Goal: Task Accomplishment & Management: Manage account settings

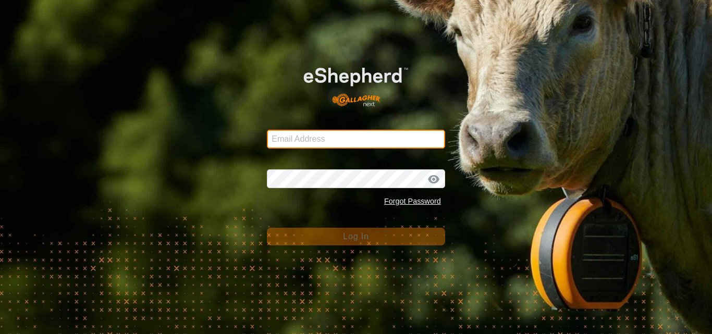
click at [298, 140] on input "Email Address" at bounding box center [356, 139] width 178 height 19
type input "[PERSON_NAME][EMAIL_ADDRESS][DOMAIN_NAME]"
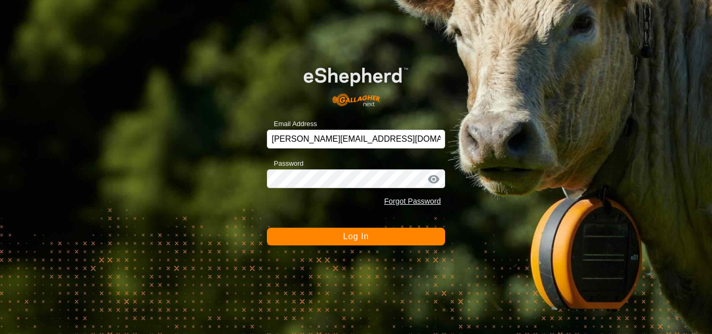
click at [361, 238] on span "Log In" at bounding box center [356, 236] width 26 height 9
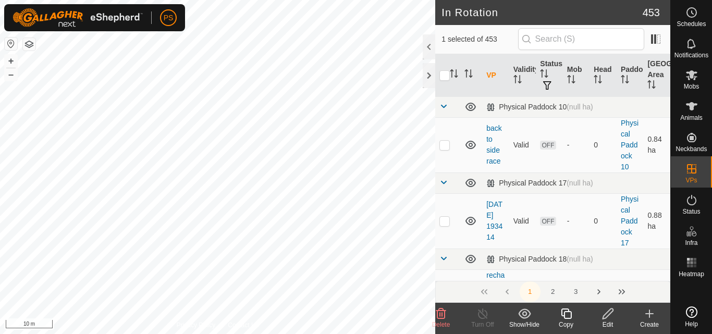
click at [608, 315] on icon at bounding box center [607, 313] width 13 height 13
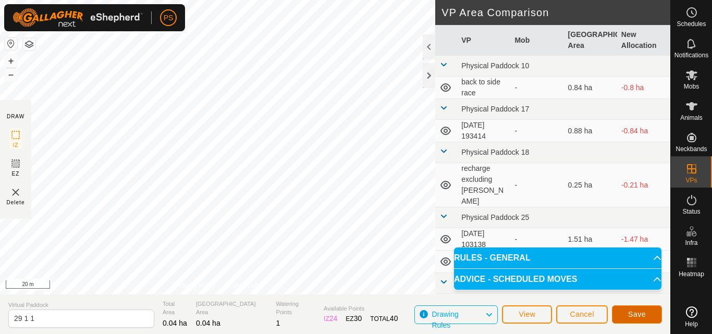
click at [637, 315] on span "Save" at bounding box center [637, 314] width 18 height 8
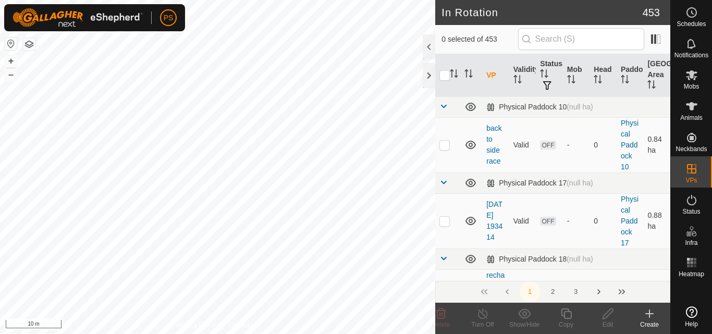
checkbox input "true"
checkbox input "false"
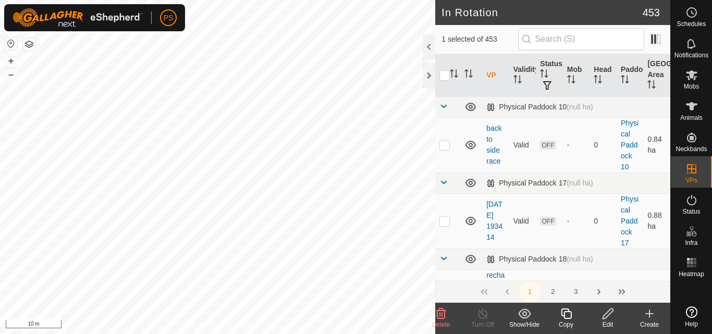
checkbox input "false"
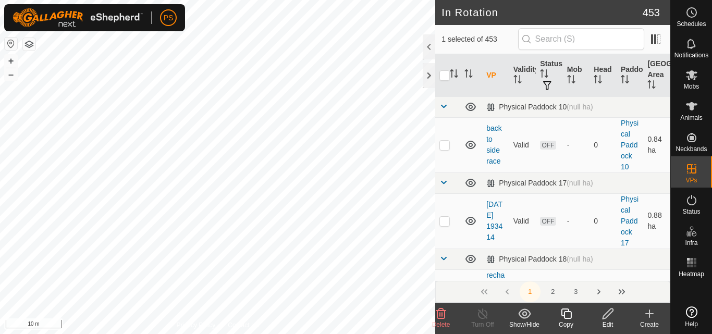
checkbox input "false"
checkbox input "true"
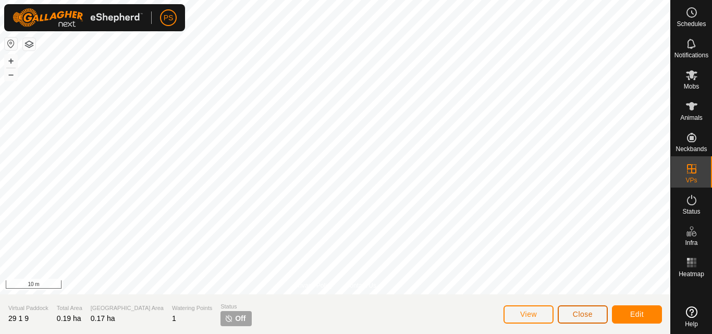
click at [581, 317] on span "Close" at bounding box center [583, 314] width 20 height 8
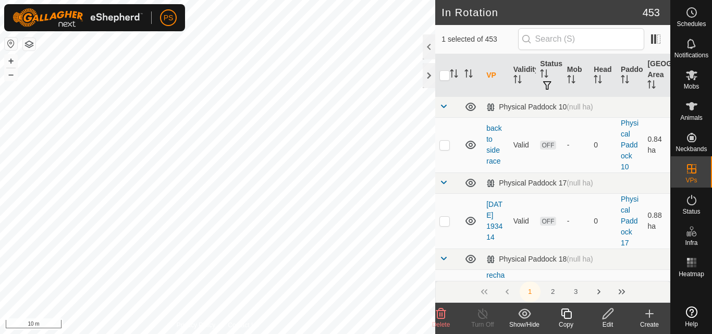
checkbox input "false"
checkbox input "true"
click at [608, 313] on icon at bounding box center [607, 313] width 13 height 13
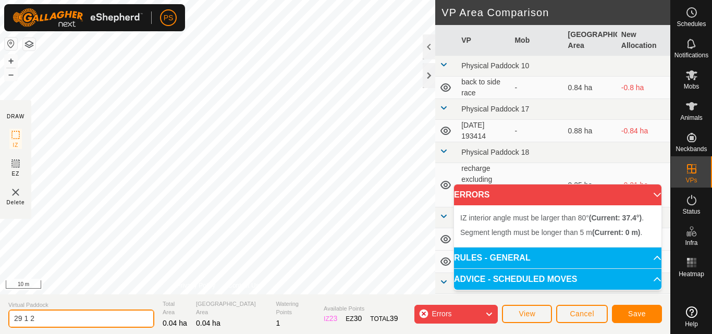
drag, startPoint x: 43, startPoint y: 318, endPoint x: 5, endPoint y: 318, distance: 37.5
click at [5, 318] on section "Virtual Paddock 29 1 2 Total Area 0.04 ha Grazing Area 0.04 ha Watering Points …" at bounding box center [335, 314] width 670 height 40
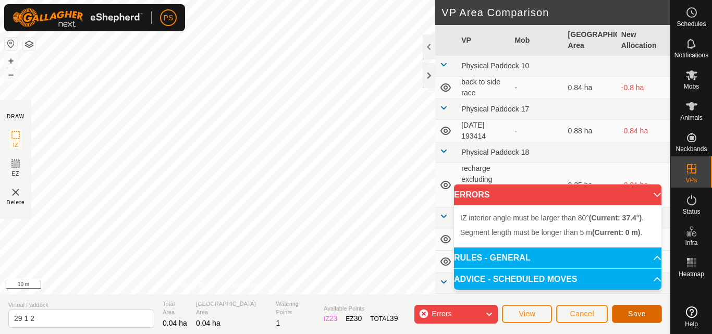
click at [637, 312] on span "Save" at bounding box center [637, 314] width 18 height 8
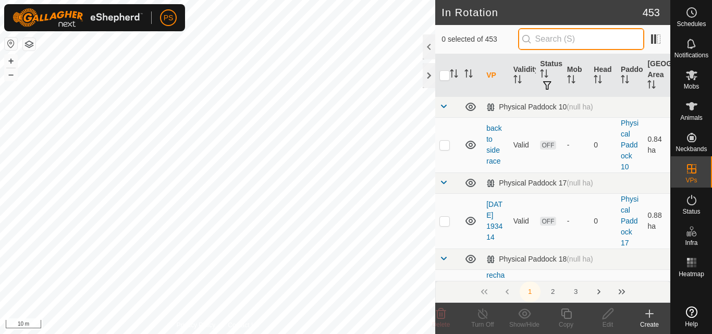
click at [562, 39] on input "text" at bounding box center [581, 39] width 126 height 22
paste input "29 0 3"
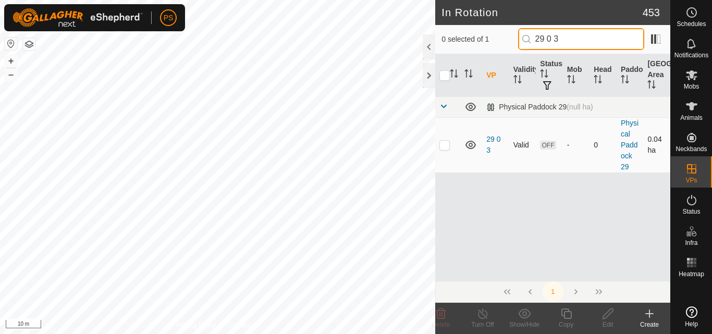
type input "29 0 3"
click at [446, 146] on p-checkbox at bounding box center [444, 145] width 10 height 8
checkbox input "true"
drag, startPoint x: 569, startPoint y: 39, endPoint x: 536, endPoint y: 41, distance: 33.4
click at [536, 41] on input "29 0 3" at bounding box center [581, 39] width 126 height 22
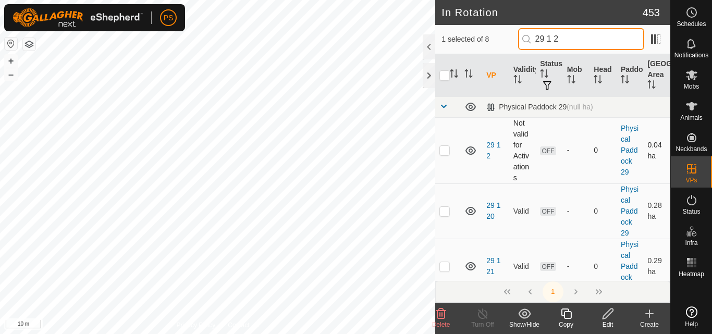
type input "29 1 2"
click at [446, 152] on p-checkbox at bounding box center [444, 150] width 10 height 8
checkbox input "true"
click at [553, 40] on input "29 1 2" at bounding box center [581, 39] width 126 height 22
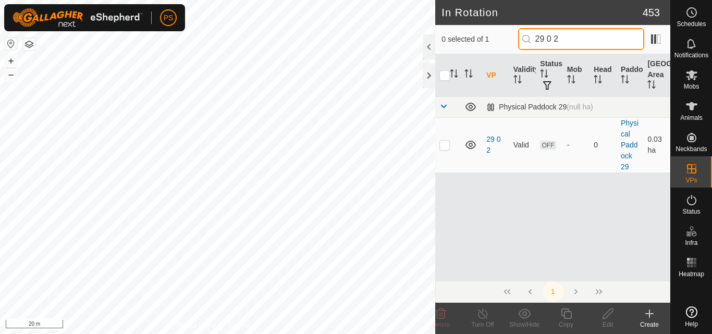
click at [553, 39] on input "29 0 2" at bounding box center [581, 39] width 126 height 22
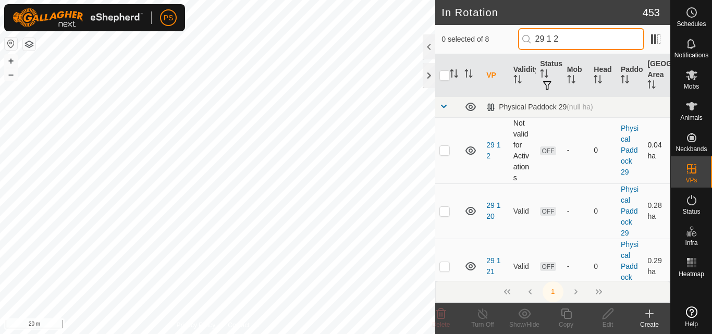
type input "29 1 2"
click at [444, 150] on p-checkbox at bounding box center [444, 150] width 10 height 8
checkbox input "true"
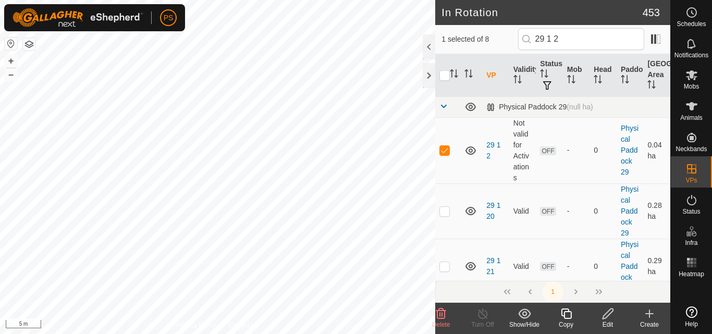
click at [610, 315] on icon at bounding box center [607, 313] width 13 height 13
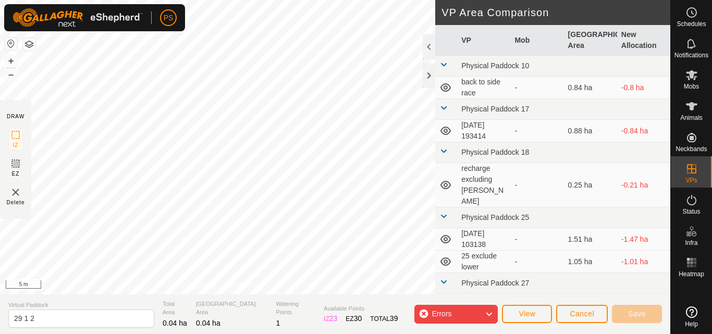
click at [490, 314] on icon at bounding box center [489, 314] width 8 height 14
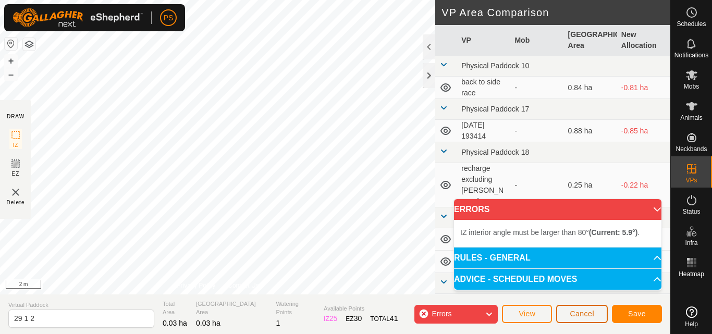
click at [577, 309] on button "Cancel" at bounding box center [582, 314] width 52 height 18
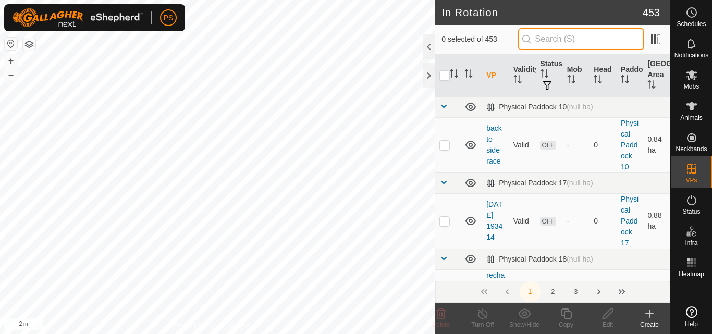
click at [563, 37] on input "text" at bounding box center [581, 39] width 126 height 22
paste input "29 0 3"
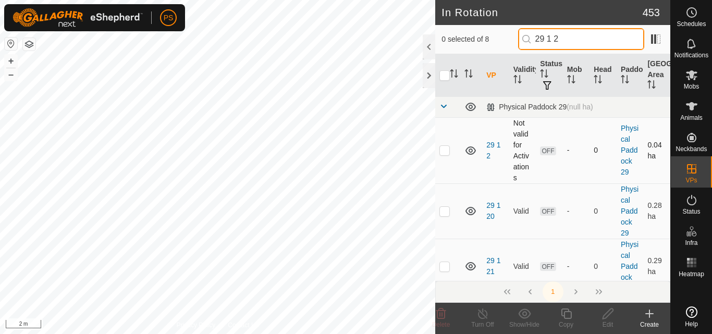
type input "29 1 2"
click at [445, 151] on p-checkbox at bounding box center [444, 150] width 10 height 8
checkbox input "true"
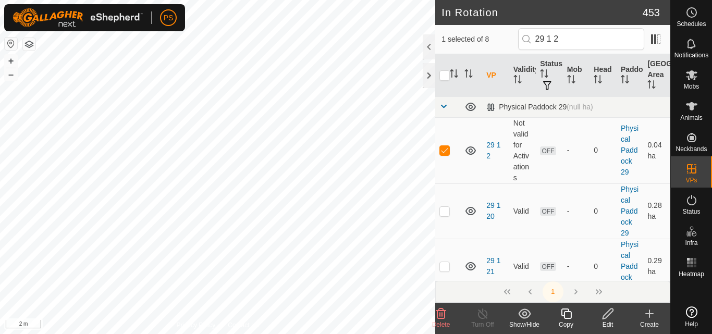
click at [606, 315] on icon at bounding box center [607, 313] width 13 height 13
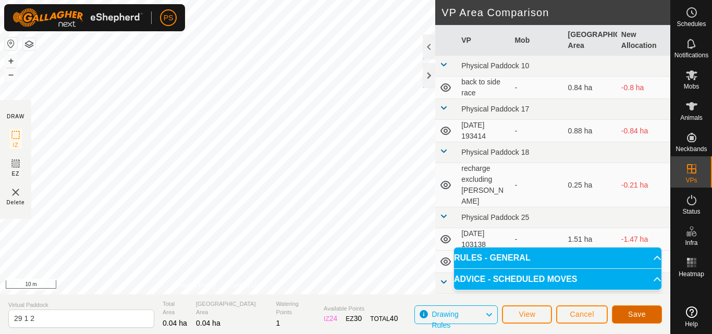
click at [644, 314] on span "Save" at bounding box center [637, 314] width 18 height 8
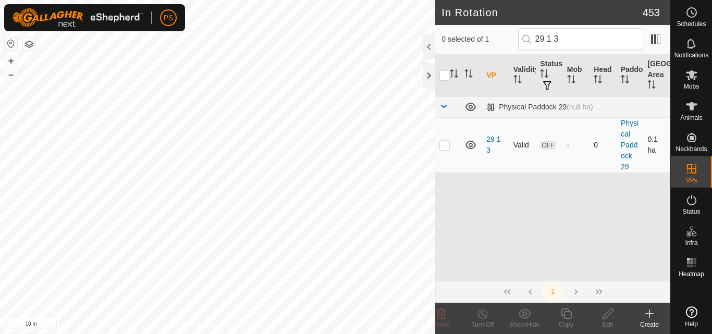
type input "29 1 3"
click at [446, 145] on p-checkbox at bounding box center [444, 145] width 10 height 8
checkbox input "true"
click at [610, 315] on icon at bounding box center [607, 313] width 13 height 13
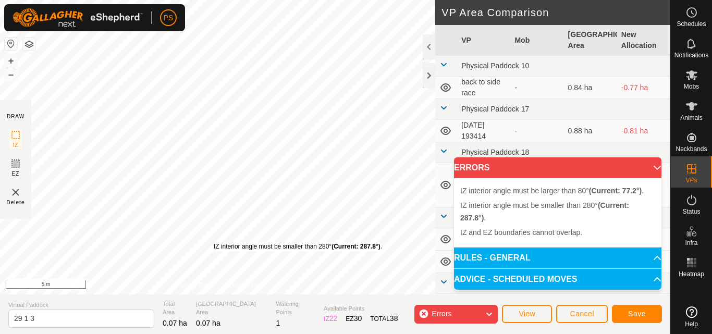
click at [213, 242] on div "IZ interior angle must be smaller than 280° (Current: 287.8°) . + – ⇧ i 5 m" at bounding box center [217, 147] width 435 height 294
click at [245, 45] on div "IZ interior angle must be larger than 80° (Current: 77.2°) . + – ⇧ i 10 m" at bounding box center [217, 147] width 435 height 294
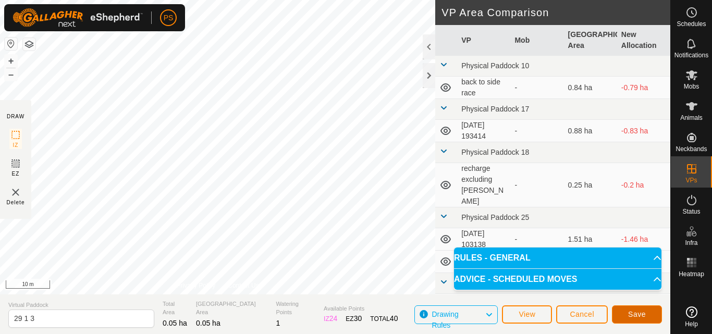
click at [636, 314] on span "Save" at bounding box center [637, 314] width 18 height 8
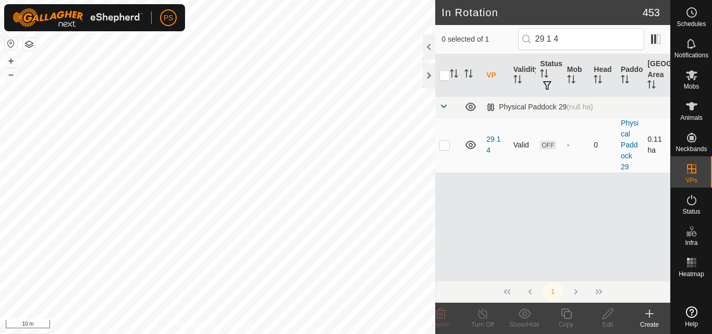
type input "29 1 4"
click at [446, 146] on p-checkbox at bounding box center [444, 145] width 10 height 8
checkbox input "true"
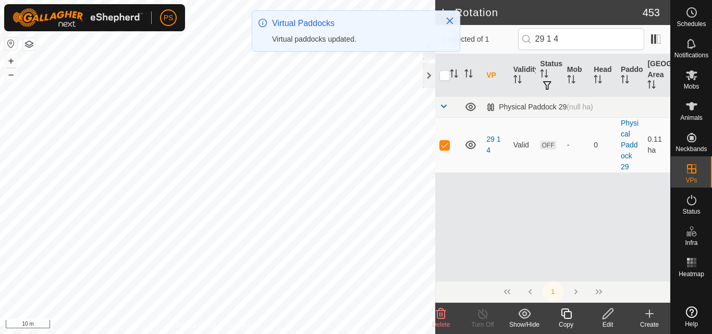
click at [608, 317] on icon at bounding box center [607, 313] width 13 height 13
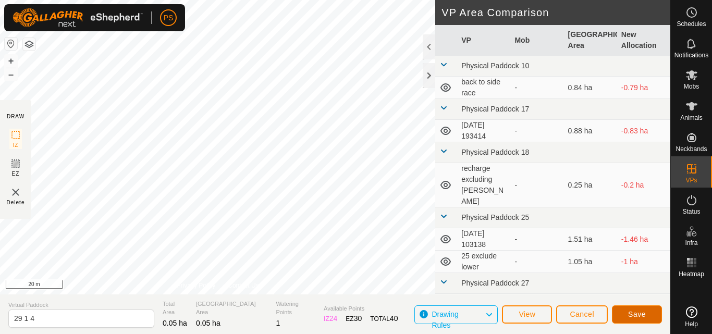
click at [641, 313] on span "Save" at bounding box center [637, 314] width 18 height 8
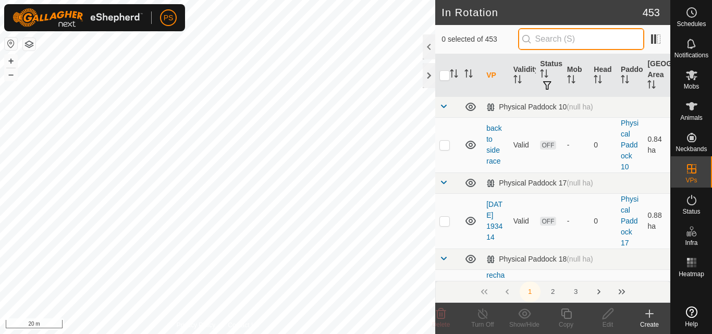
click at [565, 36] on input "text" at bounding box center [581, 39] width 126 height 22
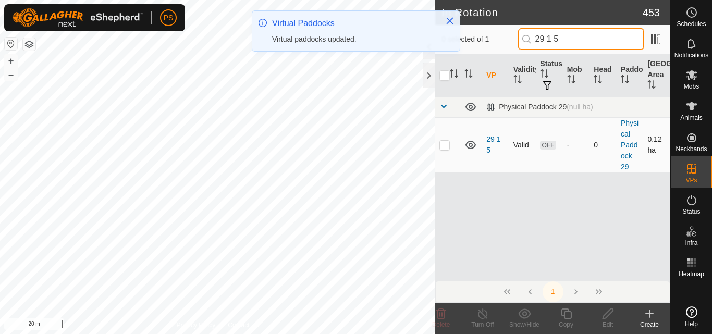
type input "29 1 5"
click at [444, 145] on p-checkbox at bounding box center [444, 145] width 10 height 8
checkbox input "true"
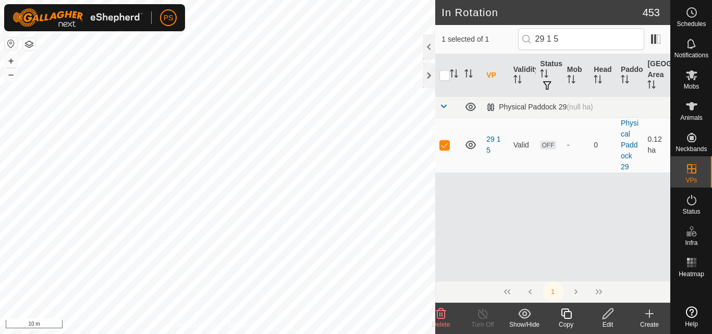
click at [610, 317] on icon at bounding box center [607, 313] width 13 height 13
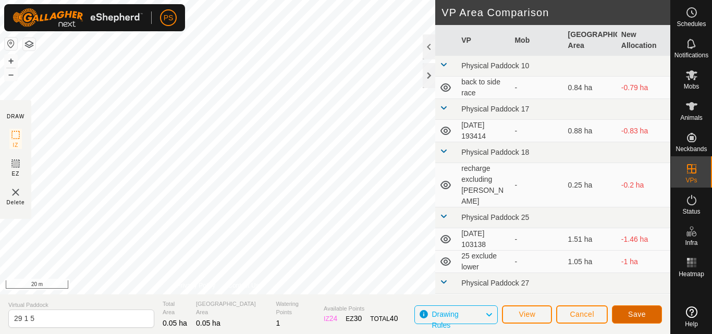
click at [639, 313] on span "Save" at bounding box center [637, 314] width 18 height 8
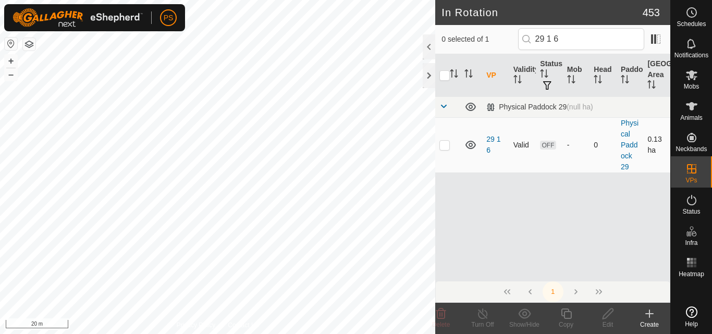
type input "29 1 6"
click at [443, 146] on p-checkbox at bounding box center [444, 145] width 10 height 8
checkbox input "true"
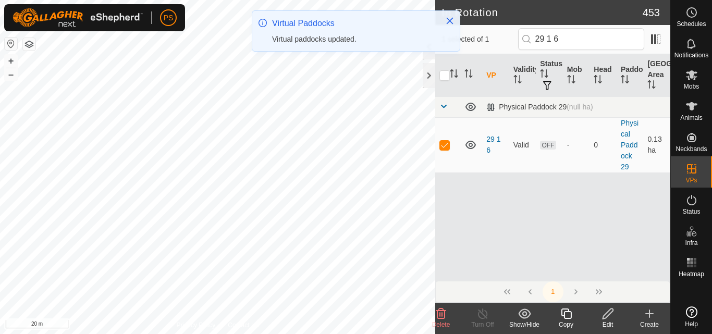
click at [608, 314] on icon at bounding box center [607, 313] width 13 height 13
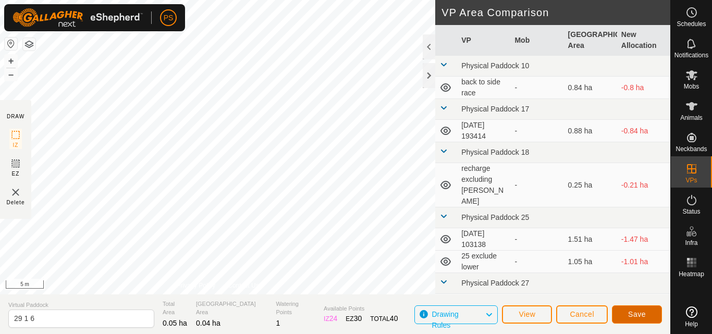
click at [641, 315] on span "Save" at bounding box center [637, 314] width 18 height 8
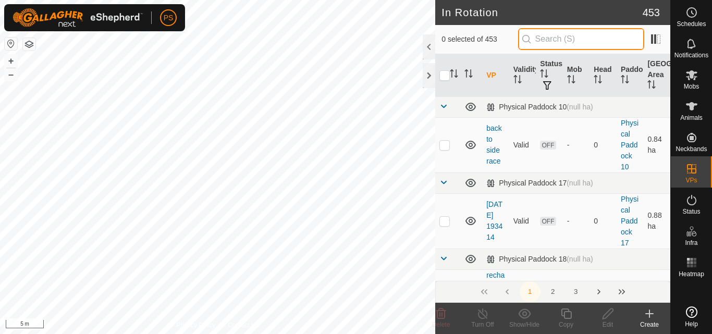
click at [560, 36] on input "text" at bounding box center [581, 39] width 126 height 22
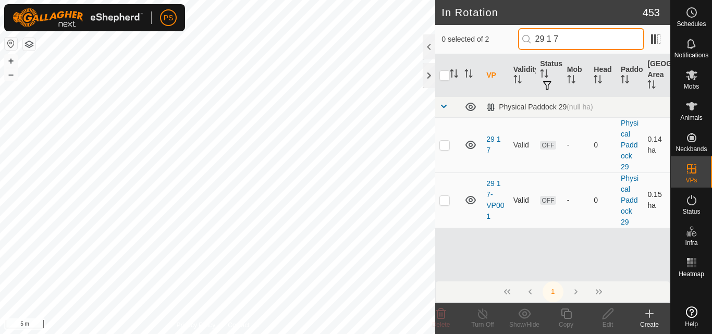
type input "29 1 7"
click at [443, 201] on p-checkbox at bounding box center [444, 200] width 10 height 8
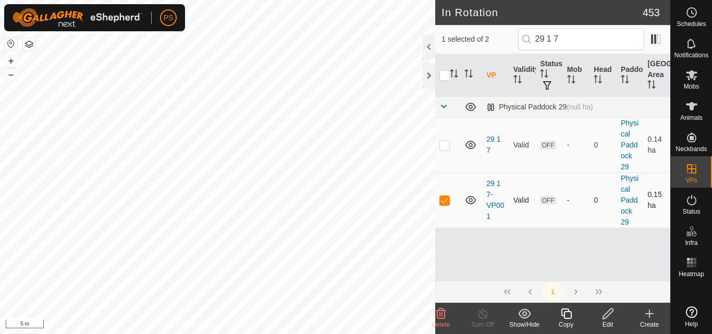
click at [443, 201] on p-checkbox at bounding box center [444, 200] width 10 height 8
checkbox input "false"
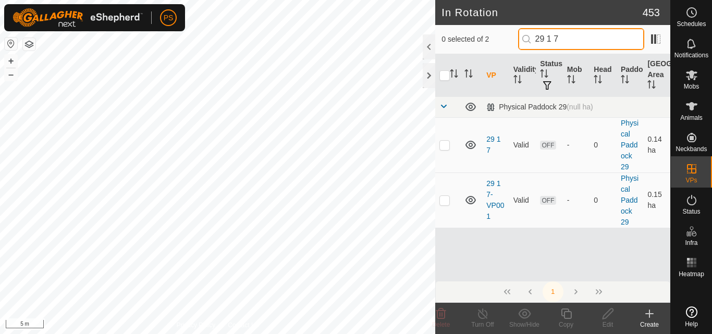
click at [578, 36] on input "29 1 7" at bounding box center [581, 39] width 126 height 22
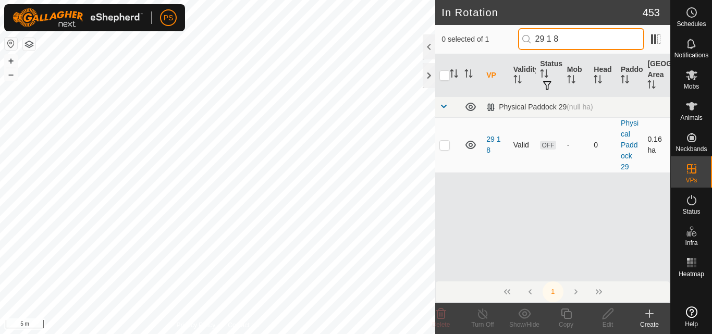
type input "29 1 8"
click at [444, 146] on p-checkbox at bounding box center [444, 145] width 10 height 8
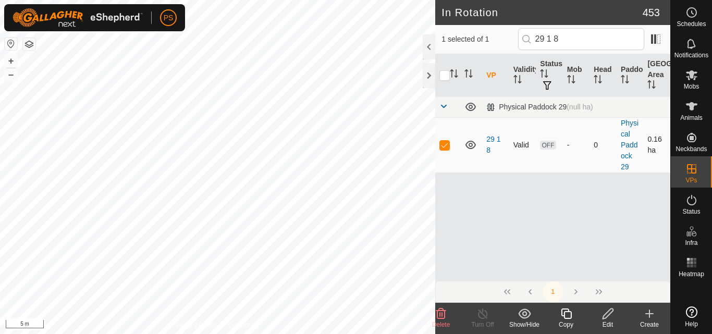
click at [446, 146] on p-checkbox at bounding box center [444, 145] width 10 height 8
checkbox input "false"
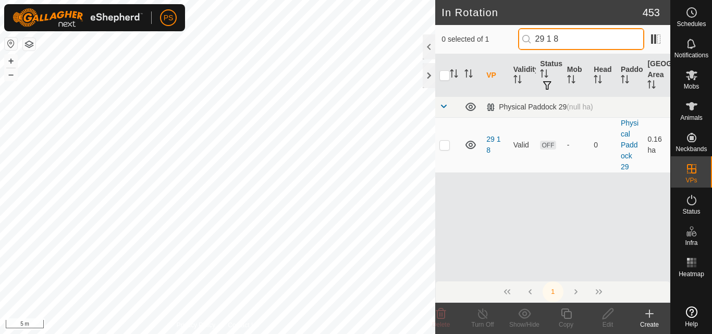
click at [587, 36] on input "29 1 8" at bounding box center [581, 39] width 126 height 22
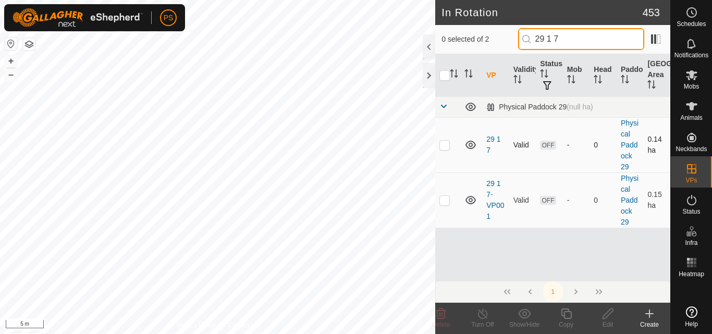
type input "29 1 7"
click at [446, 145] on p-checkbox at bounding box center [444, 145] width 10 height 8
checkbox input "true"
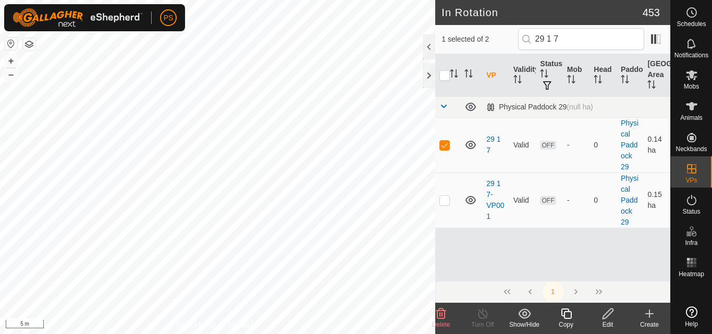
click at [606, 314] on icon at bounding box center [607, 313] width 13 height 13
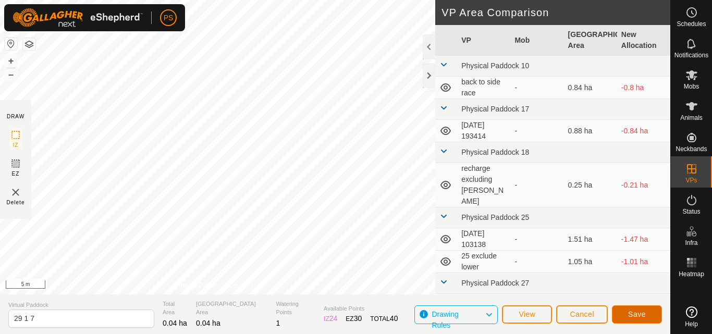
click at [639, 313] on span "Save" at bounding box center [637, 314] width 18 height 8
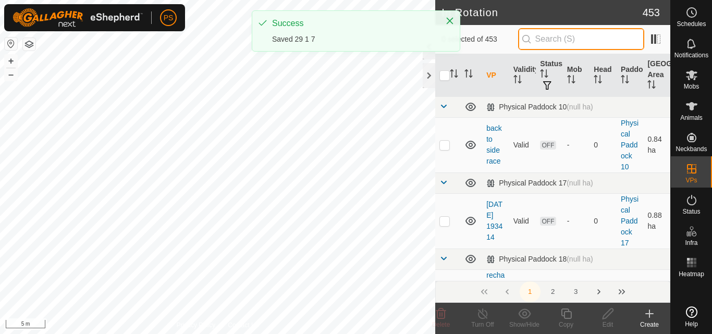
click at [575, 39] on input "text" at bounding box center [581, 39] width 126 height 22
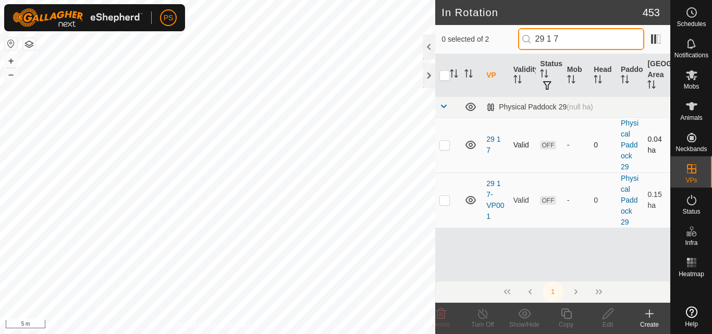
type input "29 1 7"
click at [446, 145] on p-checkbox at bounding box center [444, 145] width 10 height 8
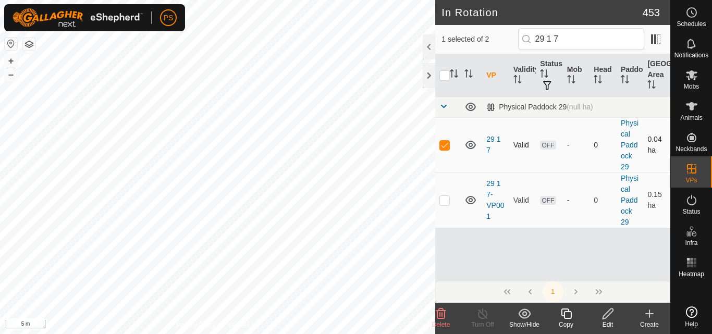
click at [444, 145] on p-checkbox at bounding box center [444, 145] width 10 height 8
checkbox input "false"
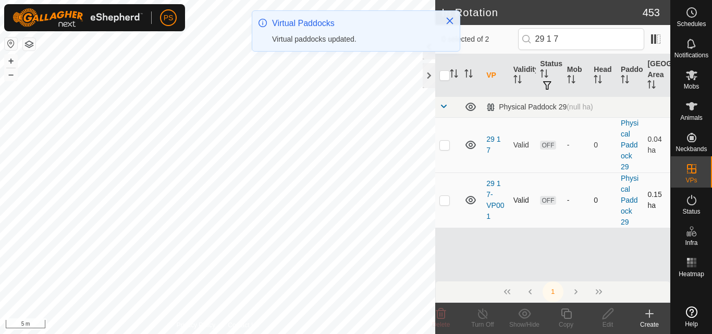
click at [446, 201] on p-checkbox at bounding box center [444, 200] width 10 height 8
checkbox input "true"
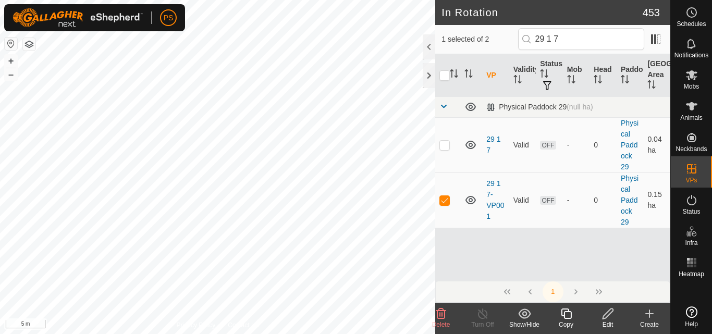
click at [608, 314] on icon at bounding box center [607, 313] width 13 height 13
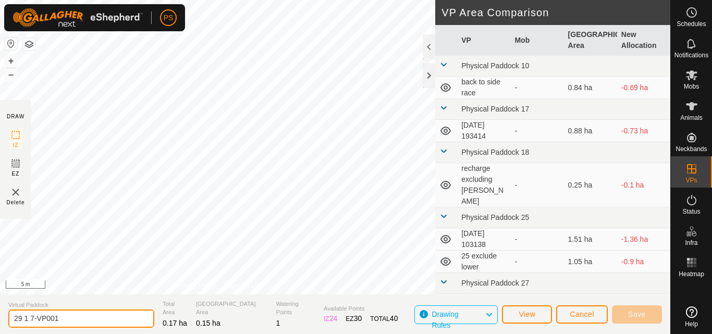
drag, startPoint x: 608, startPoint y: 314, endPoint x: 32, endPoint y: 319, distance: 575.8
click at [32, 319] on input "29 1 7-VP001" at bounding box center [81, 319] width 146 height 18
click at [64, 320] on input "29 1 7-VP001" at bounding box center [81, 319] width 146 height 18
type input "29 1 7.1"
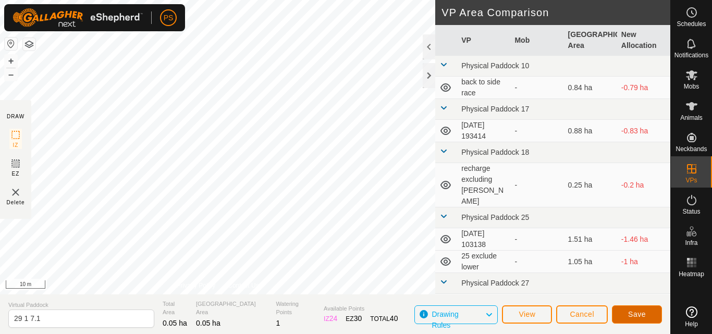
click at [641, 313] on span "Save" at bounding box center [637, 314] width 18 height 8
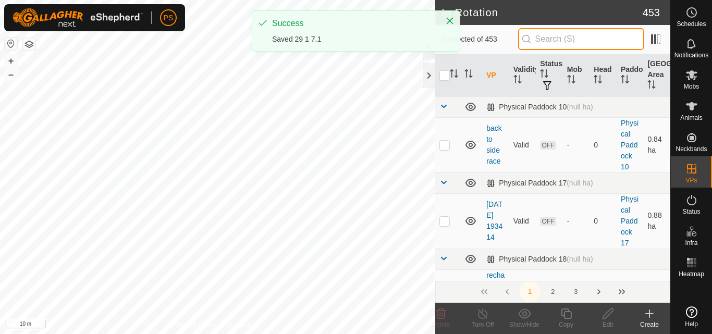
click at [565, 41] on input "text" at bounding box center [581, 39] width 126 height 22
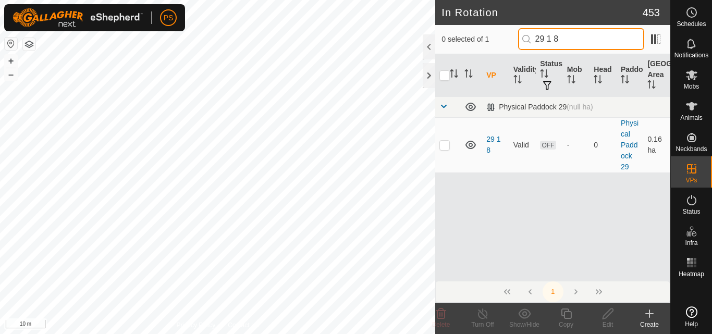
type input "29 1 8"
click at [444, 145] on p-checkbox at bounding box center [444, 145] width 10 height 8
checkbox input "true"
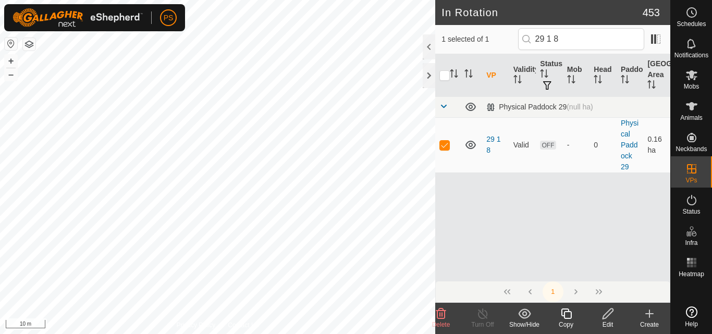
click at [607, 316] on icon at bounding box center [607, 313] width 10 height 10
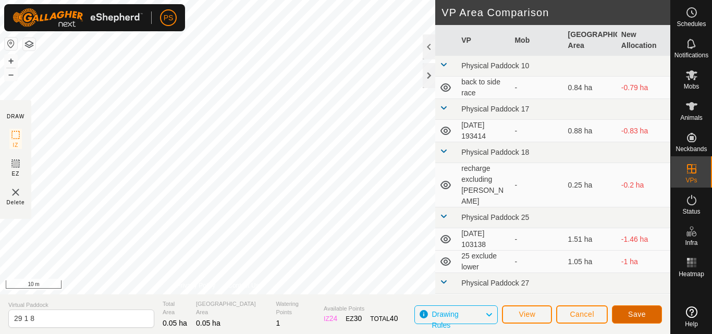
click at [639, 315] on span "Save" at bounding box center [637, 314] width 18 height 8
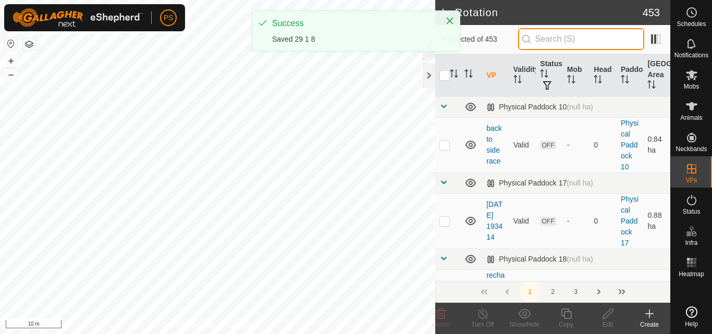
click at [548, 39] on input "text" at bounding box center [581, 39] width 126 height 22
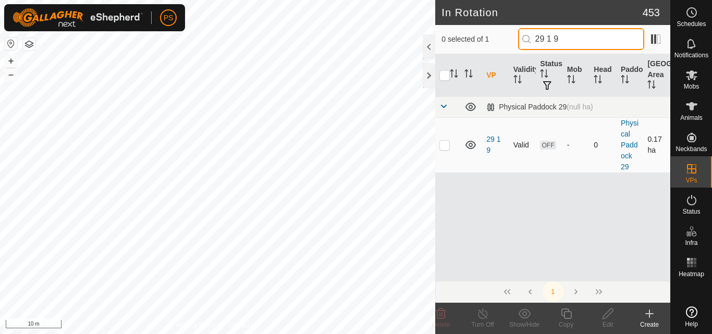
type input "29 1 9"
click at [443, 145] on p-checkbox at bounding box center [444, 145] width 10 height 8
checkbox input "true"
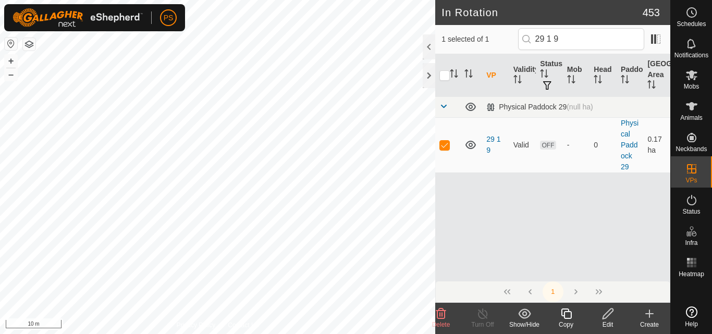
click at [610, 315] on icon at bounding box center [607, 313] width 13 height 13
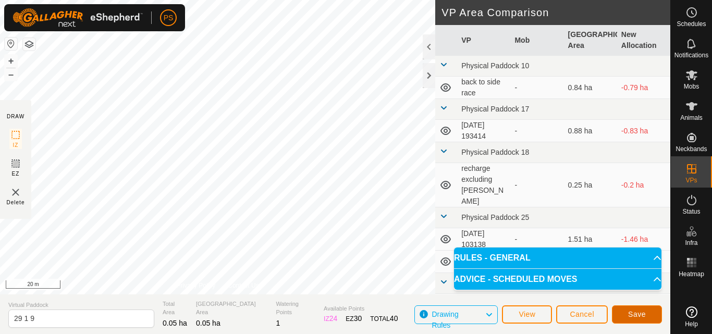
click at [641, 315] on span "Save" at bounding box center [637, 314] width 18 height 8
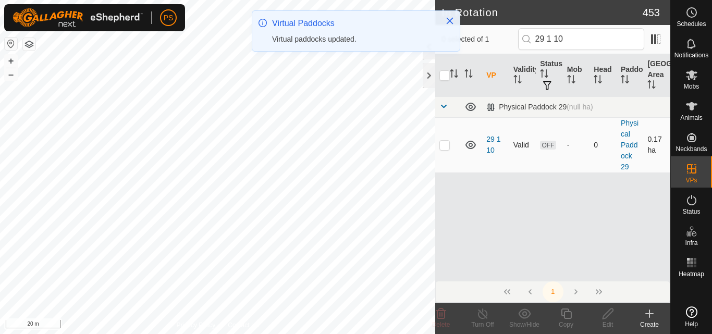
type input "29 1 10"
click at [446, 145] on p-checkbox at bounding box center [444, 145] width 10 height 8
checkbox input "true"
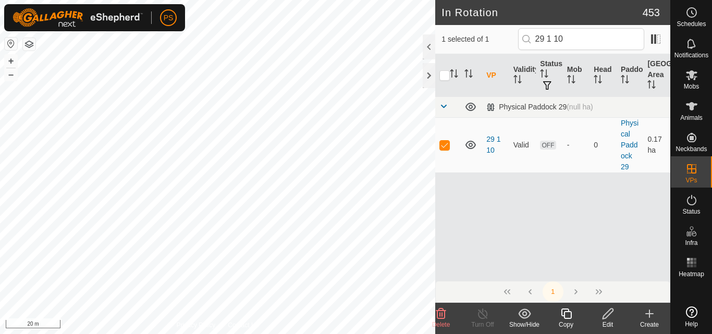
click at [610, 316] on icon at bounding box center [607, 313] width 13 height 13
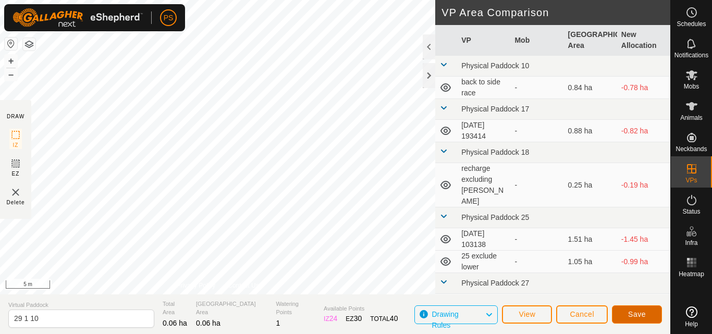
click at [639, 315] on span "Save" at bounding box center [637, 314] width 18 height 8
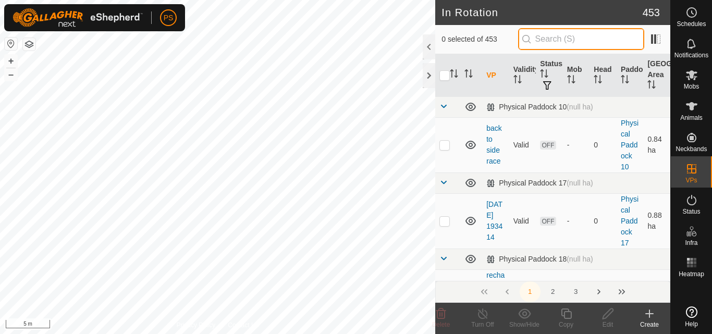
click at [567, 38] on input "text" at bounding box center [581, 39] width 126 height 22
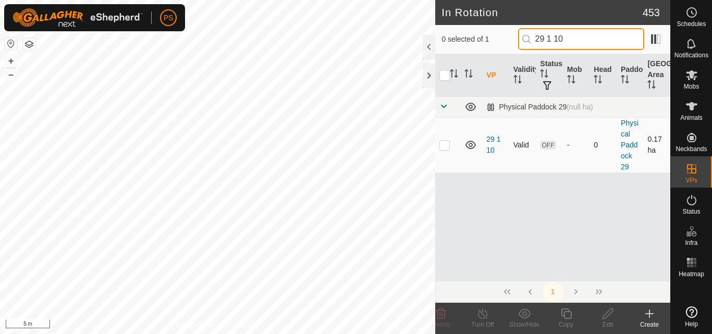
type input "29 1 10"
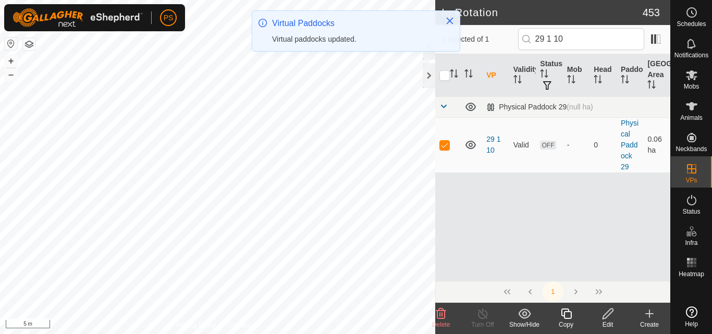
click at [444, 144] on p-checkbox at bounding box center [444, 145] width 10 height 8
checkbox input "false"
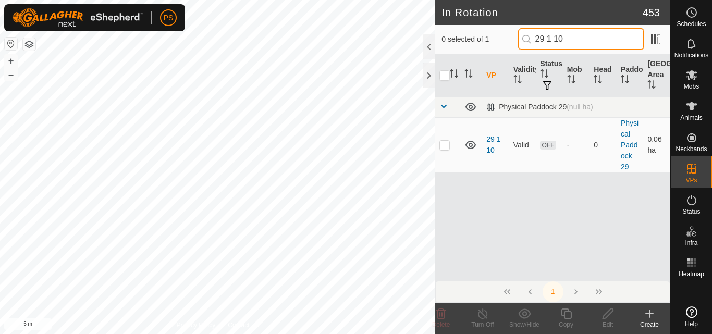
click at [579, 40] on input "29 1 10" at bounding box center [581, 39] width 126 height 22
type input "29 1 11"
click at [445, 147] on p-checkbox at bounding box center [444, 145] width 10 height 8
checkbox input "true"
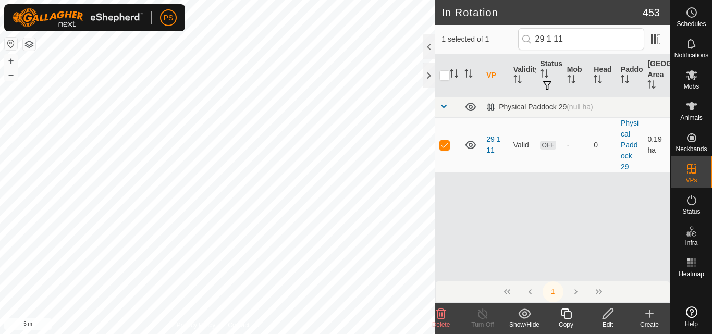
click at [606, 315] on icon at bounding box center [607, 313] width 13 height 13
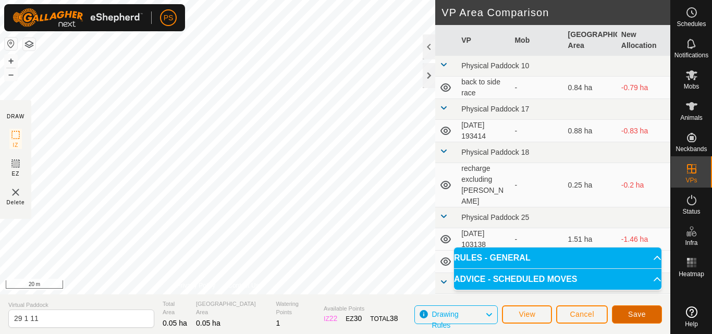
click at [635, 314] on span "Save" at bounding box center [637, 314] width 18 height 8
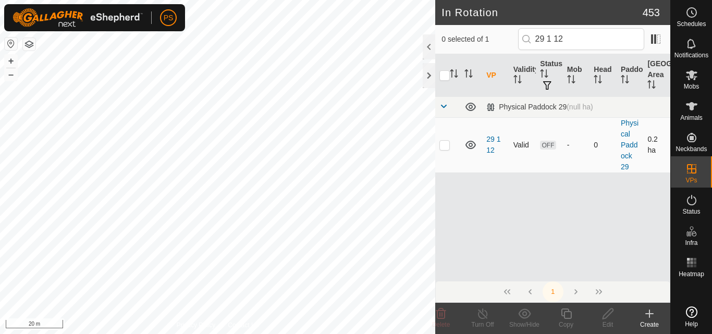
type input "29 1 12"
click at [443, 145] on p-checkbox at bounding box center [444, 145] width 10 height 8
checkbox input "true"
click at [608, 315] on icon at bounding box center [607, 313] width 10 height 10
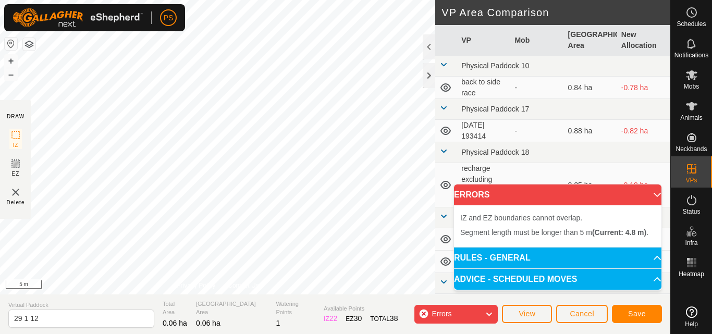
click at [163, 211] on div "Segment length must be longer than 5 m (Current: 4.8 m) . + – ⇧ i 5 m" at bounding box center [217, 147] width 435 height 294
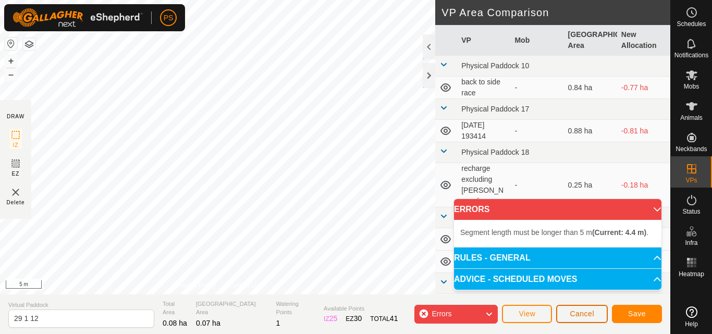
click at [578, 316] on span "Cancel" at bounding box center [582, 314] width 24 height 8
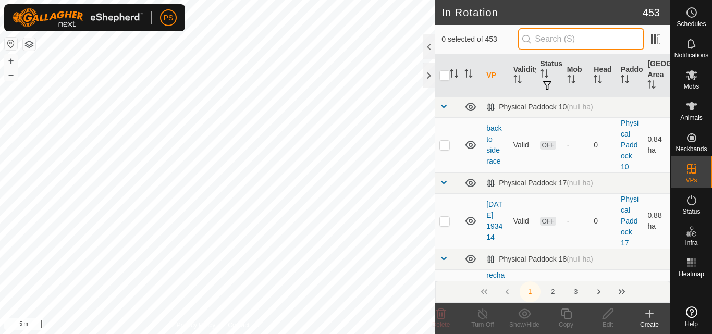
click at [567, 36] on input "text" at bounding box center [581, 39] width 126 height 22
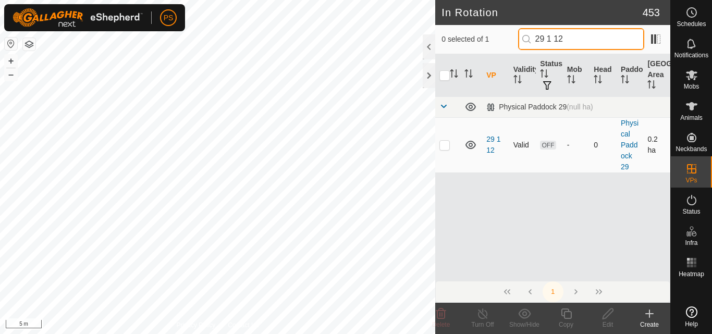
type input "29 1 12"
click at [447, 147] on p-checkbox at bounding box center [444, 145] width 10 height 8
checkbox input "true"
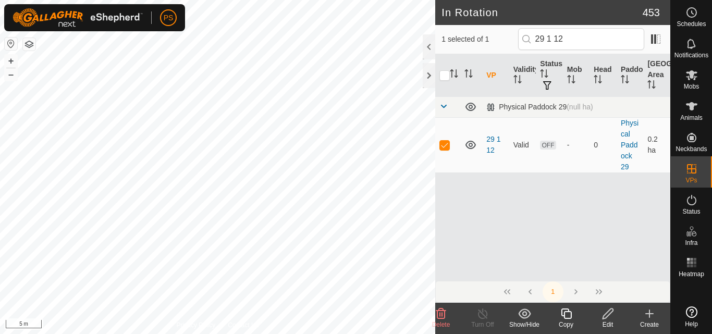
click at [608, 315] on icon at bounding box center [607, 313] width 13 height 13
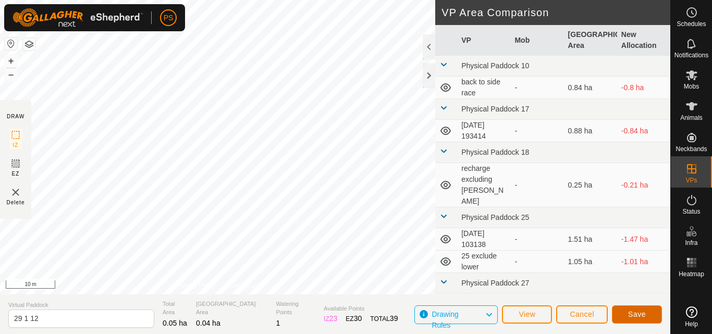
click at [644, 313] on span "Save" at bounding box center [637, 314] width 18 height 8
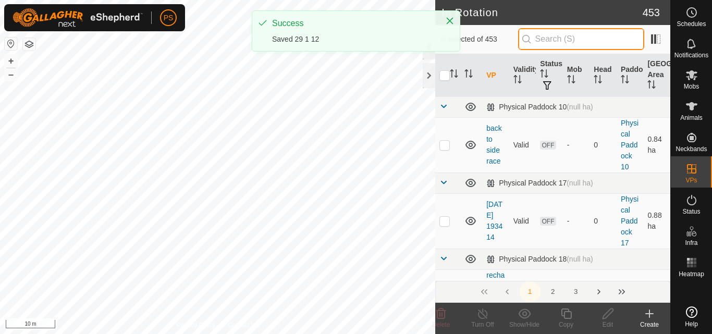
click at [560, 39] on input "text" at bounding box center [581, 39] width 126 height 22
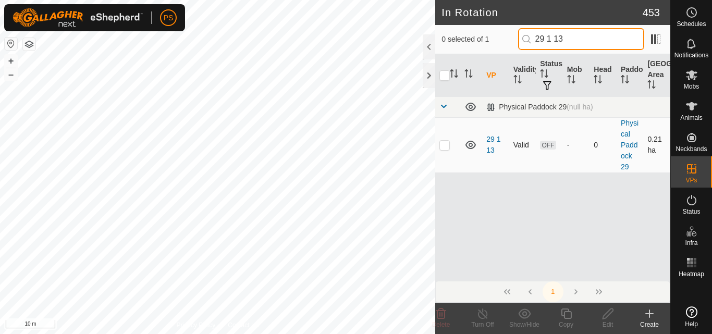
type input "29 1 13"
click at [446, 145] on p-checkbox at bounding box center [444, 145] width 10 height 8
checkbox input "true"
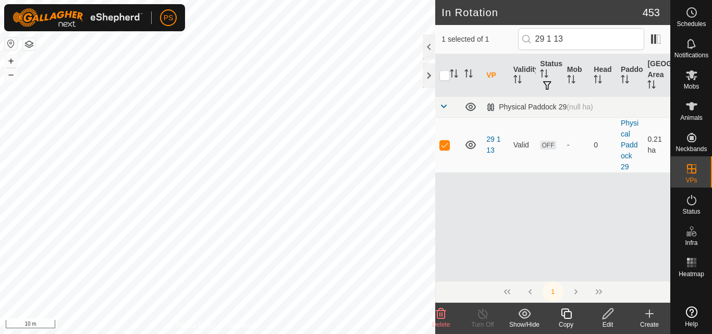
click at [606, 312] on icon at bounding box center [607, 313] width 13 height 13
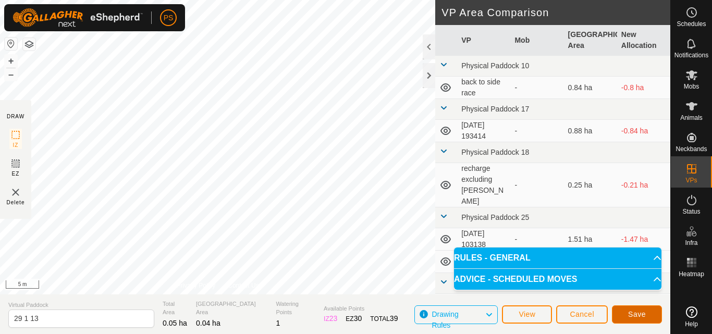
click at [639, 314] on span "Save" at bounding box center [637, 314] width 18 height 8
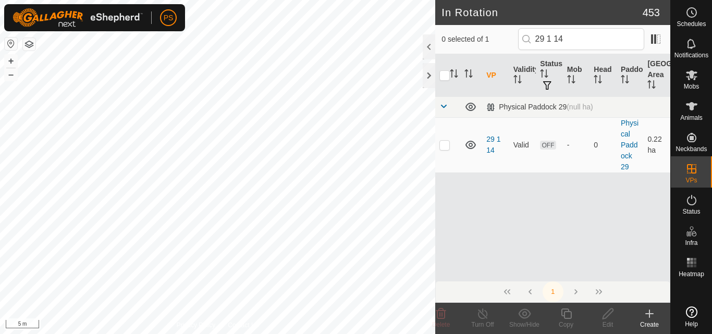
type input "29 1 14"
click at [443, 142] on p-checkbox at bounding box center [444, 145] width 10 height 8
checkbox input "true"
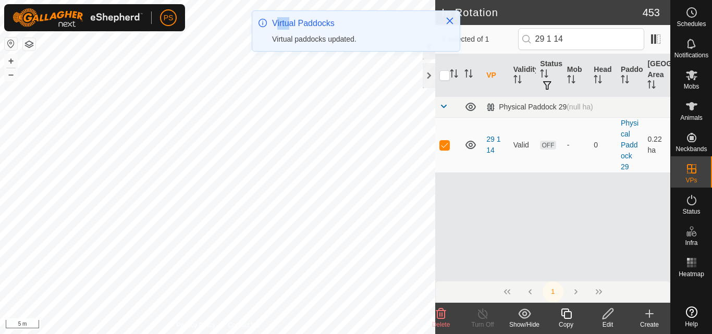
click at [335, 91] on div "PS Schedules Notifications Mobs Animals Neckbands VPs Status Infra Heatmap Help…" at bounding box center [356, 167] width 712 height 334
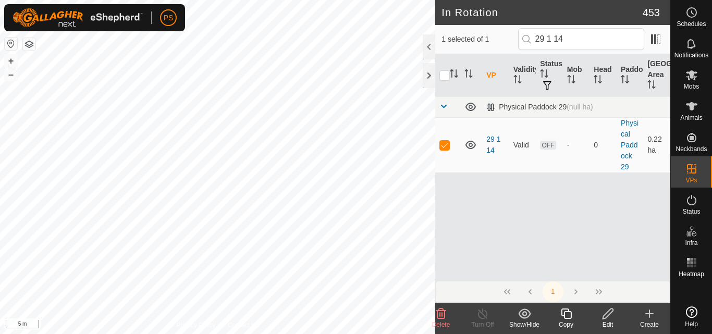
click at [608, 313] on icon at bounding box center [607, 313] width 13 height 13
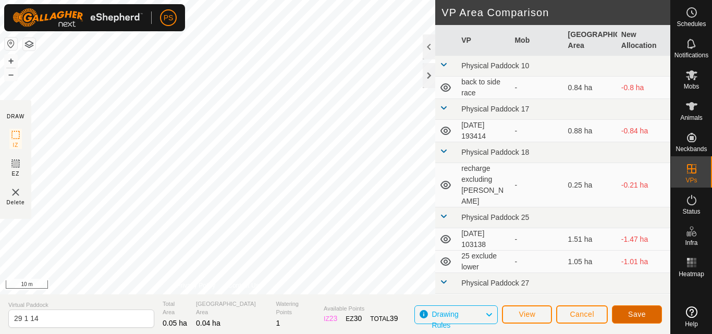
click at [637, 312] on span "Save" at bounding box center [637, 314] width 18 height 8
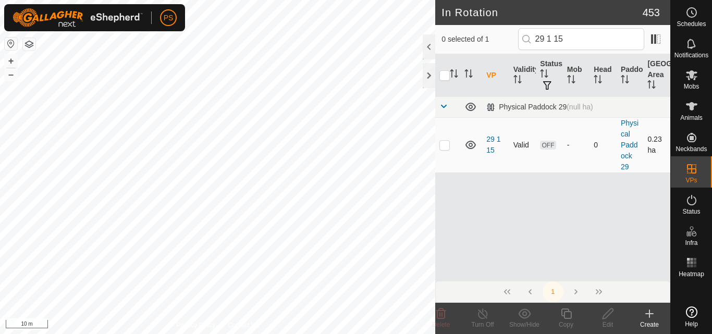
type input "29 1 15"
click at [447, 145] on p-checkbox at bounding box center [444, 145] width 10 height 8
checkbox input "true"
click at [610, 315] on icon at bounding box center [607, 313] width 13 height 13
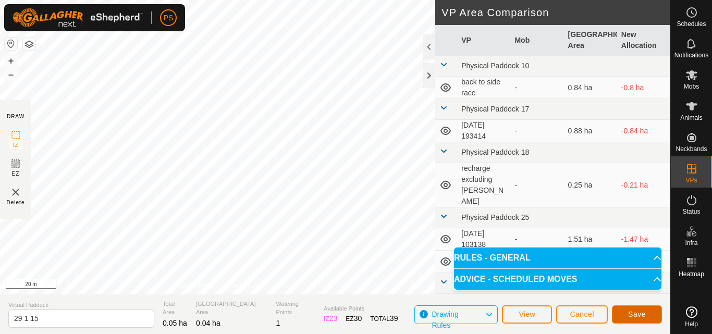
click at [638, 315] on span "Save" at bounding box center [637, 314] width 18 height 8
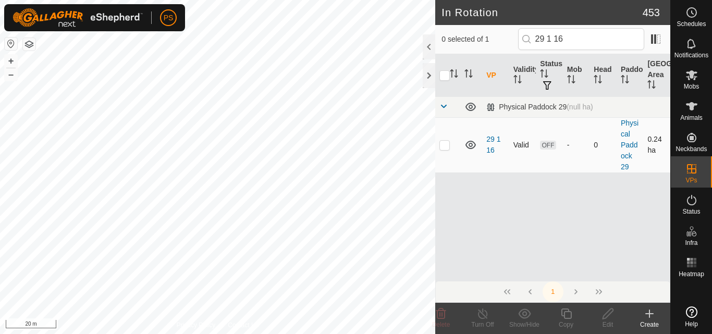
type input "29 1 16"
click at [446, 145] on p-checkbox at bounding box center [444, 145] width 10 height 8
checkbox input "true"
click at [607, 315] on icon at bounding box center [607, 313] width 13 height 13
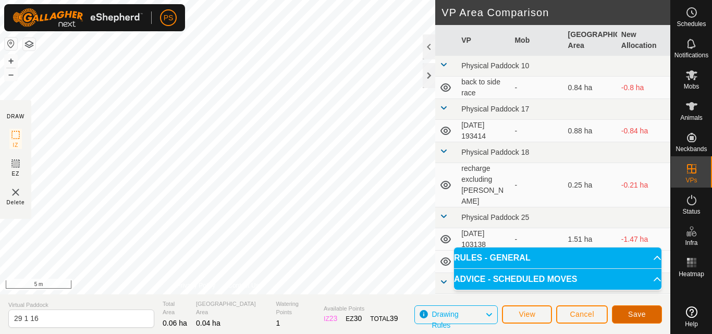
click at [636, 313] on span "Save" at bounding box center [637, 314] width 18 height 8
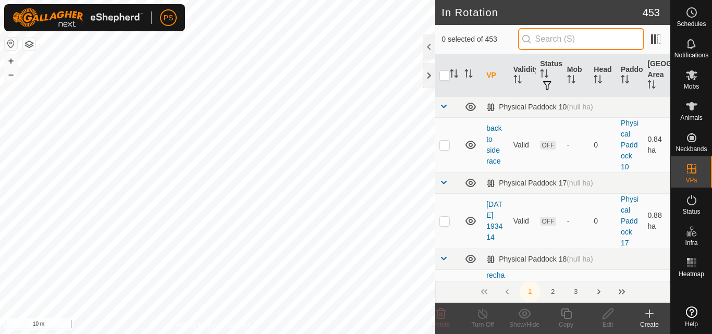
click at [565, 40] on input "text" at bounding box center [581, 39] width 126 height 22
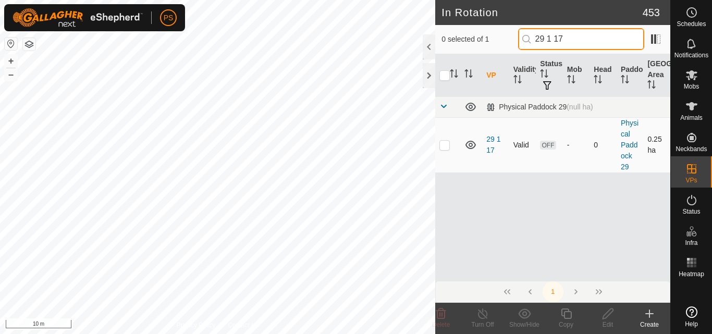
type input "29 1 17"
click at [446, 146] on p-checkbox at bounding box center [444, 145] width 10 height 8
checkbox input "true"
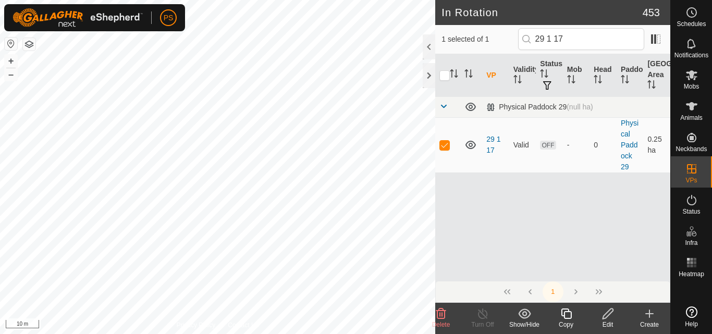
click at [609, 314] on icon at bounding box center [607, 313] width 10 height 10
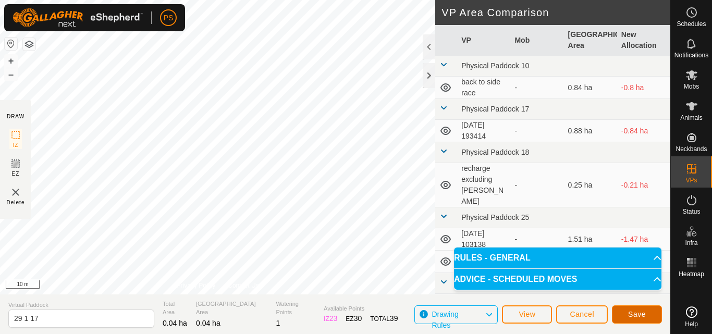
click at [639, 312] on span "Save" at bounding box center [637, 314] width 18 height 8
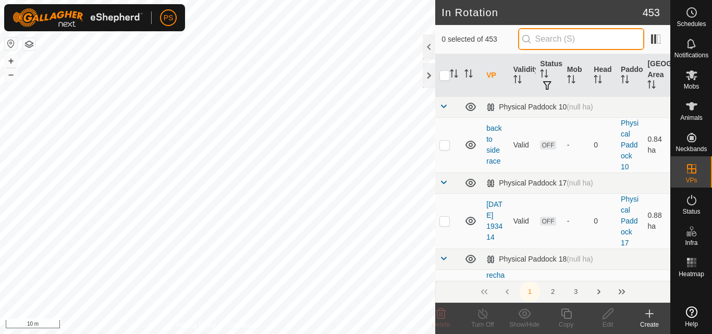
click at [571, 35] on input "text" at bounding box center [581, 39] width 126 height 22
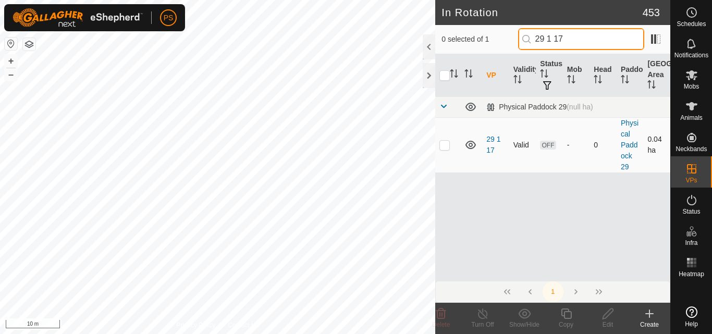
type input "29 1 17"
click at [442, 145] on p-checkbox at bounding box center [444, 145] width 10 height 8
checkbox input "true"
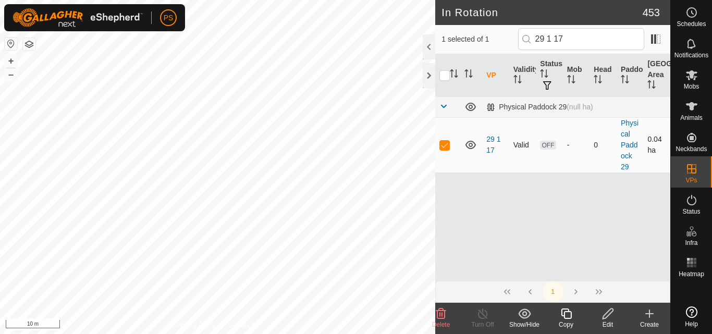
click at [446, 146] on p-checkbox at bounding box center [444, 145] width 10 height 8
checkbox input "false"
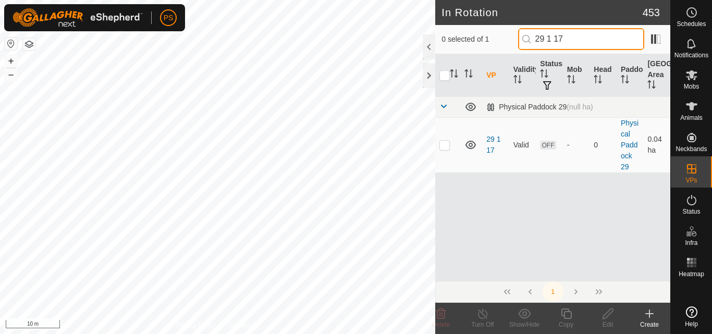
click at [581, 40] on input "29 1 17" at bounding box center [581, 39] width 126 height 22
type input "29 1 18"
click at [446, 144] on p-checkbox at bounding box center [444, 145] width 10 height 8
checkbox input "true"
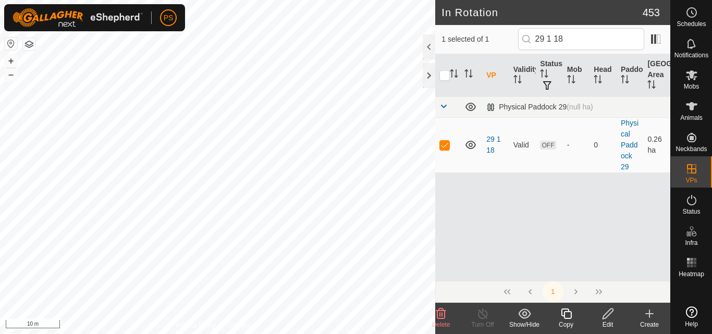
click at [607, 315] on icon at bounding box center [607, 313] width 13 height 13
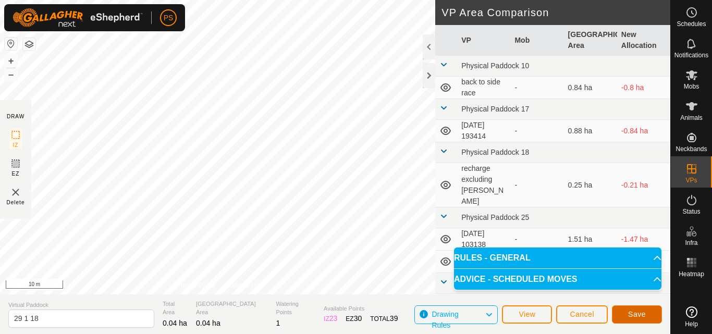
click at [636, 315] on span "Save" at bounding box center [637, 314] width 18 height 8
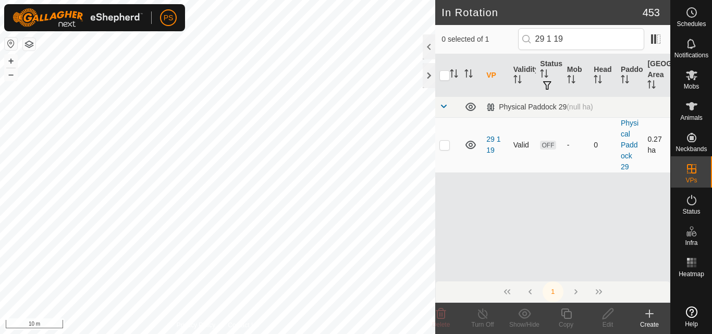
type input "29 1 19"
click at [446, 145] on p-checkbox at bounding box center [444, 145] width 10 height 8
checkbox input "true"
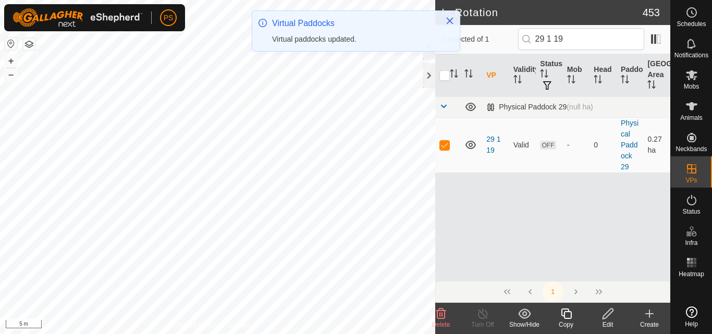
click at [610, 315] on icon at bounding box center [607, 313] width 13 height 13
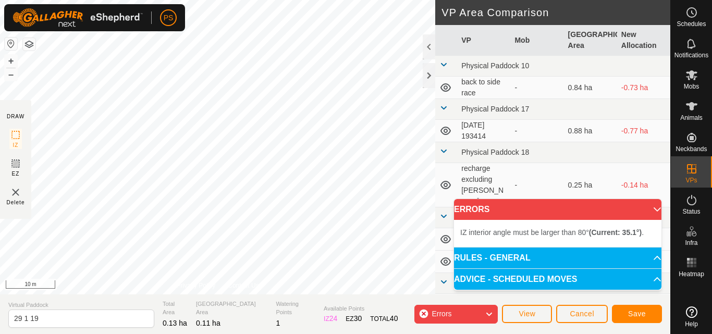
click at [30, 42] on button "button" at bounding box center [29, 44] width 13 height 13
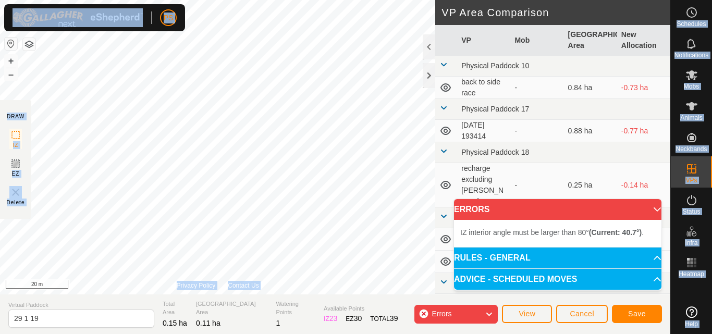
click at [115, 114] on div "PS Schedules Notifications Mobs Animals Neckbands VPs Status Infra Heatmap Help…" at bounding box center [356, 167] width 712 height 334
click at [585, 312] on span "Cancel" at bounding box center [582, 314] width 24 height 8
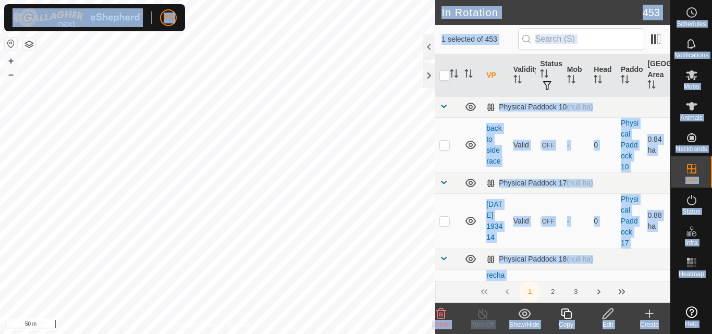
checkbox input "true"
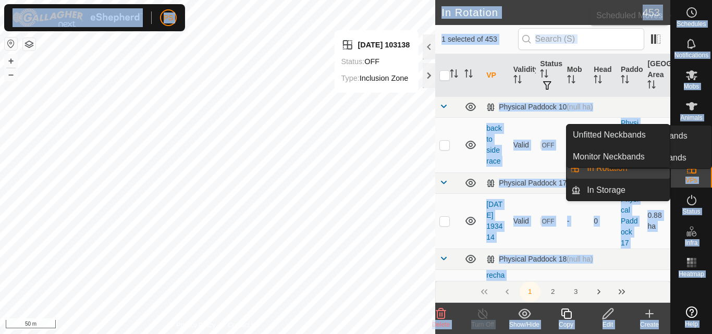
click at [691, 14] on icon at bounding box center [691, 12] width 13 height 13
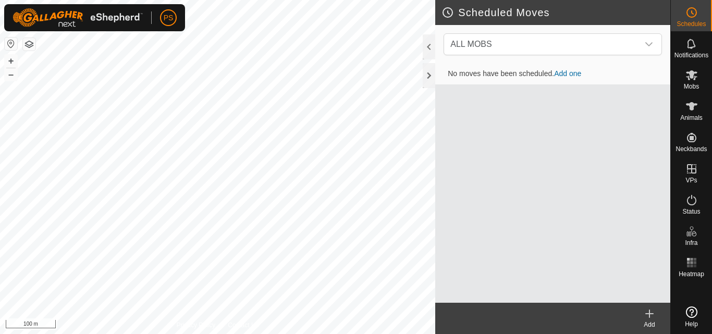
click at [26, 45] on button "button" at bounding box center [29, 44] width 13 height 13
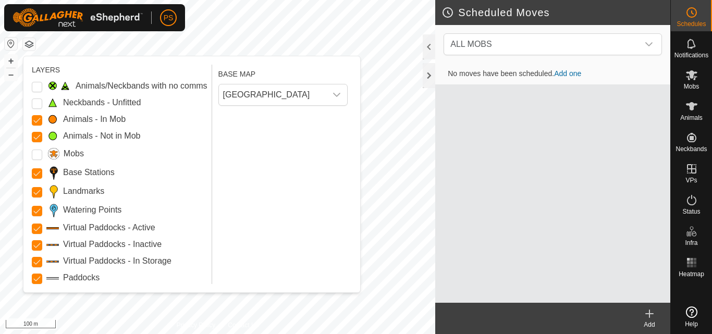
click at [26, 45] on button "button" at bounding box center [29, 44] width 13 height 13
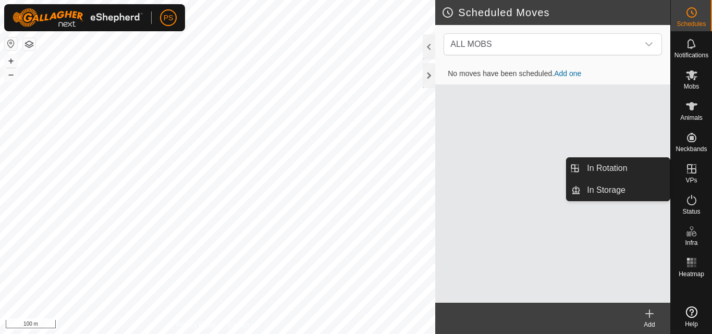
click at [690, 171] on icon at bounding box center [691, 169] width 13 height 13
click at [614, 167] on link "In Rotation" at bounding box center [624, 168] width 89 height 21
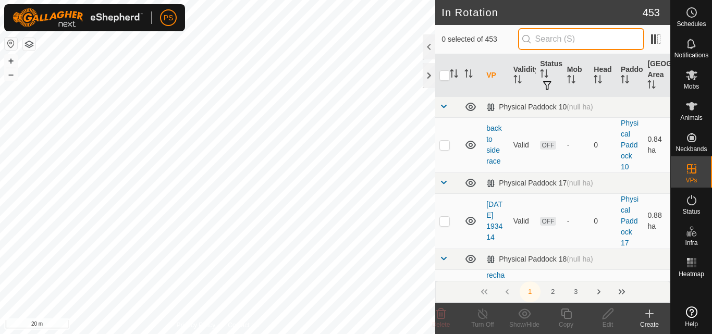
click at [553, 40] on input "text" at bounding box center [581, 39] width 126 height 22
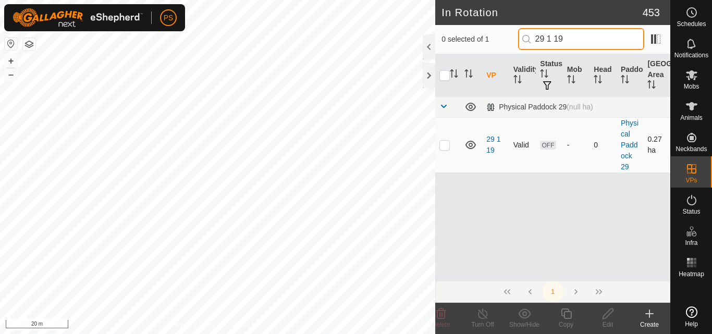
type input "29 1 19"
click at [445, 145] on p-checkbox at bounding box center [444, 145] width 10 height 8
checkbox input "true"
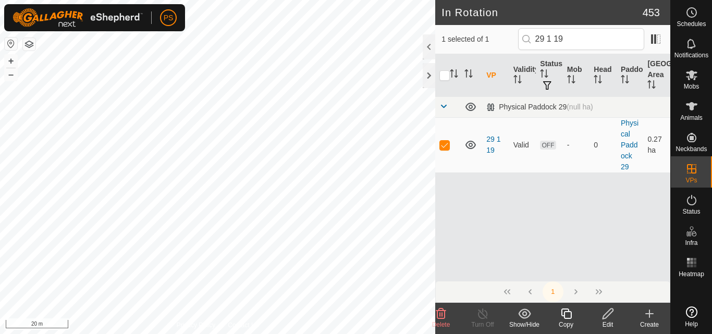
click at [608, 314] on icon at bounding box center [607, 313] width 13 height 13
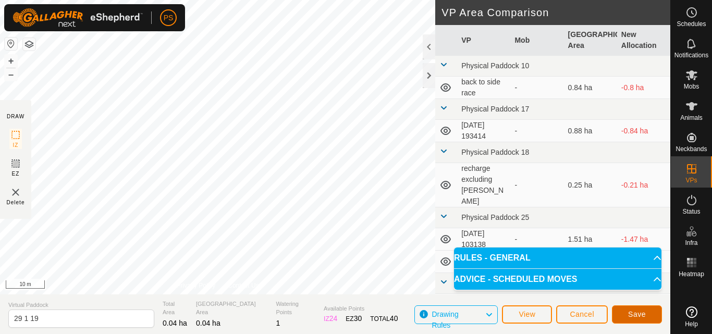
click at [646, 315] on button "Save" at bounding box center [637, 314] width 50 height 18
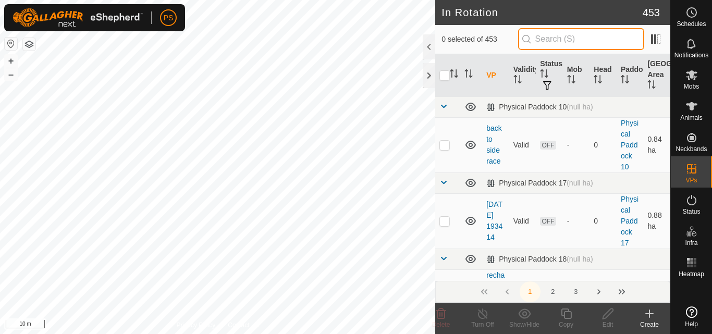
click at [580, 36] on input "text" at bounding box center [581, 39] width 126 height 22
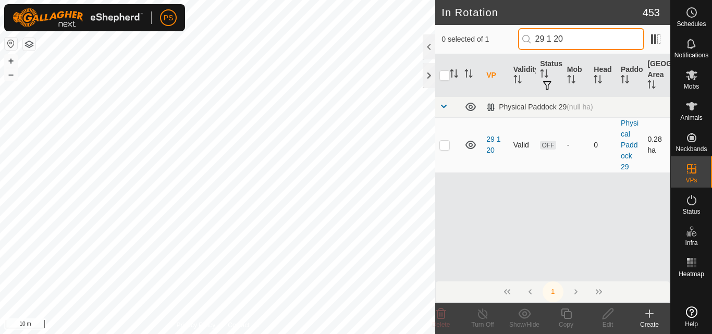
type input "29 1 20"
click at [444, 144] on p-checkbox at bounding box center [444, 145] width 10 height 8
checkbox input "true"
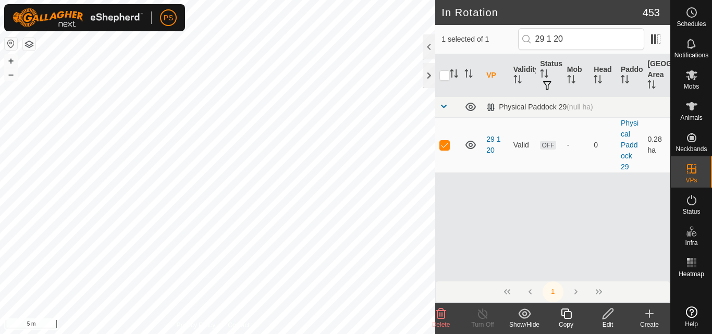
click at [610, 315] on icon at bounding box center [607, 313] width 13 height 13
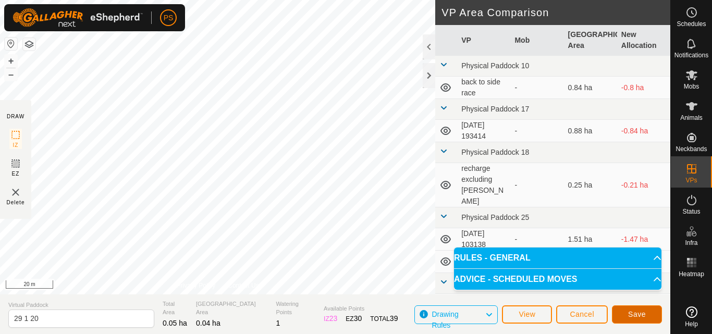
click at [645, 314] on span "Save" at bounding box center [637, 314] width 18 height 8
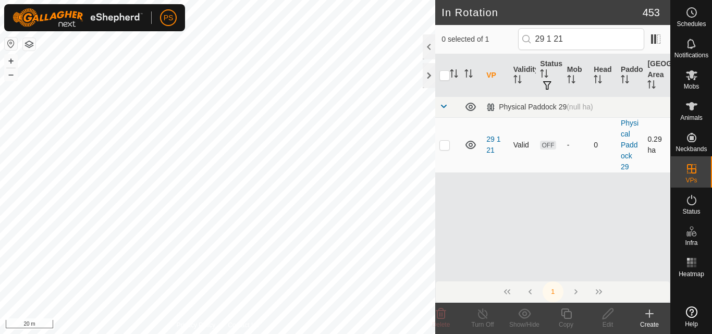
click at [446, 145] on p-checkbox at bounding box center [444, 145] width 10 height 8
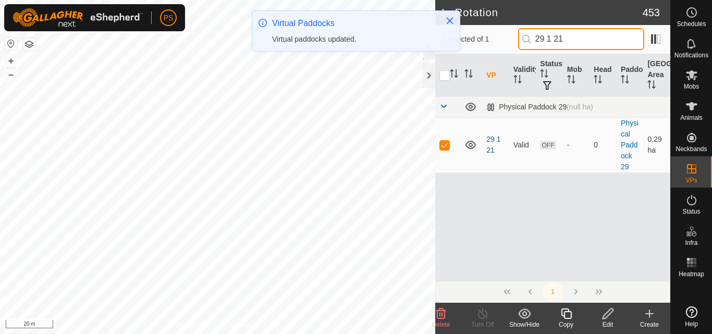
click at [582, 41] on input "29 1 21" at bounding box center [581, 39] width 126 height 22
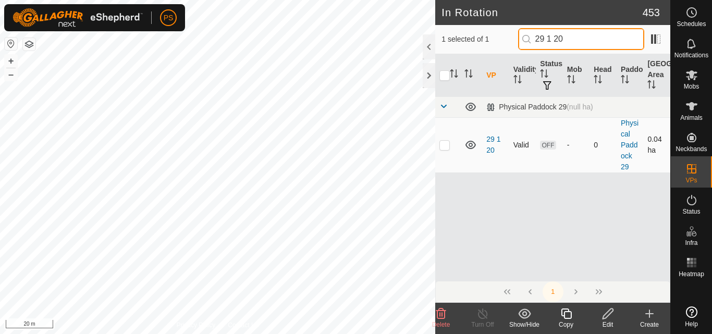
type input "29 1 20"
click at [443, 143] on p-checkbox at bounding box center [444, 145] width 10 height 8
checkbox input "false"
click at [574, 33] on input "29 1 20" at bounding box center [581, 39] width 126 height 22
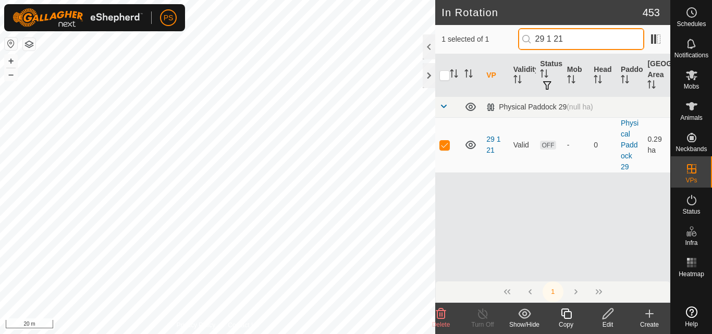
type input "29 1 21"
click at [608, 316] on icon at bounding box center [607, 313] width 10 height 10
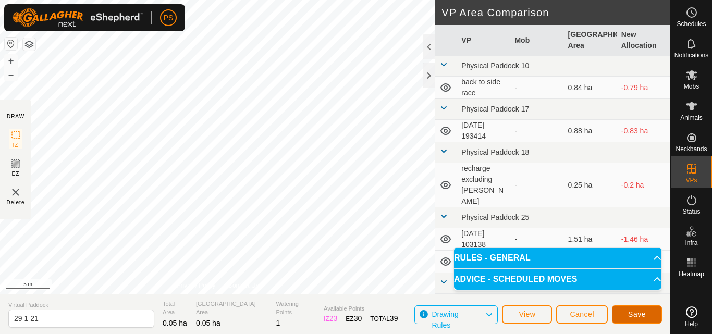
click at [638, 315] on span "Save" at bounding box center [637, 314] width 18 height 8
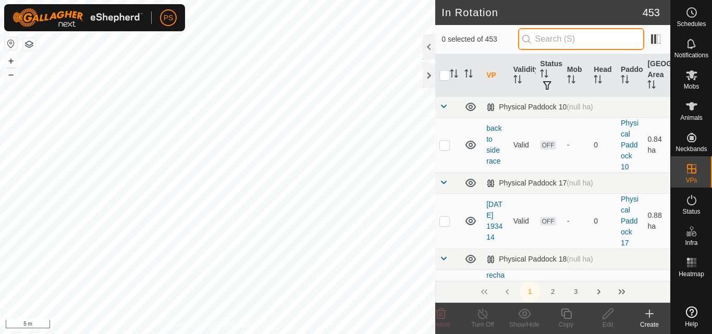
click at [562, 41] on input "text" at bounding box center [581, 39] width 126 height 22
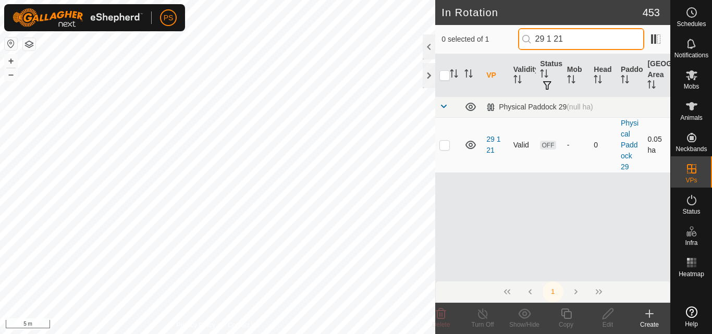
type input "29 1 21"
click at [445, 145] on p-checkbox at bounding box center [444, 145] width 10 height 8
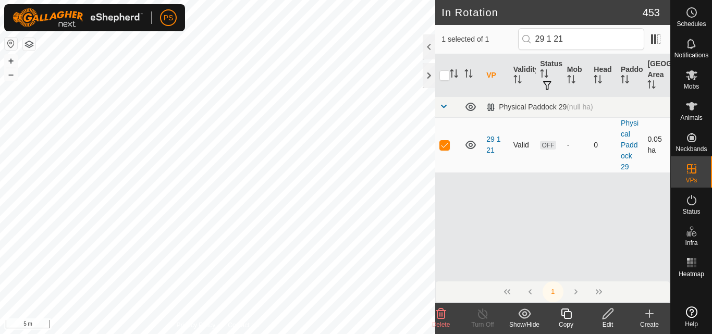
click at [445, 145] on p-checkbox at bounding box center [444, 145] width 10 height 8
checkbox input "false"
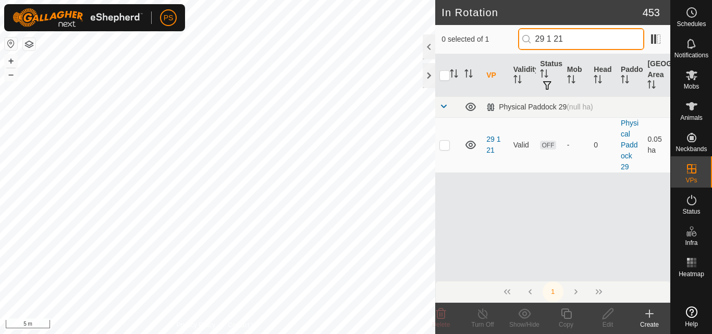
click at [580, 36] on input "29 1 21" at bounding box center [581, 39] width 126 height 22
type input "29 1 22"
click at [446, 145] on p-checkbox at bounding box center [444, 145] width 10 height 8
checkbox input "true"
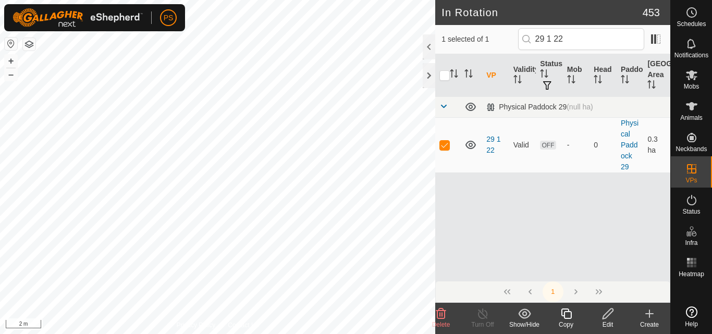
click at [606, 314] on icon at bounding box center [607, 313] width 10 height 10
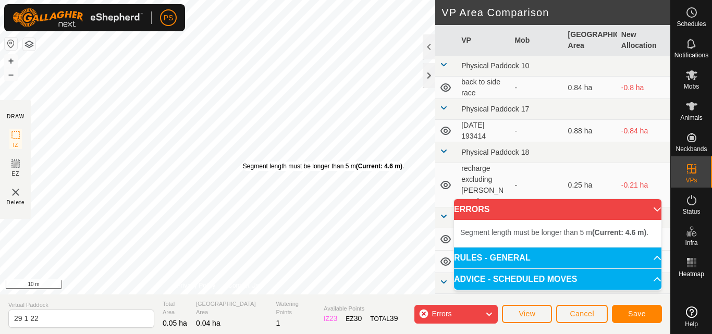
click at [243, 162] on div "Segment length must be longer than 5 m (Current: 4.6 m) . + – ⇧ i 10 m" at bounding box center [217, 147] width 435 height 294
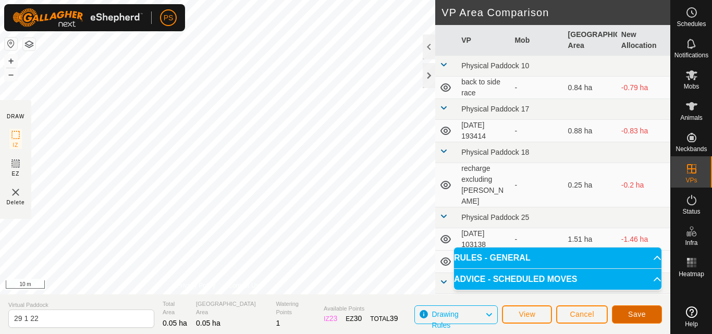
click at [640, 316] on span "Save" at bounding box center [637, 314] width 18 height 8
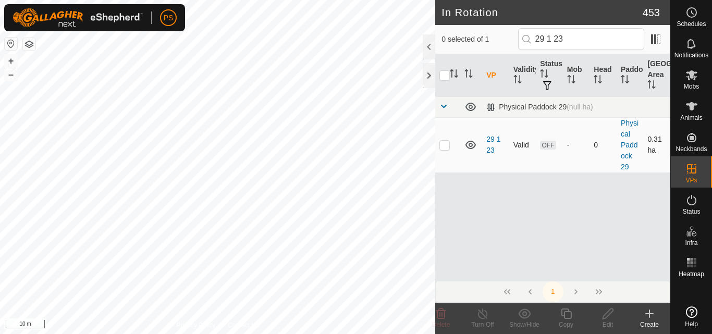
type input "29 1 23"
click at [444, 146] on p-checkbox at bounding box center [444, 145] width 10 height 8
checkbox input "true"
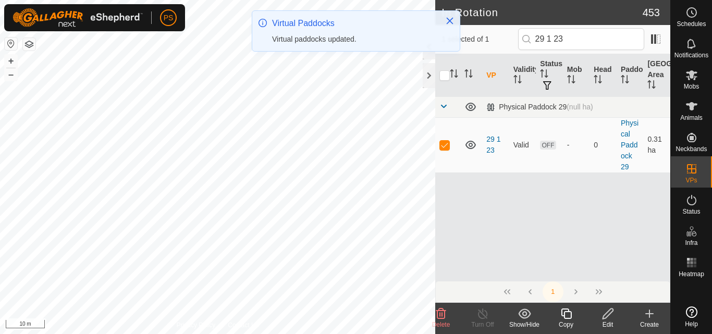
click at [605, 315] on icon at bounding box center [607, 313] width 10 height 10
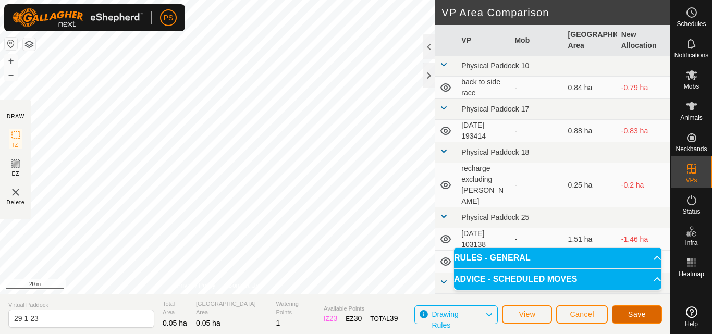
click at [636, 315] on span "Save" at bounding box center [637, 314] width 18 height 8
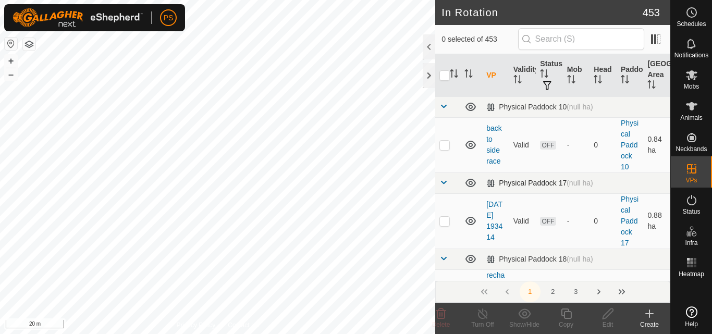
checkbox input "true"
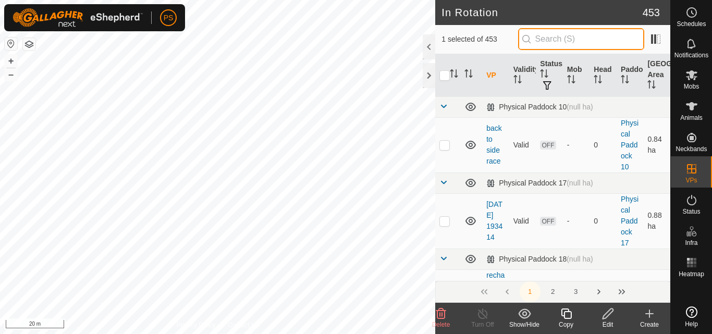
click at [588, 39] on input "text" at bounding box center [581, 39] width 126 height 22
click at [582, 35] on input "text" at bounding box center [581, 39] width 126 height 22
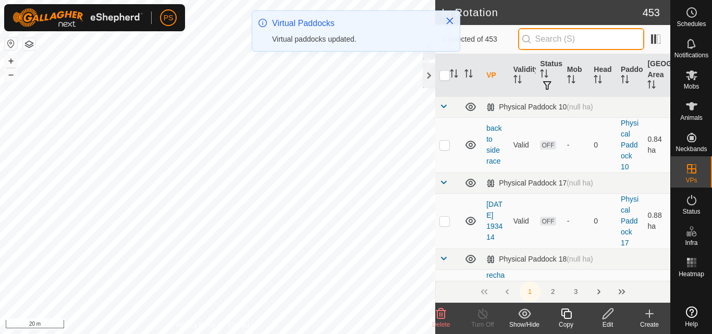
click at [586, 38] on input "text" at bounding box center [581, 39] width 126 height 22
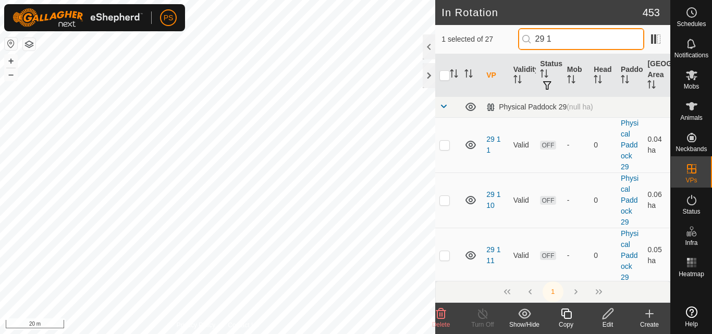
type input "29 1"
checkbox input "false"
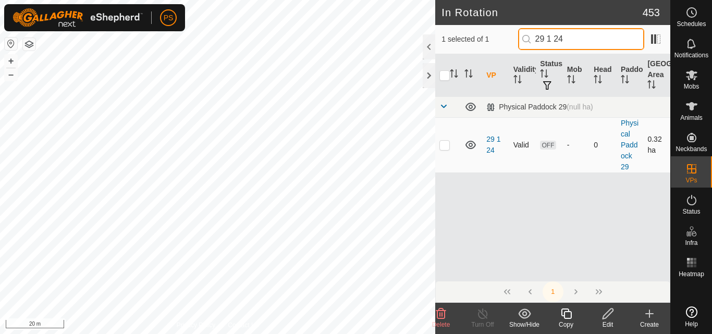
type input "29 1 24"
click at [443, 145] on p-checkbox at bounding box center [444, 145] width 10 height 8
click at [445, 147] on p-checkbox at bounding box center [444, 145] width 10 height 8
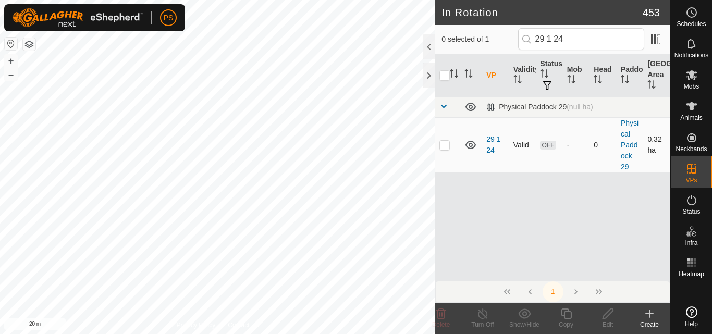
click at [444, 146] on p-checkbox at bounding box center [444, 145] width 10 height 8
checkbox input "true"
click at [610, 315] on icon at bounding box center [607, 313] width 13 height 13
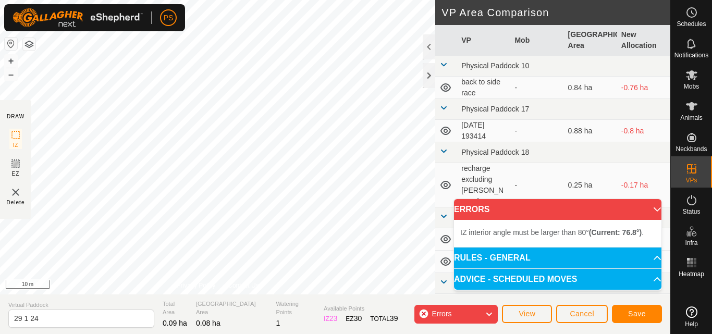
click at [248, 158] on div "IZ interior angle must be larger than 80° (Current: 76.8°) . + – ⇧ i 10 m" at bounding box center [217, 147] width 435 height 294
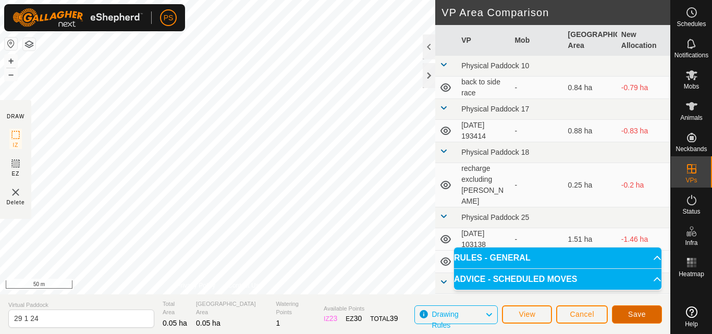
click at [639, 313] on span "Save" at bounding box center [637, 314] width 18 height 8
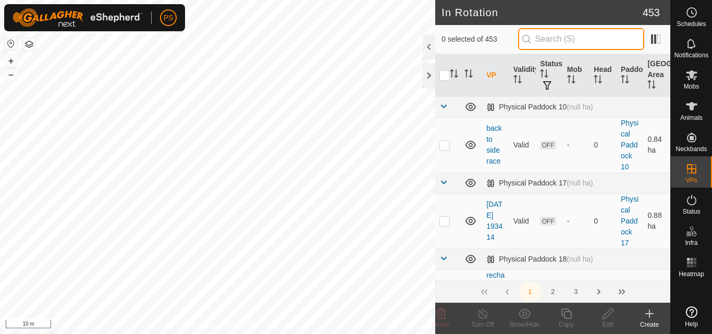
click at [570, 35] on input "text" at bounding box center [581, 39] width 126 height 22
click at [572, 36] on input "text" at bounding box center [581, 39] width 126 height 22
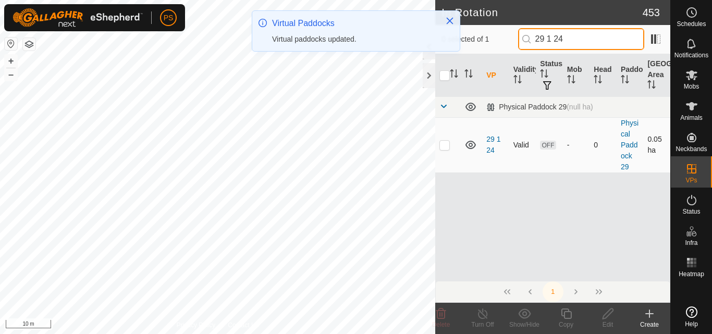
type input "29 1 24"
click at [446, 145] on p-checkbox at bounding box center [444, 145] width 10 height 8
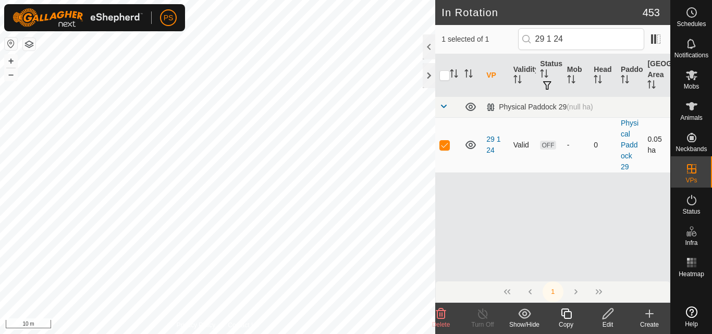
click at [446, 145] on p-checkbox at bounding box center [444, 145] width 10 height 8
checkbox input "false"
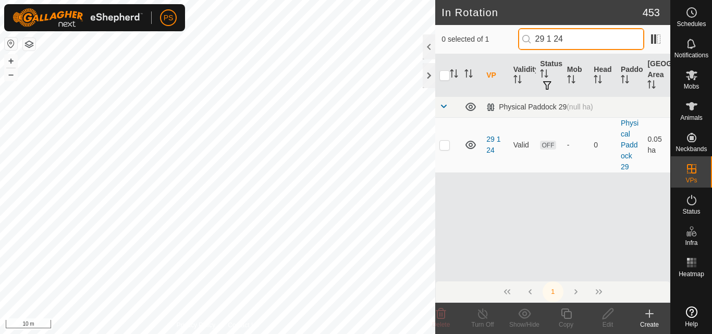
click at [586, 40] on input "29 1 24" at bounding box center [581, 39] width 126 height 22
type input "29 1 25"
click at [445, 145] on p-checkbox at bounding box center [444, 145] width 10 height 8
checkbox input "true"
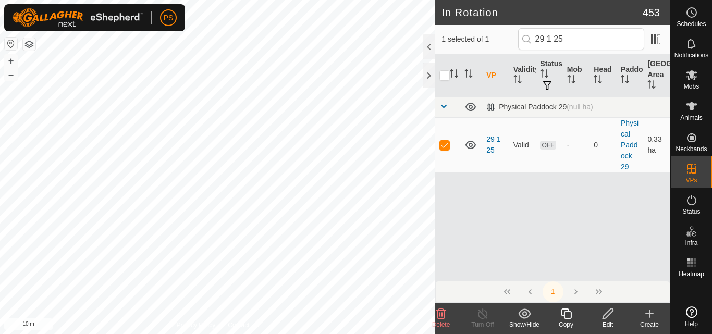
click at [606, 313] on icon at bounding box center [607, 313] width 10 height 10
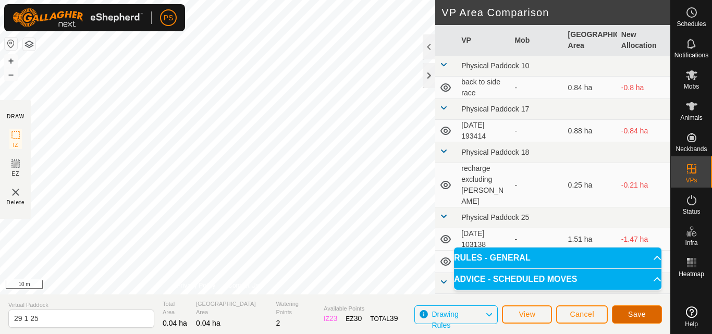
click at [639, 315] on span "Save" at bounding box center [637, 314] width 18 height 8
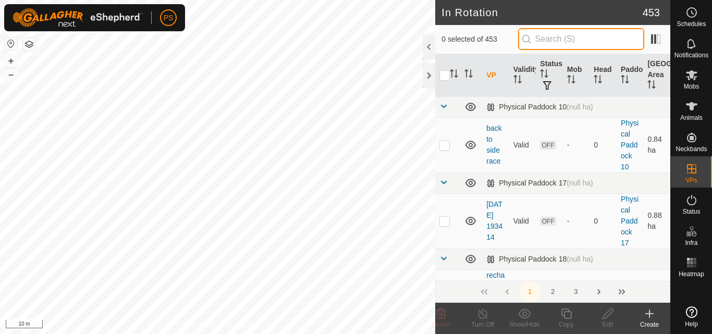
click at [552, 36] on input "text" at bounding box center [581, 39] width 126 height 22
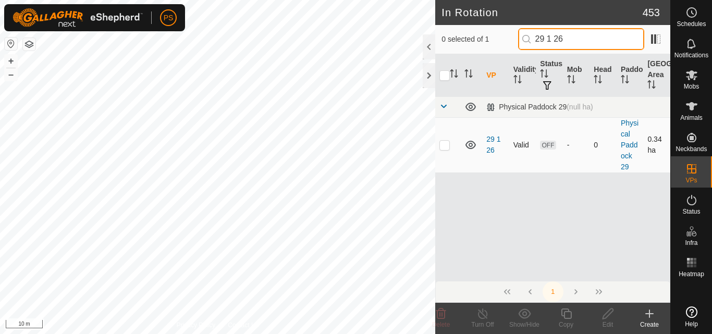
type input "29 1 26"
click at [444, 145] on p-checkbox at bounding box center [444, 145] width 10 height 8
checkbox input "true"
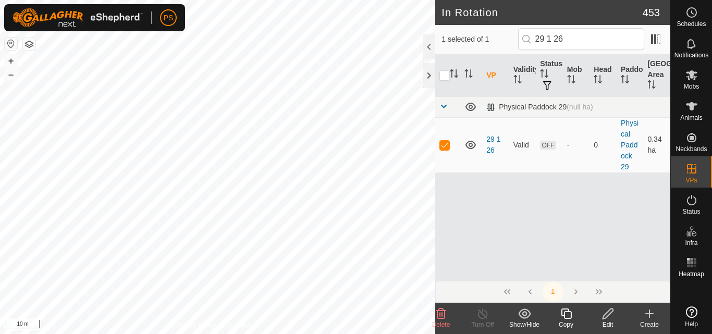
click at [607, 317] on icon at bounding box center [607, 313] width 13 height 13
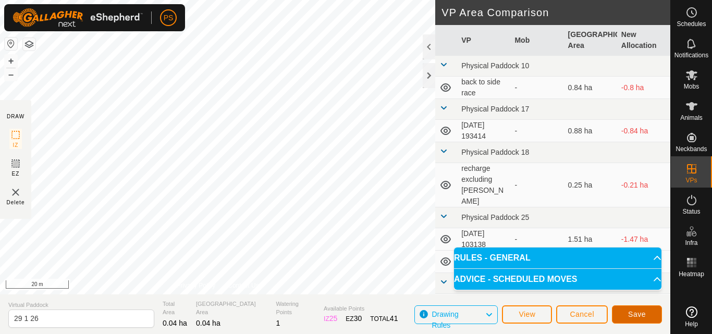
click at [637, 314] on span "Save" at bounding box center [637, 314] width 18 height 8
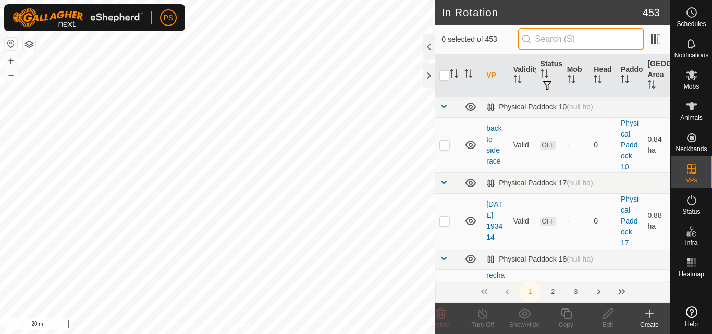
click at [583, 40] on input "text" at bounding box center [581, 39] width 126 height 22
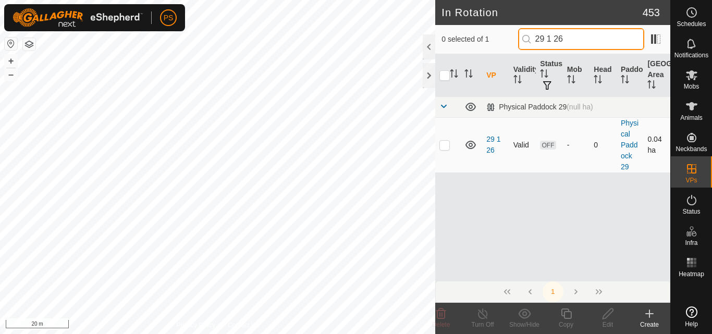
type input "29 1 26"
click at [444, 146] on p-checkbox at bounding box center [444, 145] width 10 height 8
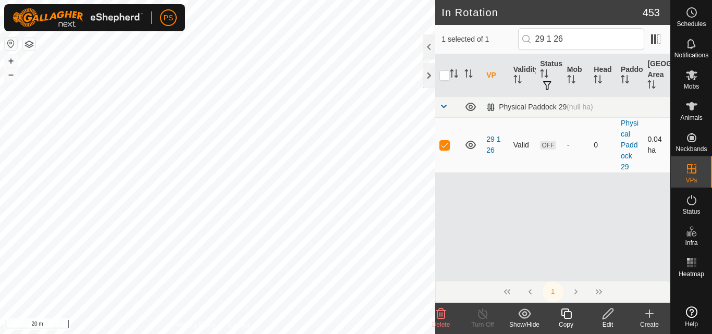
click at [444, 146] on p-checkbox at bounding box center [444, 145] width 10 height 8
checkbox input "false"
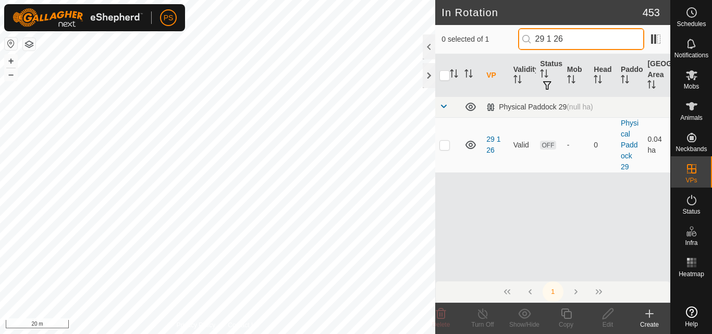
click at [592, 35] on input "29 1 26" at bounding box center [581, 39] width 126 height 22
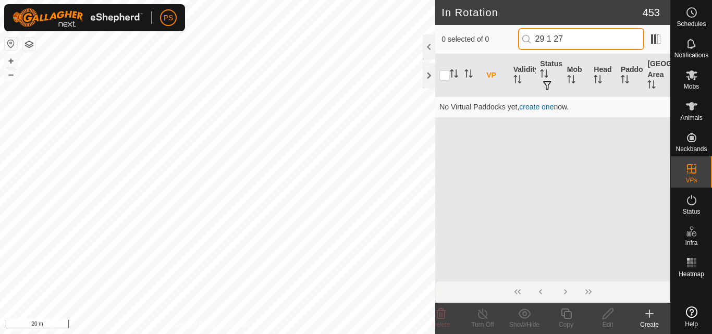
click at [584, 36] on input "29 1 27" at bounding box center [581, 39] width 126 height 22
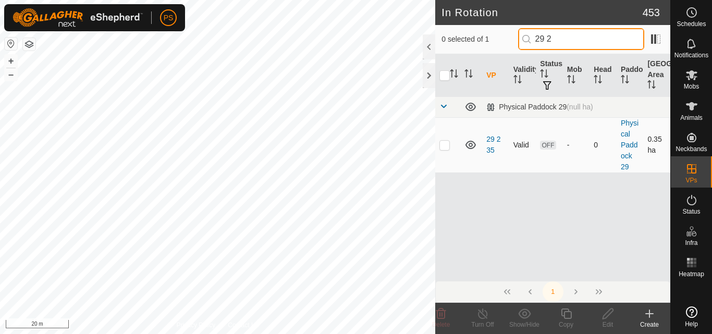
type input "29 2"
click at [446, 145] on p-checkbox at bounding box center [444, 145] width 10 height 8
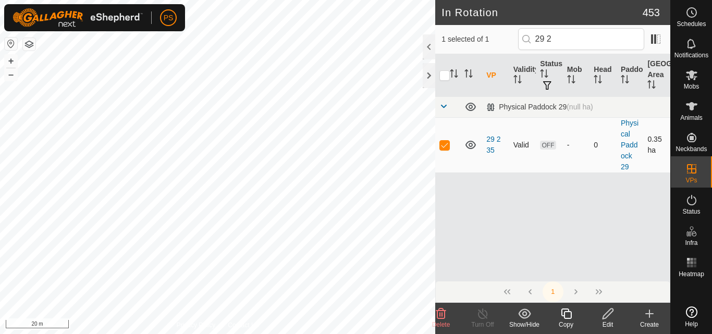
click at [446, 145] on p-checkbox at bounding box center [444, 145] width 10 height 8
checkbox input "false"
click at [694, 18] on icon at bounding box center [691, 12] width 13 height 13
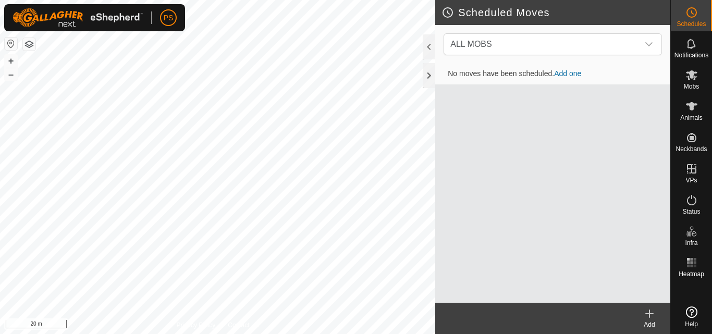
click at [650, 317] on icon at bounding box center [649, 313] width 13 height 13
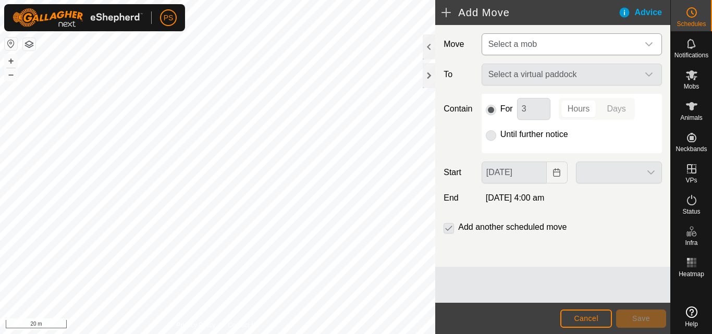
click at [649, 44] on icon "dropdown trigger" at bounding box center [649, 44] width 8 height 8
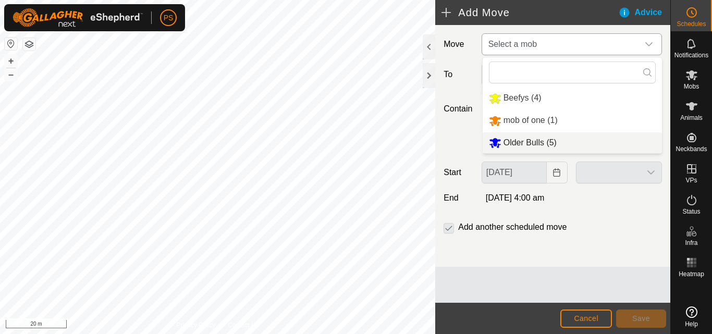
click at [540, 146] on li "Older Bulls (5)" at bounding box center [572, 142] width 179 height 21
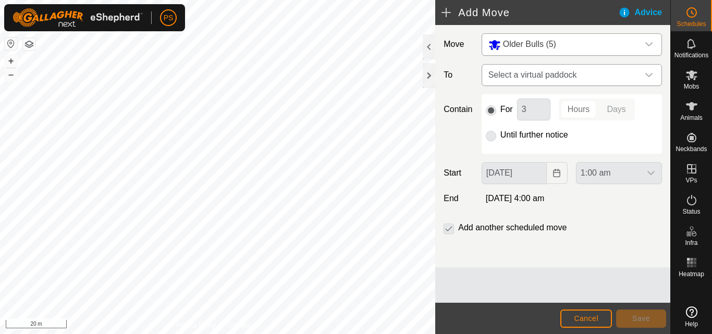
click at [649, 72] on icon "dropdown trigger" at bounding box center [649, 75] width 8 height 8
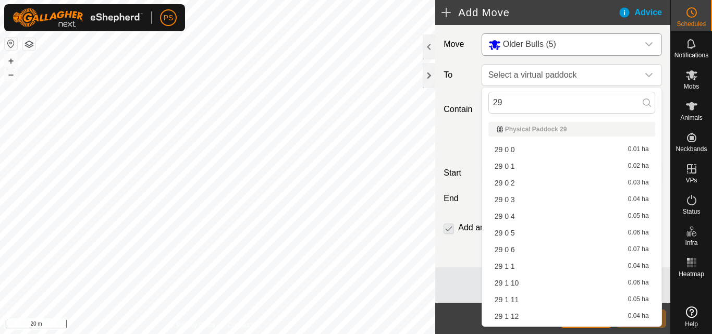
type input "29"
click at [512, 266] on li "29 1 1 0.04 ha" at bounding box center [571, 266] width 167 height 16
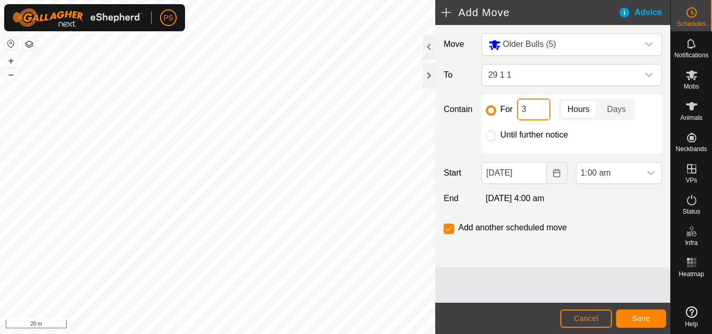
click at [533, 107] on input "3" at bounding box center [533, 109] width 33 height 22
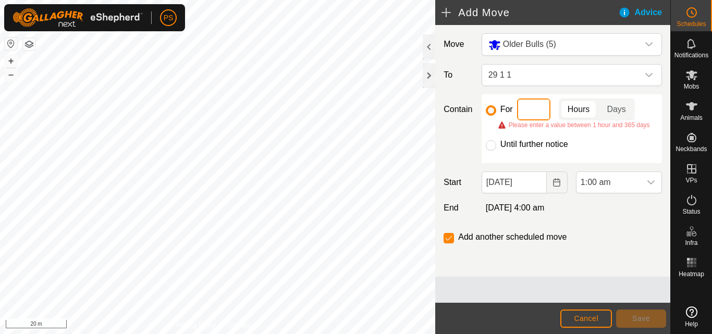
type input "5"
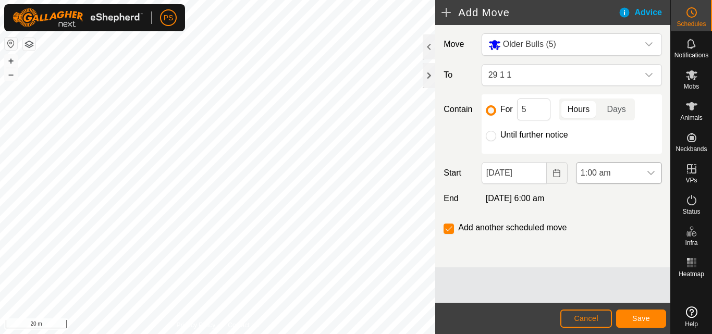
click at [651, 175] on icon "dropdown trigger" at bounding box center [650, 173] width 7 height 4
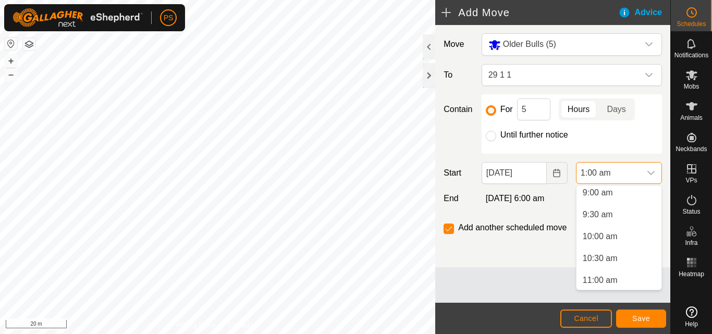
scroll to position [417, 0]
click at [605, 213] on li "10:00 am" at bounding box center [618, 216] width 85 height 21
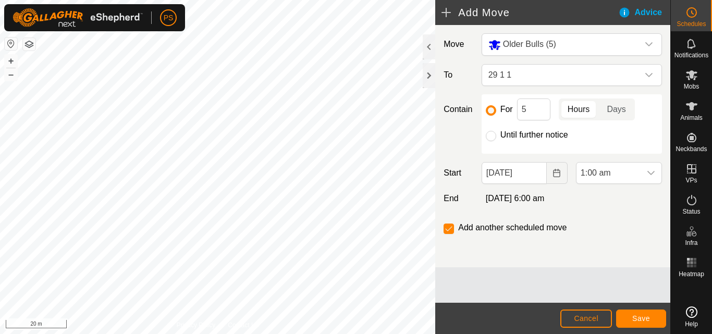
scroll to position [44, 0]
click at [649, 319] on span "Save" at bounding box center [641, 318] width 18 height 8
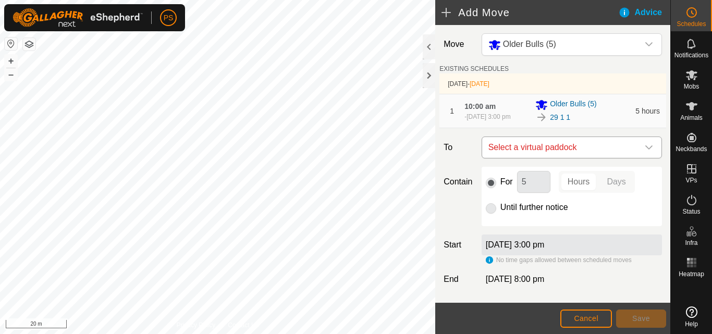
click at [645, 150] on icon "dropdown trigger" at bounding box center [648, 147] width 7 height 4
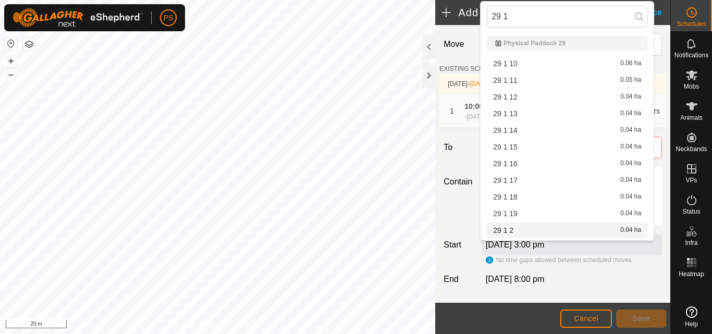
type input "29 1"
click at [512, 230] on li "29 1 2 0.04 ha" at bounding box center [567, 231] width 160 height 16
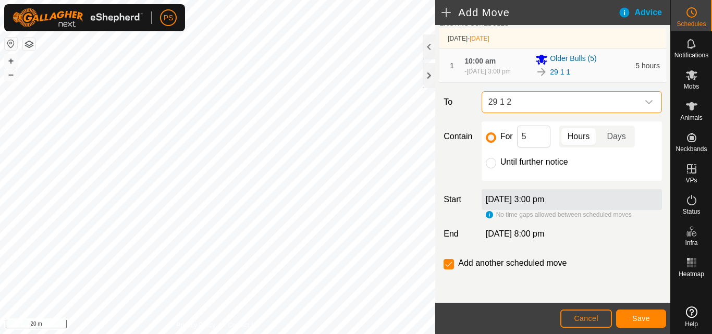
scroll to position [50, 0]
click at [644, 318] on span "Save" at bounding box center [641, 318] width 18 height 8
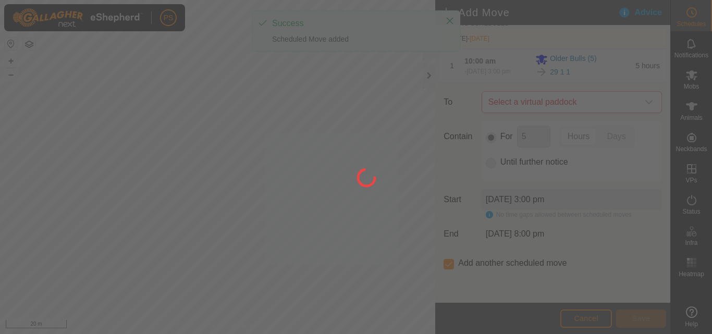
scroll to position [0, 0]
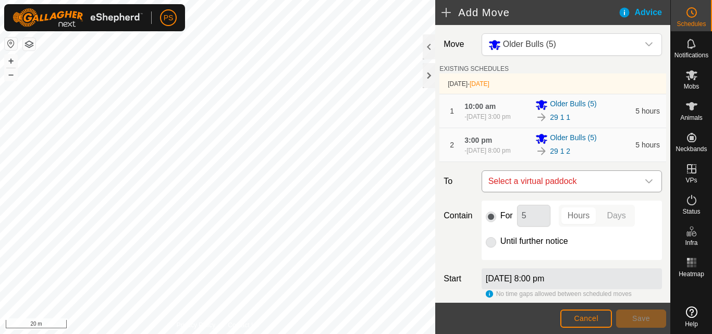
click at [645, 183] on icon "dropdown trigger" at bounding box center [648, 181] width 7 height 4
click at [500, 216] on input "21 1 3" at bounding box center [567, 218] width 160 height 22
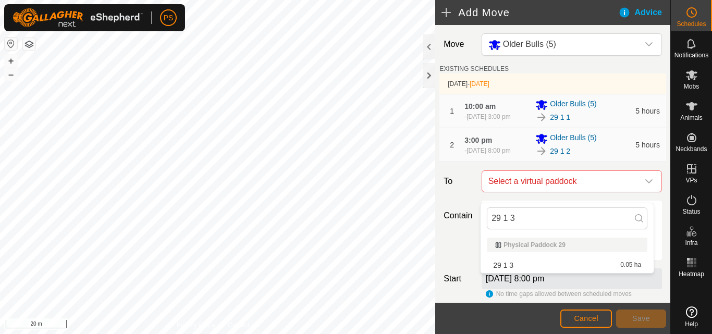
drag, startPoint x: 515, startPoint y: 218, endPoint x: 485, endPoint y: 219, distance: 29.7
click at [485, 219] on div "29 1 3" at bounding box center [566, 218] width 173 height 30
type input "29 1 3"
click at [521, 264] on li "29 1 3 0.05 ha" at bounding box center [567, 265] width 160 height 16
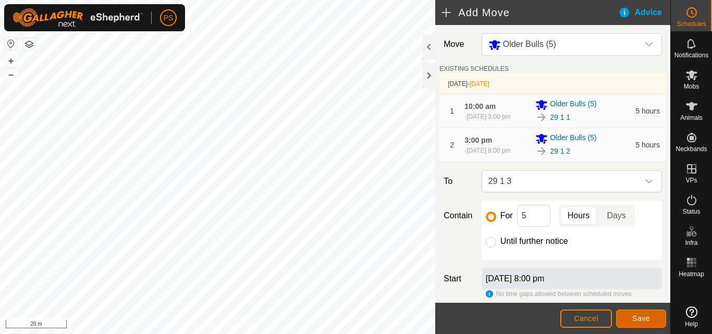
click at [639, 316] on span "Save" at bounding box center [641, 318] width 18 height 8
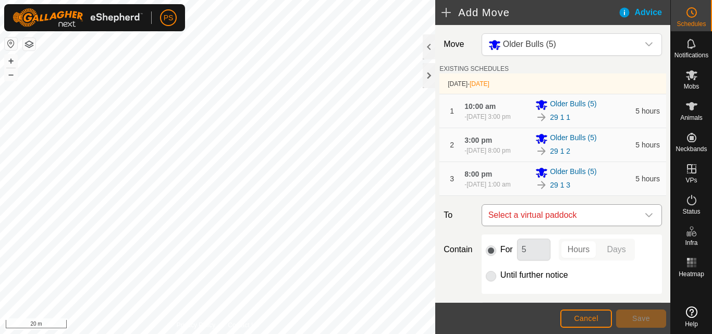
click at [645, 219] on icon "dropdown trigger" at bounding box center [649, 215] width 8 height 8
click at [574, 260] on input "29 1 3" at bounding box center [567, 257] width 160 height 22
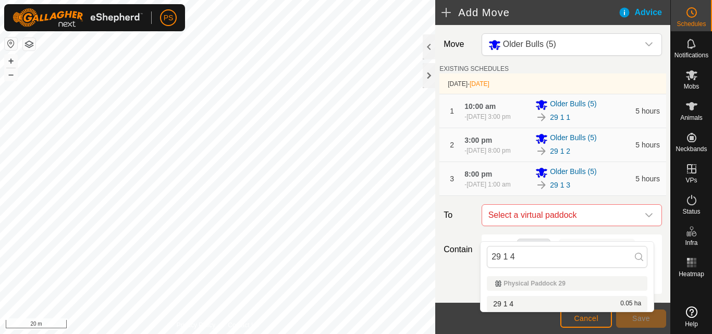
type input "29 1 4"
click at [512, 302] on li "29 1 4 0.05 ha" at bounding box center [567, 304] width 160 height 16
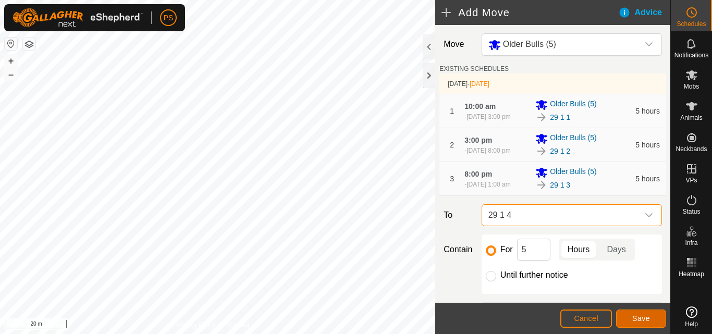
click at [645, 317] on span "Save" at bounding box center [641, 318] width 18 height 8
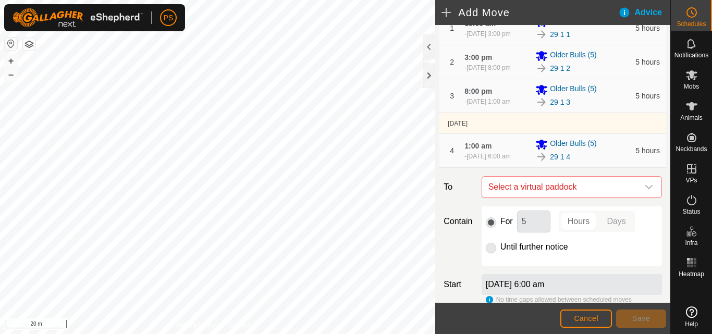
scroll to position [104, 0]
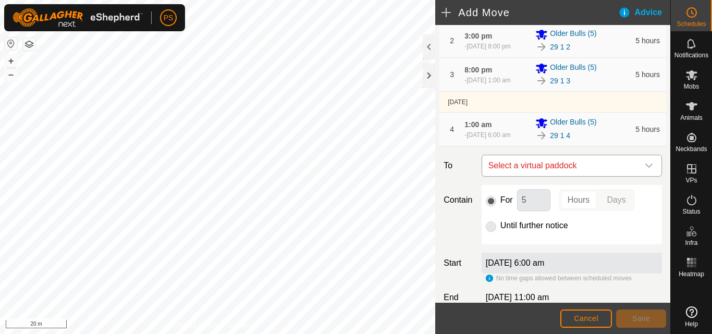
click at [645, 170] on icon "dropdown trigger" at bounding box center [649, 166] width 8 height 8
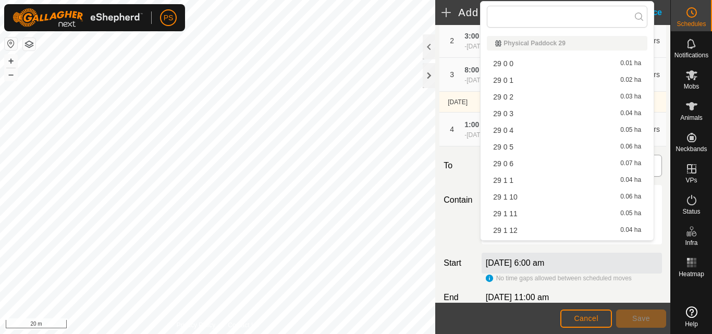
click at [641, 182] on p-selectitem "29 1 1 0.04 ha" at bounding box center [566, 180] width 173 height 16
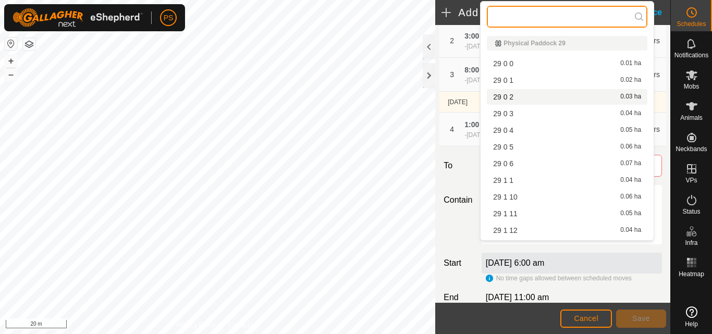
click at [548, 17] on input "text" at bounding box center [567, 17] width 160 height 22
paste input "29 1 3"
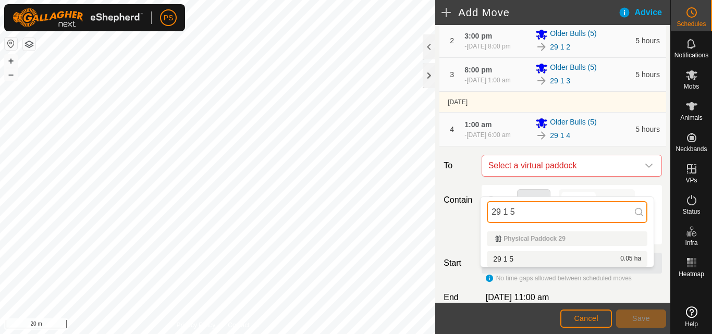
type input "29 1 5"
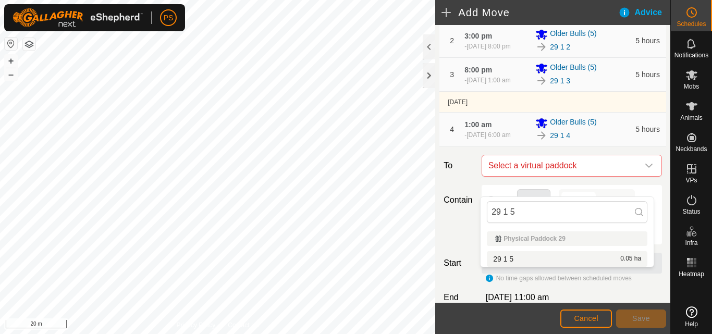
click at [545, 261] on div "29 1 5 0.05 ha" at bounding box center [567, 258] width 148 height 7
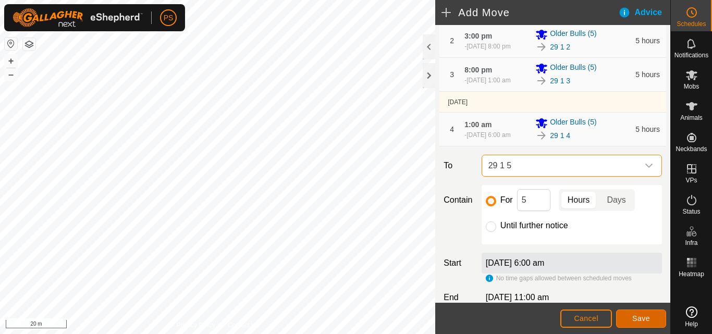
click at [648, 317] on span "Save" at bounding box center [641, 318] width 18 height 8
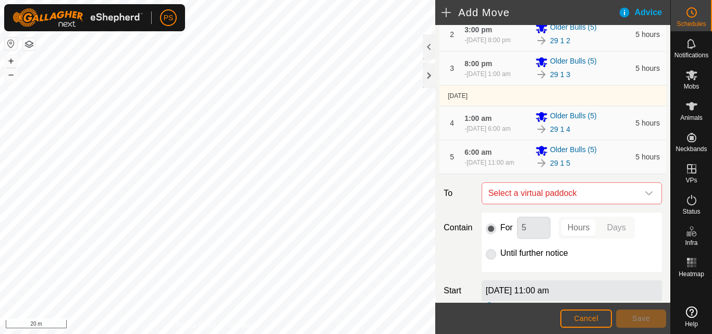
scroll to position [156, 0]
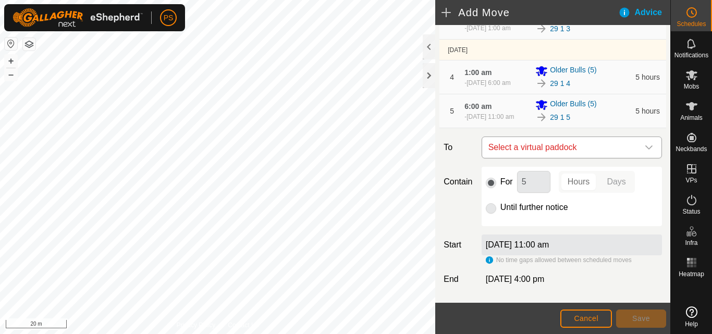
click at [645, 152] on icon "dropdown trigger" at bounding box center [649, 147] width 8 height 8
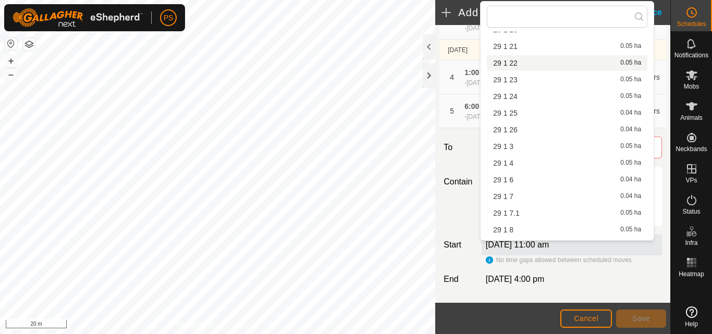
scroll to position [381, 0]
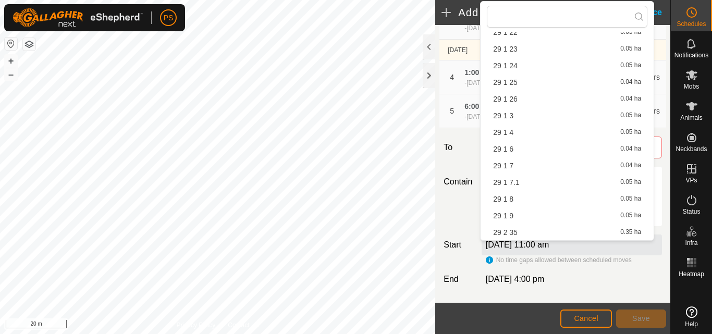
click at [518, 149] on li "29 1 6 0.04 ha" at bounding box center [567, 149] width 160 height 16
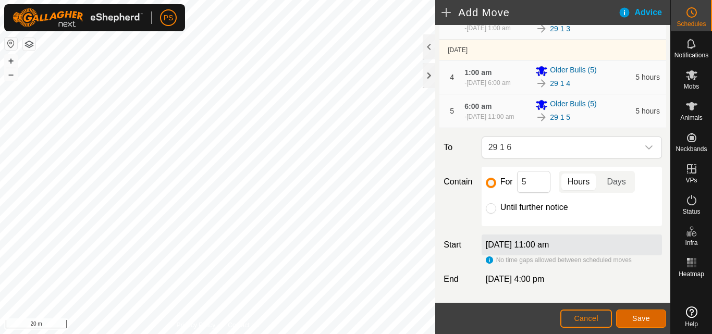
click at [649, 320] on span "Save" at bounding box center [641, 318] width 18 height 8
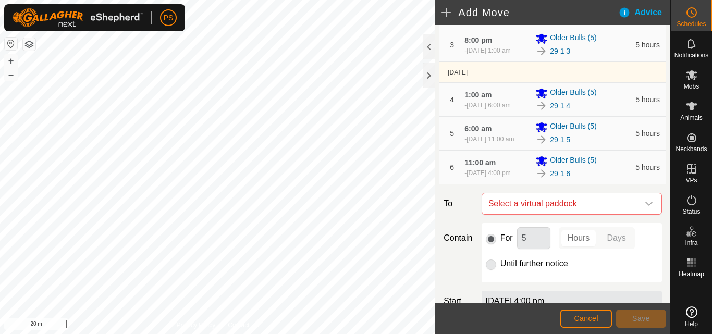
scroll to position [208, 0]
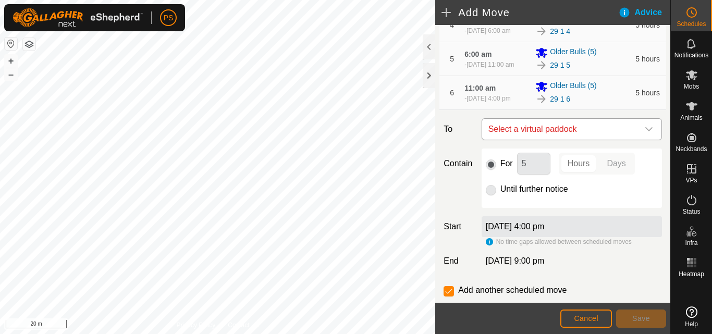
click at [645, 131] on icon "dropdown trigger" at bounding box center [648, 129] width 7 height 4
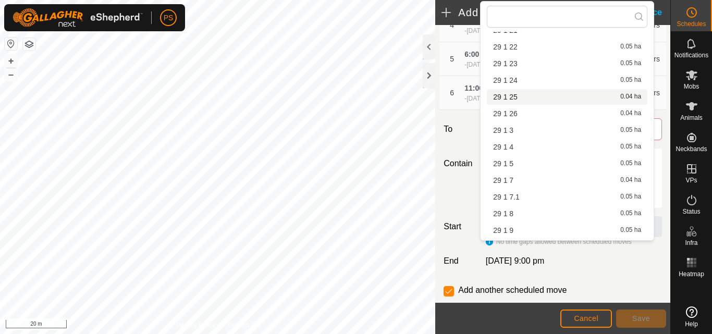
scroll to position [381, 0]
click at [504, 166] on span "29 1 7" at bounding box center [503, 165] width 20 height 7
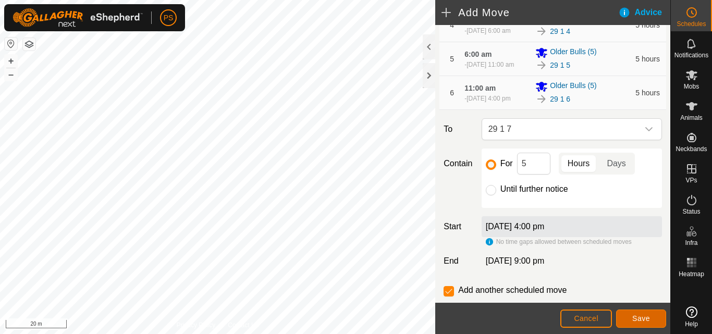
click at [643, 316] on span "Save" at bounding box center [641, 318] width 18 height 8
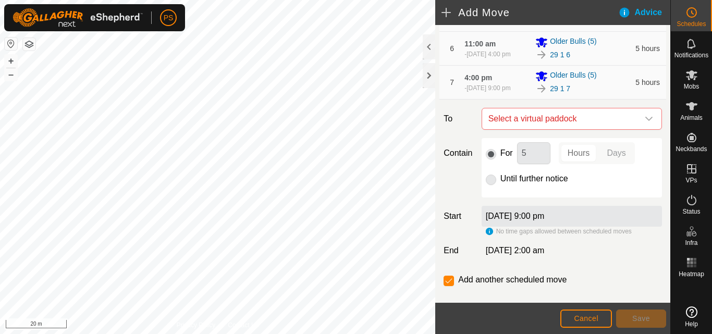
scroll to position [261, 0]
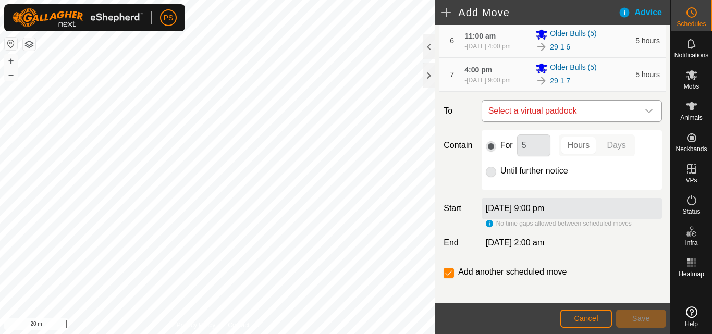
click at [645, 115] on icon "dropdown trigger" at bounding box center [649, 111] width 8 height 8
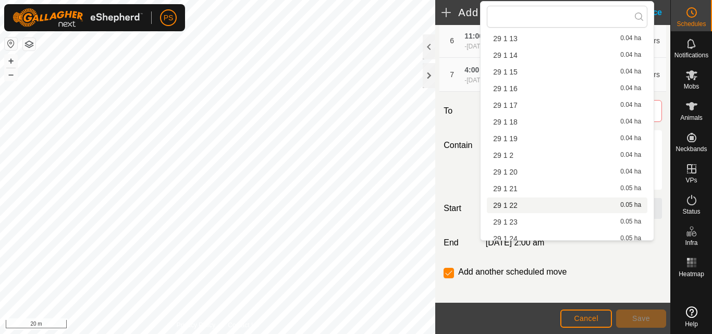
scroll to position [381, 0]
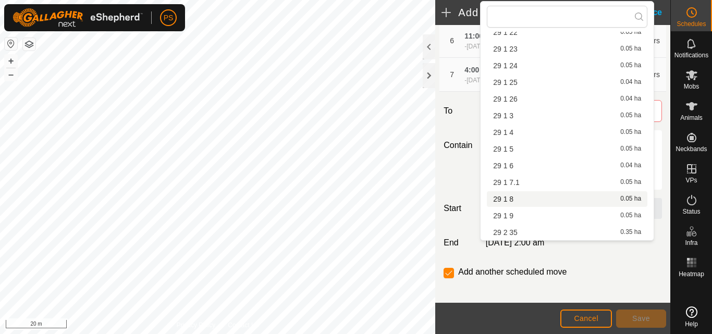
click at [511, 200] on li "29 1 8 0.05 ha" at bounding box center [567, 199] width 160 height 16
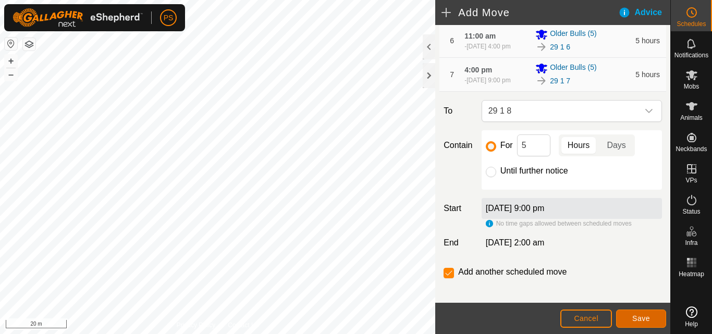
click at [642, 319] on span "Save" at bounding box center [641, 318] width 18 height 8
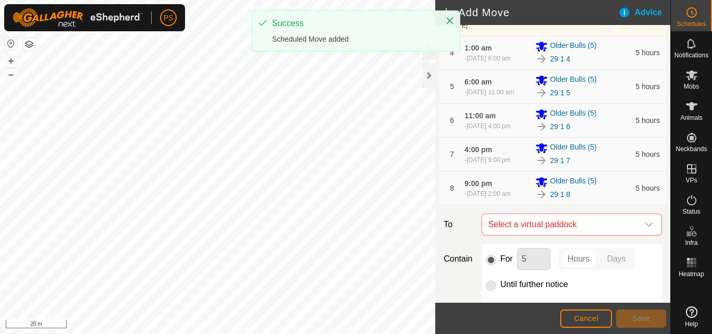
scroll to position [208, 0]
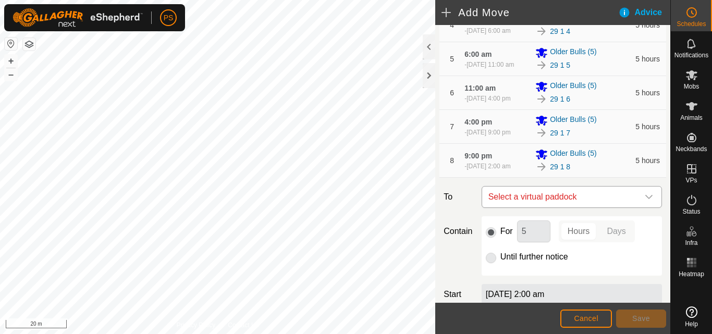
click at [645, 201] on icon "dropdown trigger" at bounding box center [649, 197] width 8 height 8
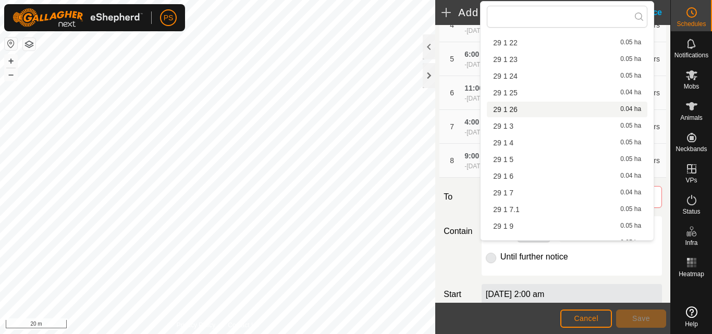
scroll to position [381, 0]
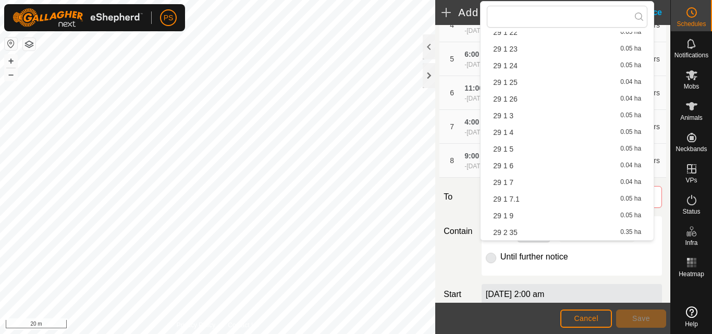
click at [524, 217] on li "29 1 9 0.05 ha" at bounding box center [567, 216] width 160 height 16
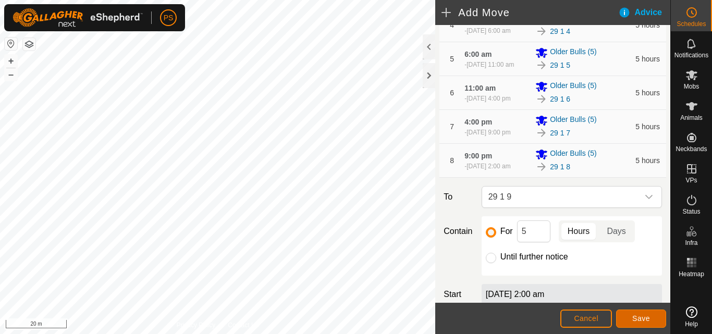
click at [639, 317] on span "Save" at bounding box center [641, 318] width 18 height 8
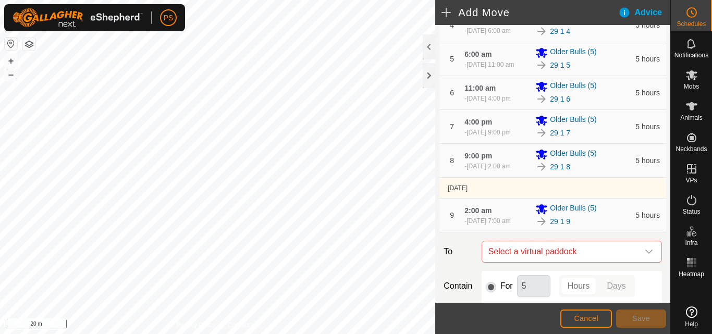
scroll to position [261, 0]
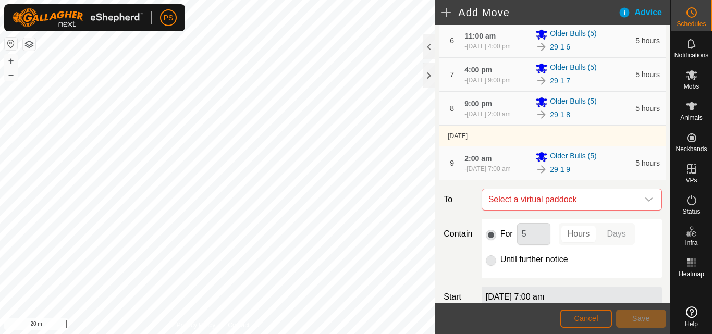
click at [588, 316] on span "Cancel" at bounding box center [586, 318] width 24 height 8
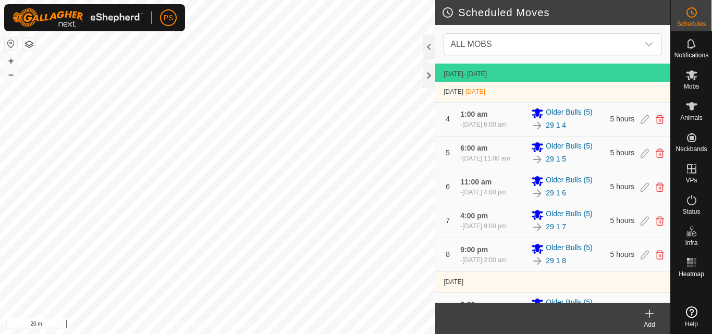
scroll to position [171, 0]
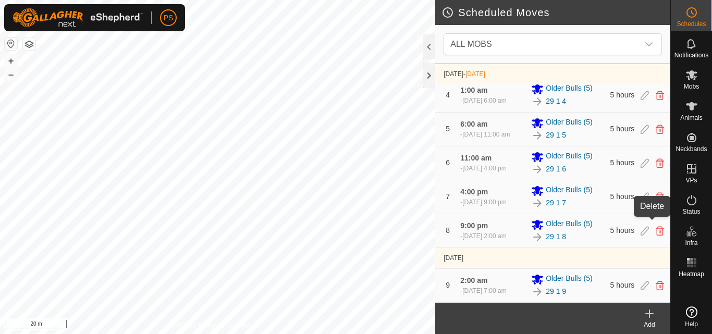
click at [656, 226] on icon at bounding box center [660, 230] width 8 height 9
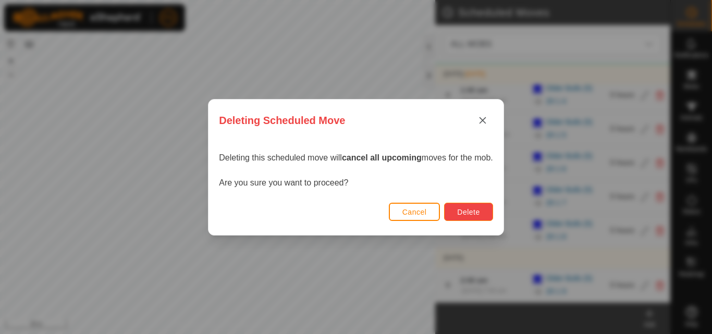
click at [479, 216] on span "Delete" at bounding box center [468, 212] width 22 height 8
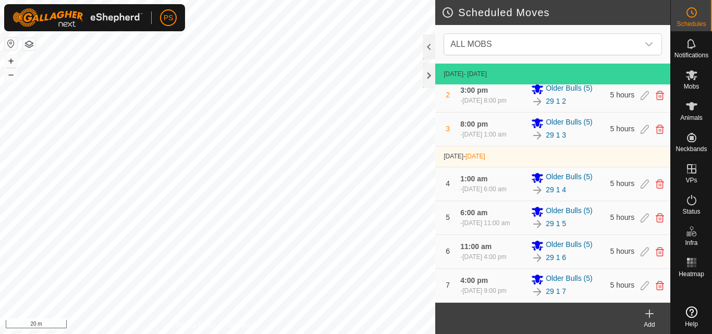
scroll to position [73, 0]
click at [648, 314] on icon at bounding box center [649, 314] width 7 height 0
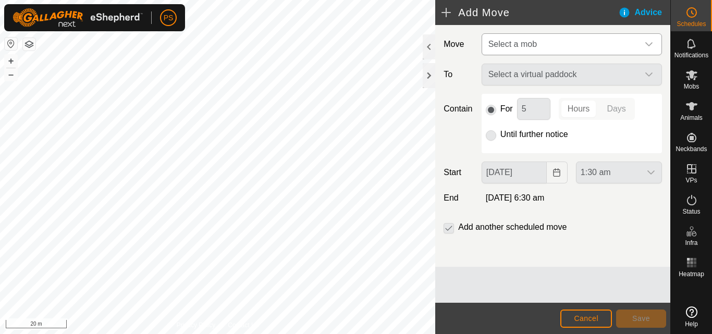
click at [647, 43] on icon "dropdown trigger" at bounding box center [649, 44] width 8 height 8
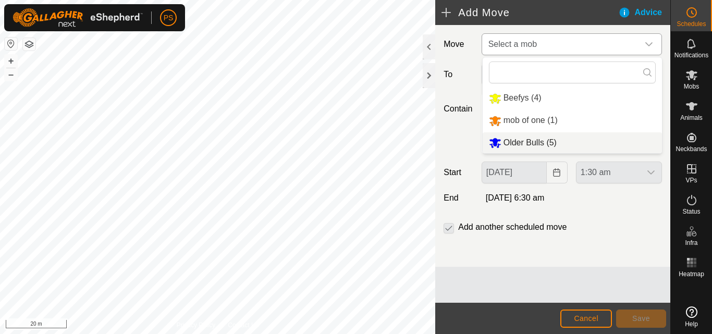
click at [532, 142] on li "Older Bulls (5)" at bounding box center [572, 142] width 179 height 21
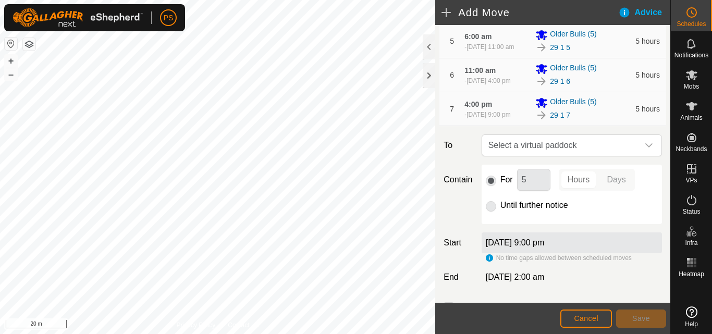
scroll to position [302, 0]
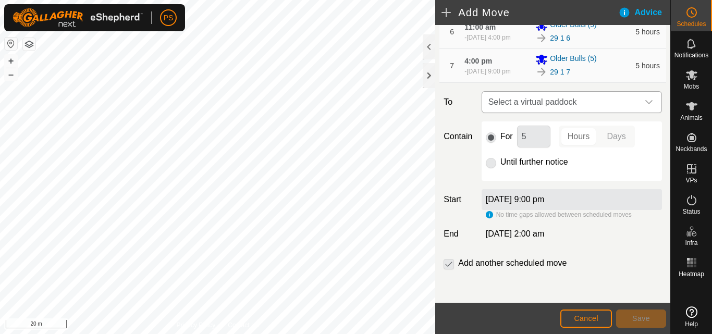
click at [645, 100] on icon "dropdown trigger" at bounding box center [649, 102] width 8 height 8
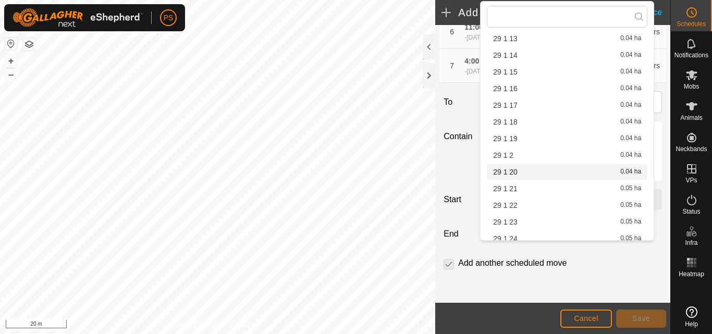
scroll to position [381, 0]
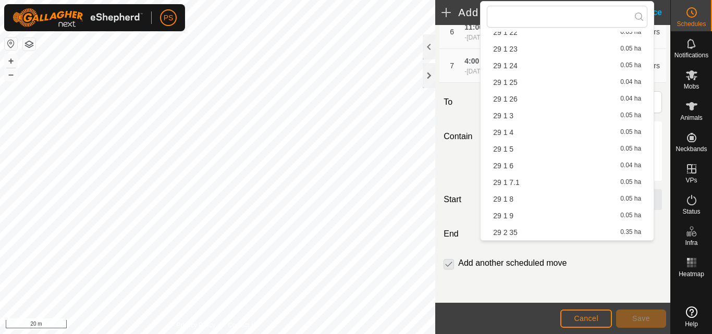
click at [518, 181] on span "29 1 7.1" at bounding box center [506, 182] width 27 height 7
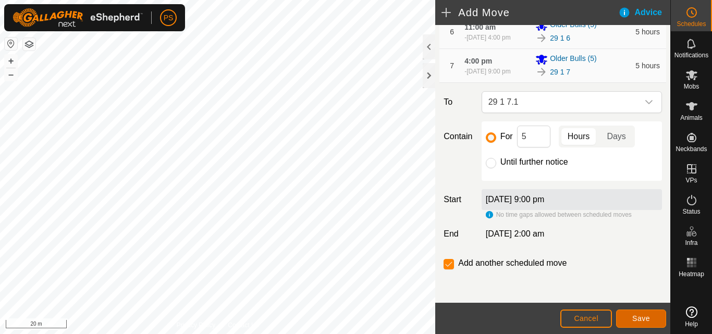
click at [644, 316] on span "Save" at bounding box center [641, 318] width 18 height 8
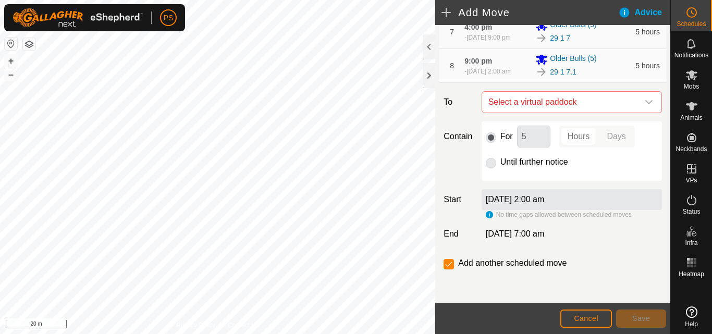
scroll to position [289, 0]
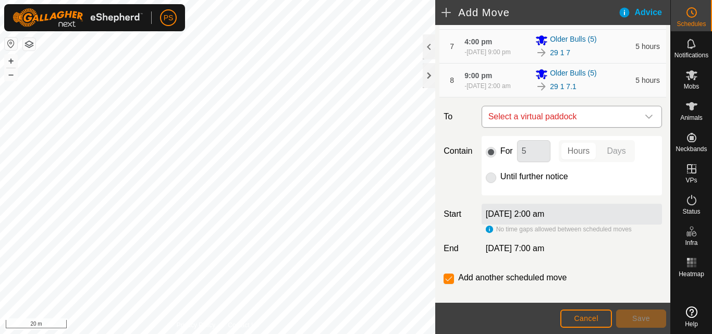
click at [645, 121] on icon "dropdown trigger" at bounding box center [649, 117] width 8 height 8
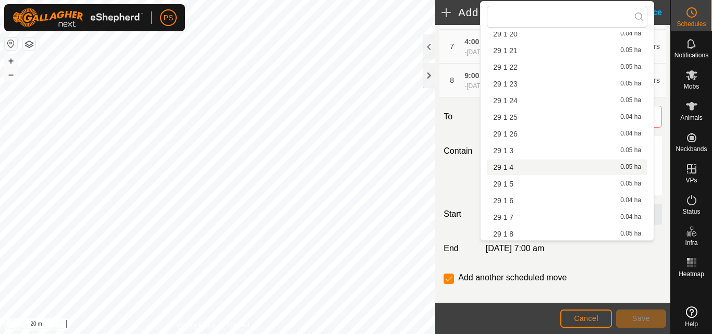
scroll to position [365, 0]
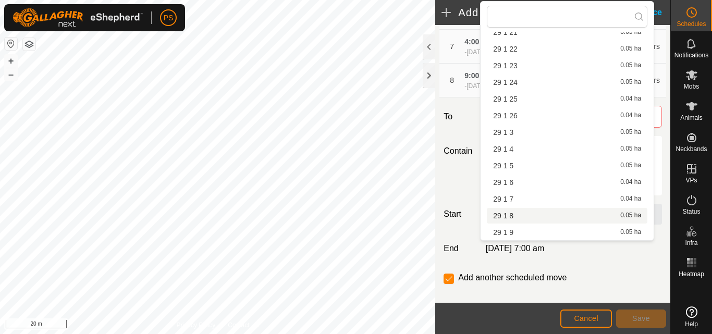
click at [514, 217] on li "29 1 8 0.05 ha" at bounding box center [567, 216] width 160 height 16
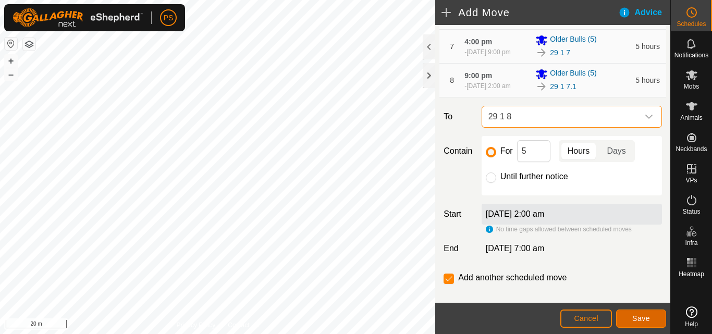
click at [647, 318] on span "Save" at bounding box center [641, 318] width 18 height 8
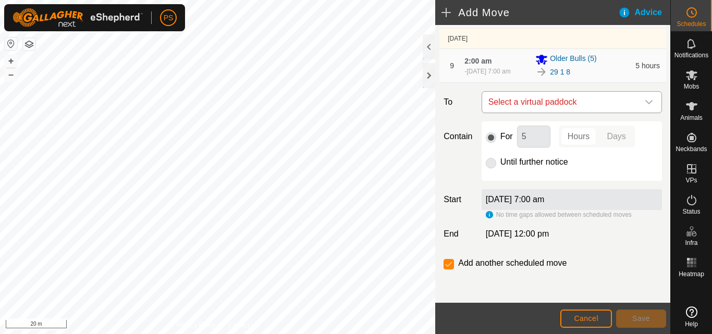
click at [645, 106] on icon "dropdown trigger" at bounding box center [649, 102] width 8 height 8
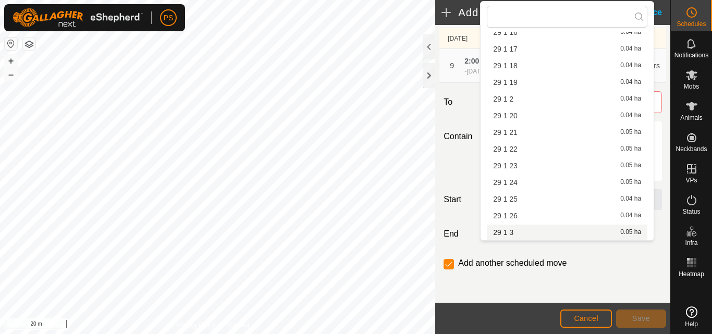
scroll to position [381, 0]
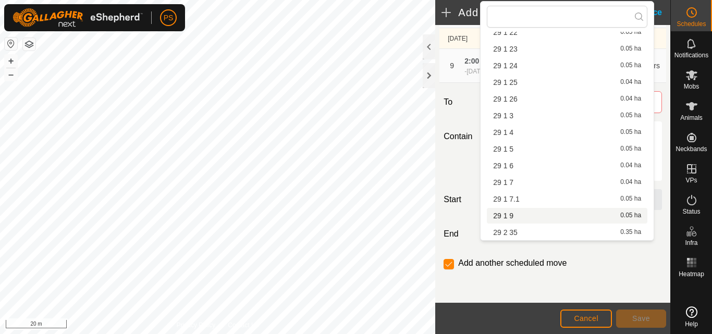
click at [516, 217] on li "29 1 9 0.05 ha" at bounding box center [567, 216] width 160 height 16
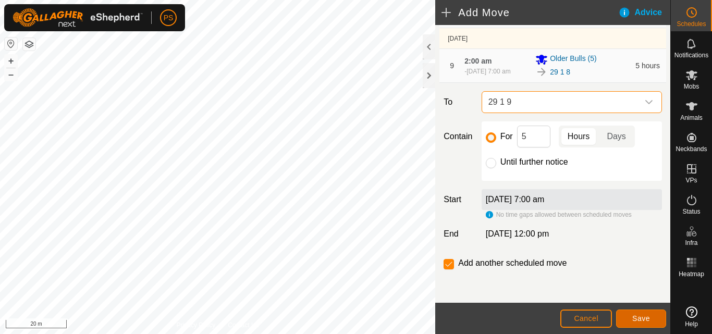
click at [649, 318] on span "Save" at bounding box center [641, 318] width 18 height 8
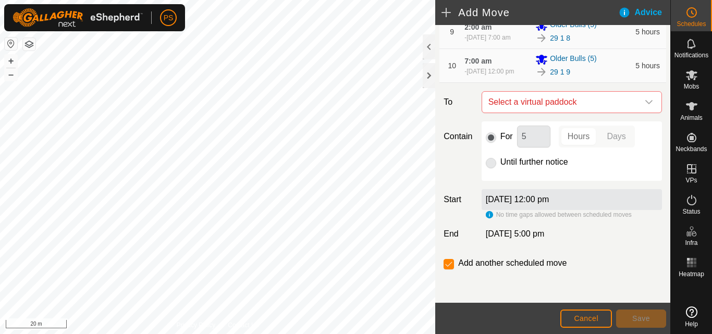
scroll to position [417, 0]
click at [645, 106] on icon "dropdown trigger" at bounding box center [649, 102] width 8 height 8
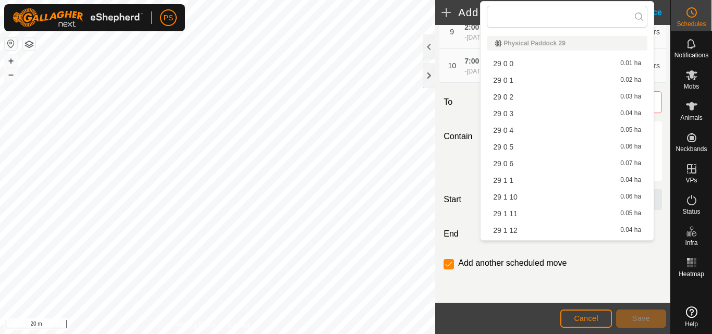
click at [516, 197] on li "29 1 10 0.06 ha" at bounding box center [567, 197] width 160 height 16
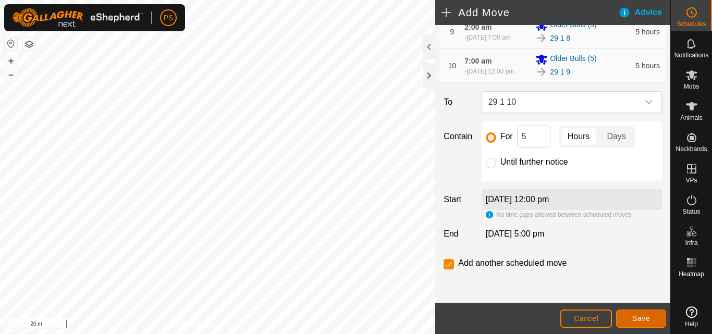
click at [645, 316] on span "Save" at bounding box center [641, 318] width 18 height 8
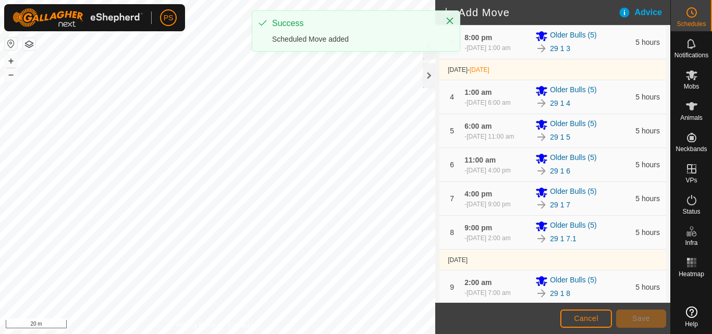
scroll to position [313, 0]
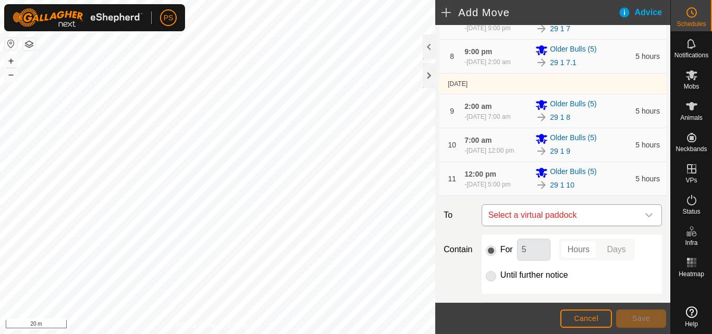
click at [645, 219] on icon "dropdown trigger" at bounding box center [649, 215] width 8 height 8
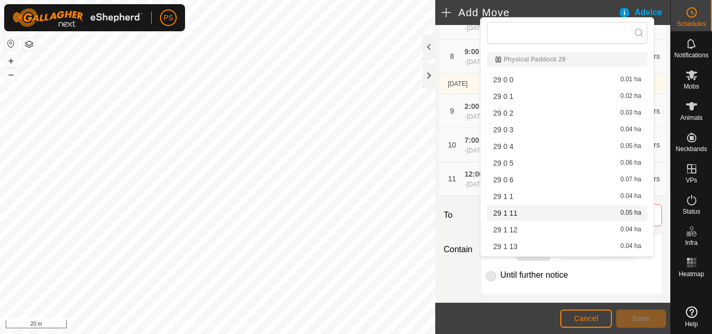
click at [516, 215] on span "29 1 11" at bounding box center [505, 212] width 24 height 7
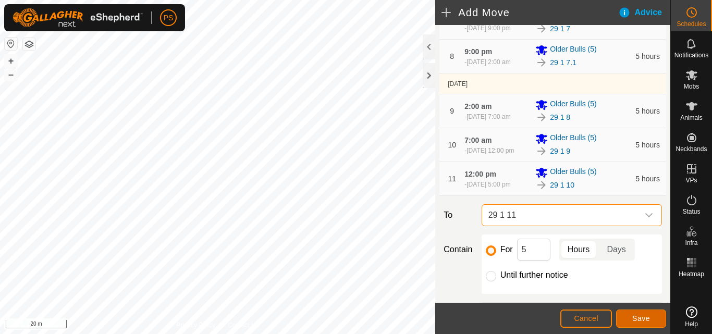
click at [643, 317] on span "Save" at bounding box center [641, 318] width 18 height 8
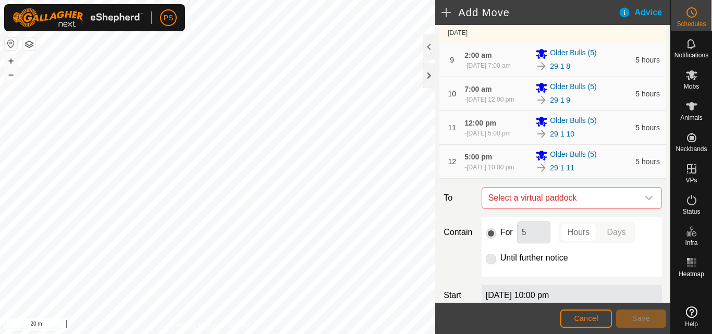
scroll to position [365, 0]
click at [645, 201] on icon "dropdown trigger" at bounding box center [649, 197] width 8 height 8
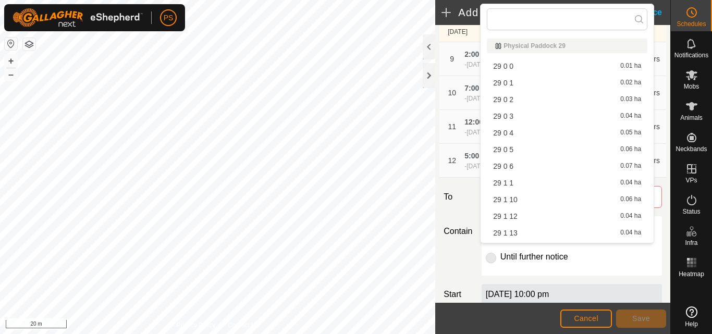
click at [513, 216] on span "29 1 12" at bounding box center [505, 216] width 24 height 7
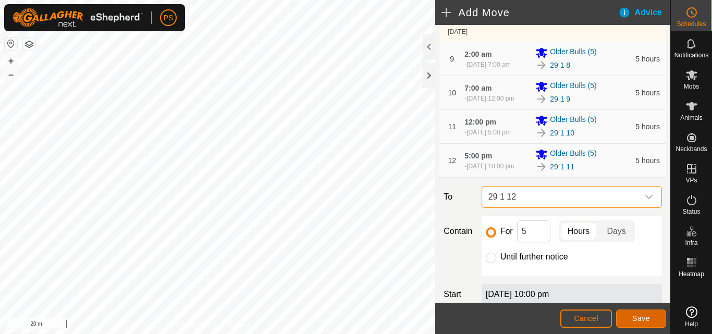
click at [635, 319] on span "Save" at bounding box center [641, 318] width 18 height 8
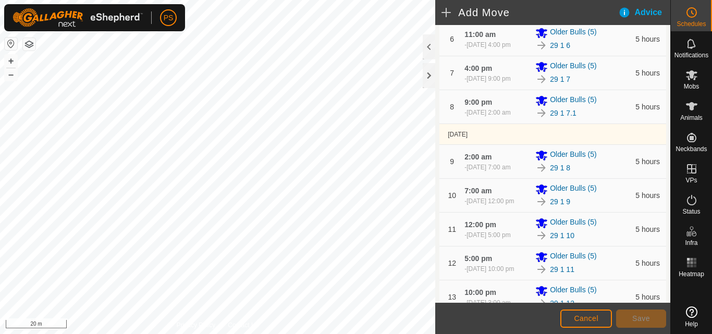
scroll to position [417, 0]
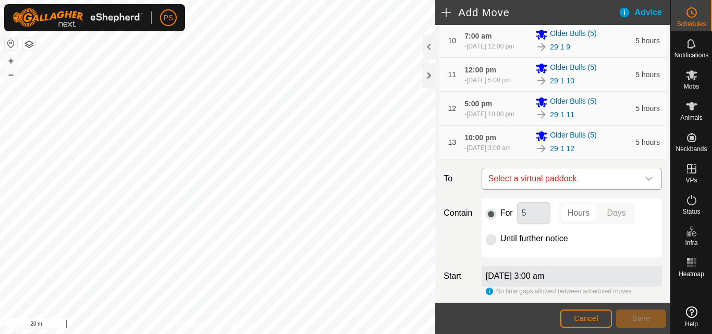
click at [645, 183] on icon "dropdown trigger" at bounding box center [649, 179] width 8 height 8
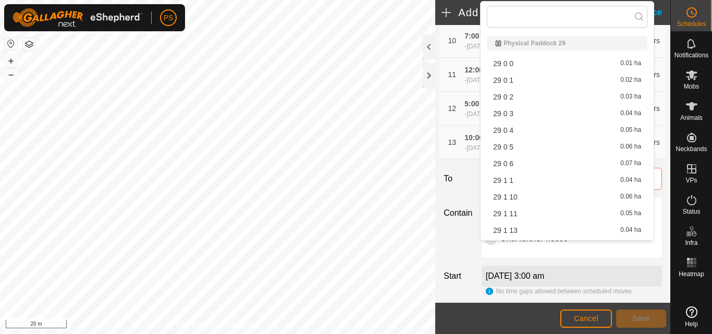
click at [516, 229] on li "29 1 13 0.04 ha" at bounding box center [567, 231] width 160 height 16
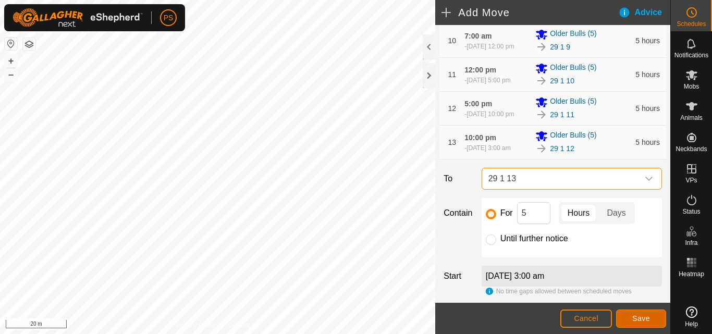
click at [640, 316] on span "Save" at bounding box center [641, 318] width 18 height 8
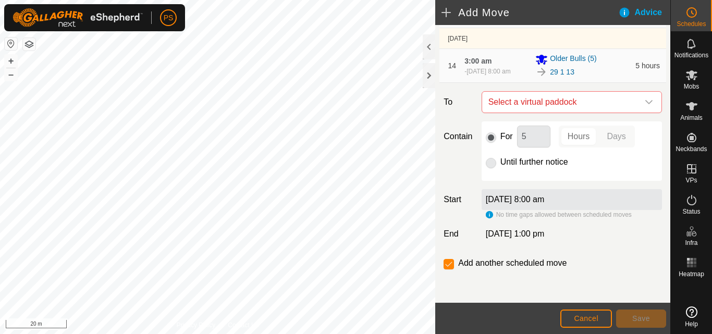
scroll to position [573, 0]
click at [645, 106] on icon "dropdown trigger" at bounding box center [649, 102] width 8 height 8
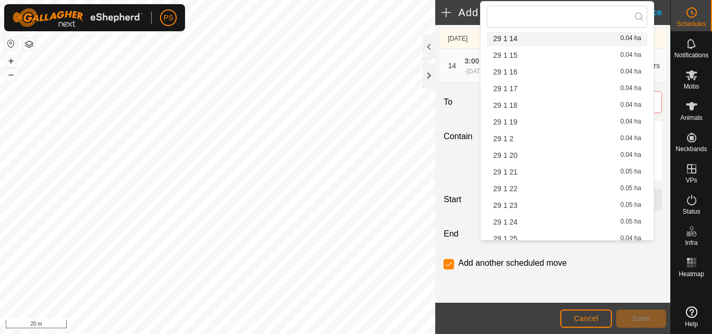
scroll to position [207, 0]
click at [511, 36] on span "29 1 14" at bounding box center [505, 39] width 24 height 7
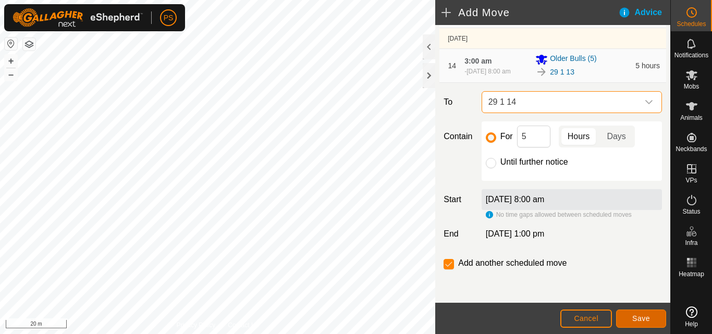
click at [647, 319] on span "Save" at bounding box center [641, 318] width 18 height 8
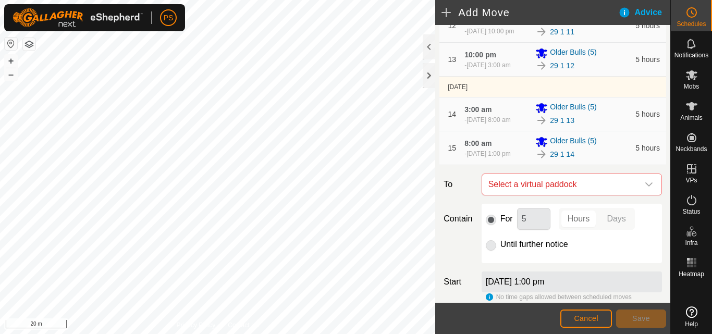
scroll to position [521, 0]
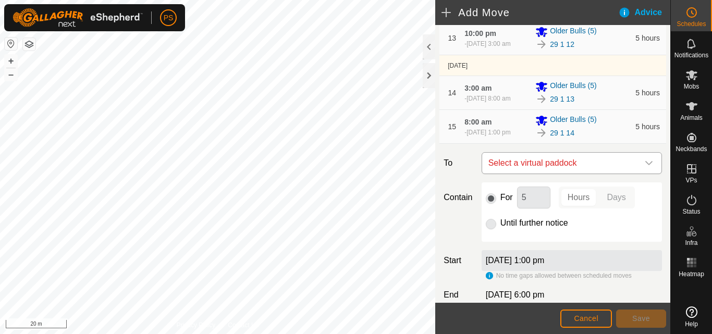
click at [645, 167] on icon "dropdown trigger" at bounding box center [649, 163] width 8 height 8
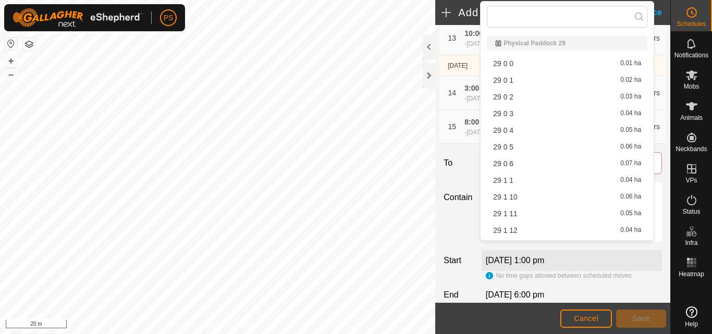
scroll to position [156, 0]
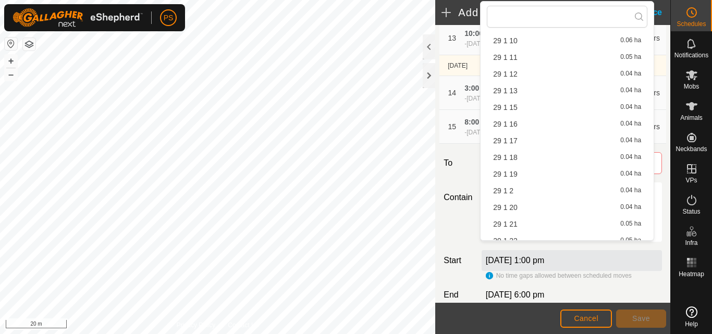
click at [518, 104] on div "29 1 15 0.04 ha" at bounding box center [567, 107] width 148 height 7
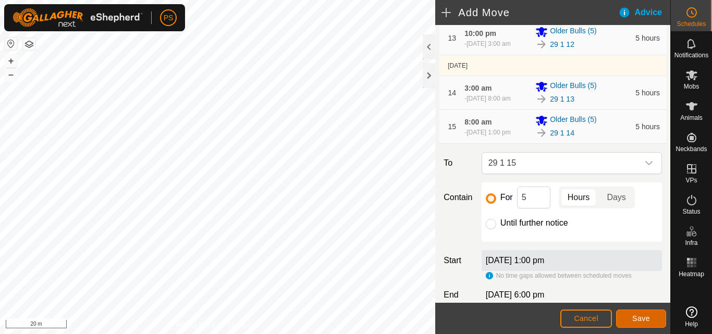
click at [643, 317] on span "Save" at bounding box center [641, 318] width 18 height 8
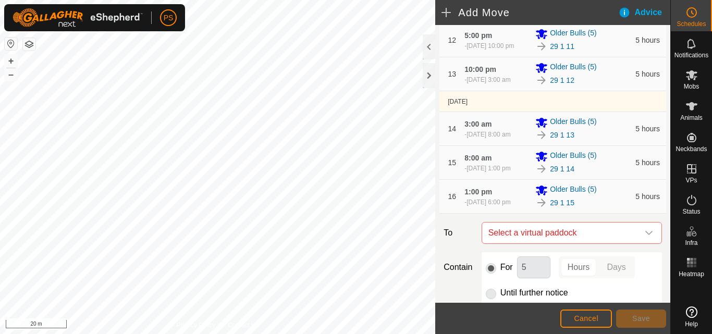
scroll to position [521, 0]
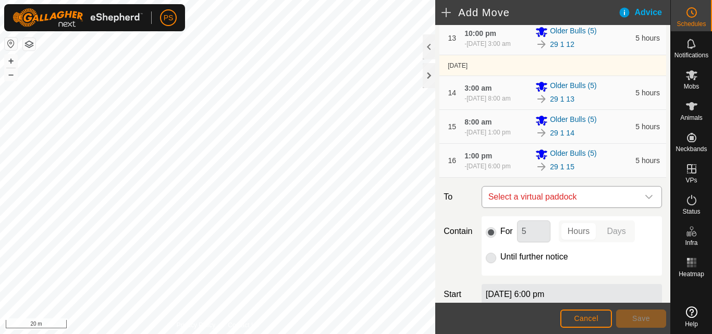
click at [645, 201] on icon "dropdown trigger" at bounding box center [649, 197] width 8 height 8
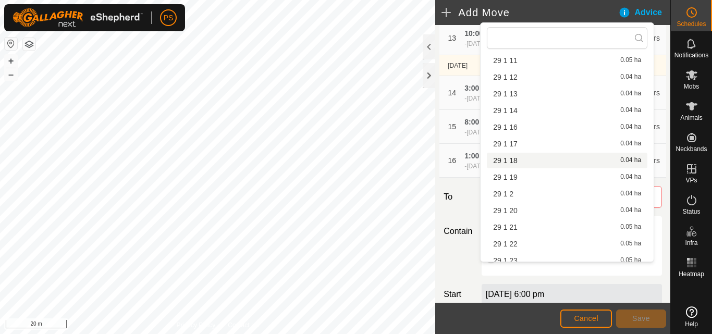
scroll to position [156, 0]
click at [515, 143] on li "29 1 16 0.04 ha" at bounding box center [567, 146] width 160 height 16
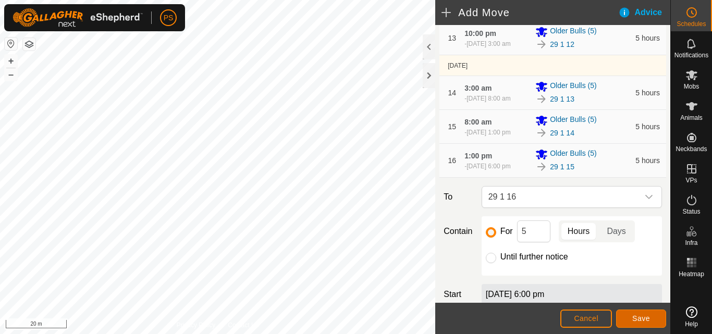
click at [642, 315] on span "Save" at bounding box center [641, 318] width 18 height 8
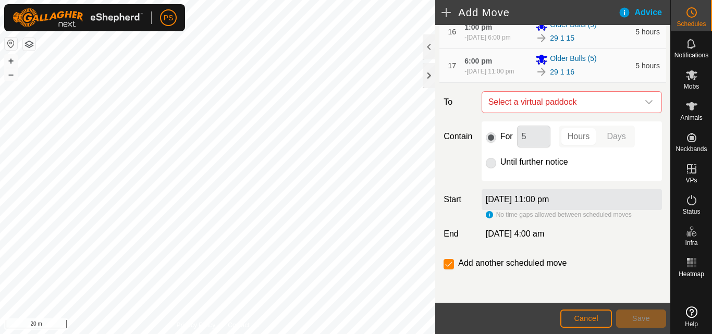
scroll to position [730, 0]
click at [645, 102] on icon "dropdown trigger" at bounding box center [649, 102] width 8 height 8
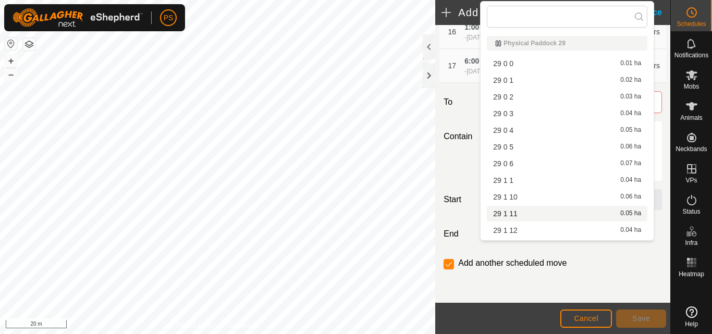
scroll to position [104, 0]
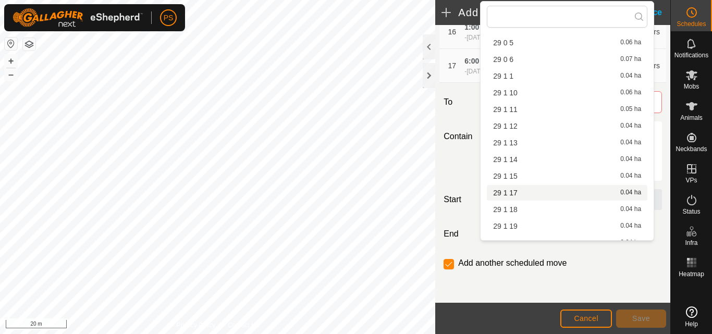
click at [514, 190] on span "29 1 17" at bounding box center [505, 192] width 24 height 7
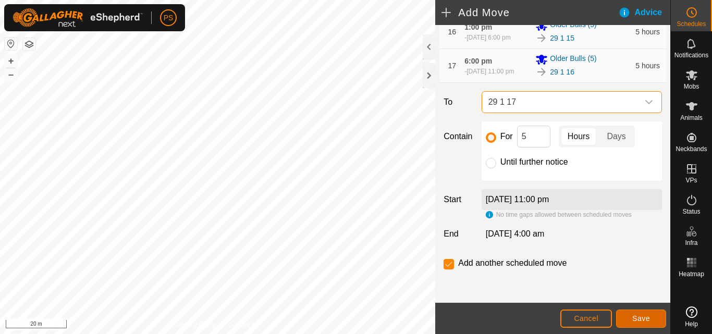
click at [640, 317] on span "Save" at bounding box center [641, 318] width 18 height 8
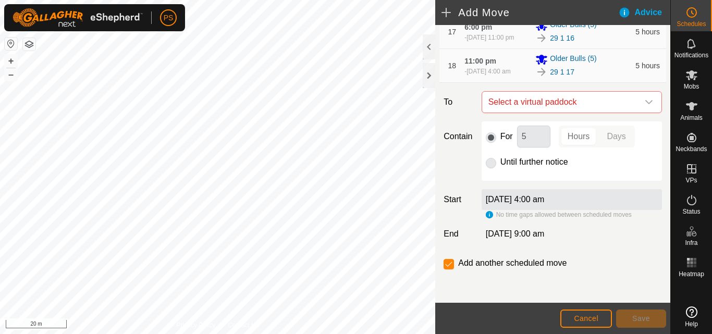
scroll to position [716, 0]
click at [645, 106] on icon "dropdown trigger" at bounding box center [649, 102] width 8 height 8
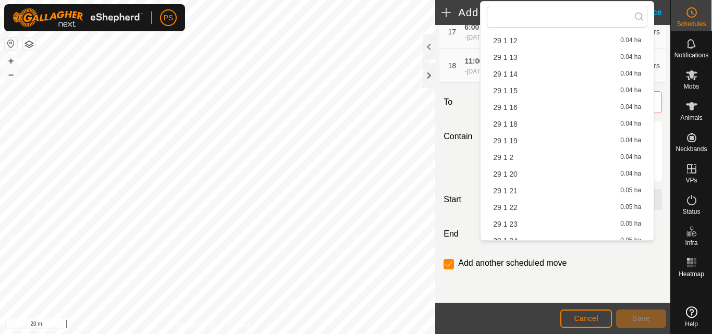
scroll to position [208, 0]
click at [516, 104] on li "29 1 18 0.04 ha" at bounding box center [567, 105] width 160 height 16
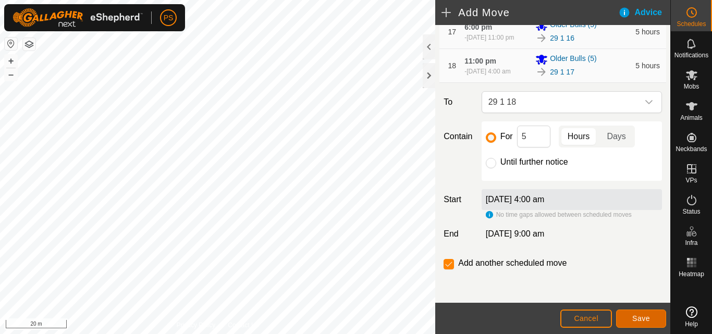
click at [646, 317] on span "Save" at bounding box center [641, 318] width 18 height 8
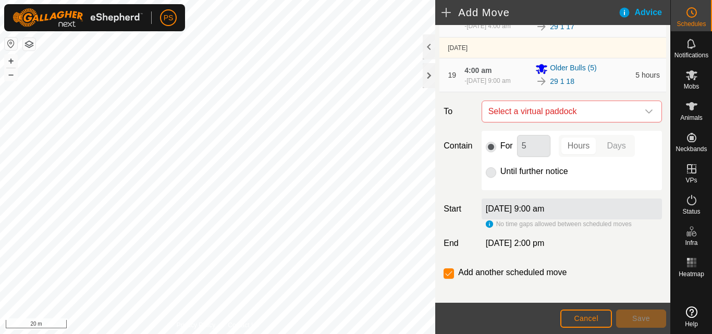
scroll to position [730, 0]
click at [645, 115] on icon "dropdown trigger" at bounding box center [649, 111] width 8 height 8
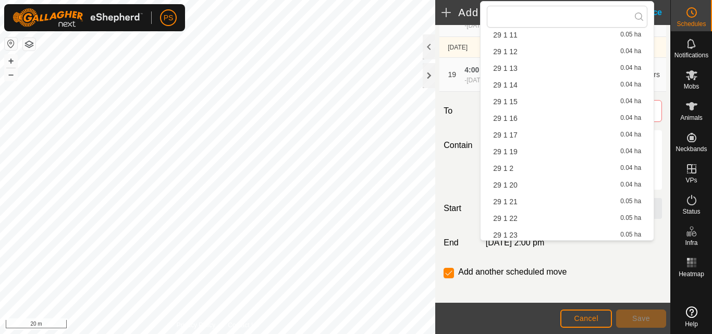
scroll to position [173, 0]
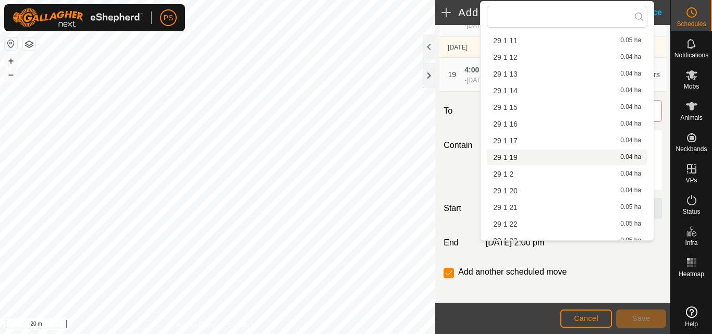
click at [513, 157] on li "29 1 19 0.04 ha" at bounding box center [567, 158] width 160 height 16
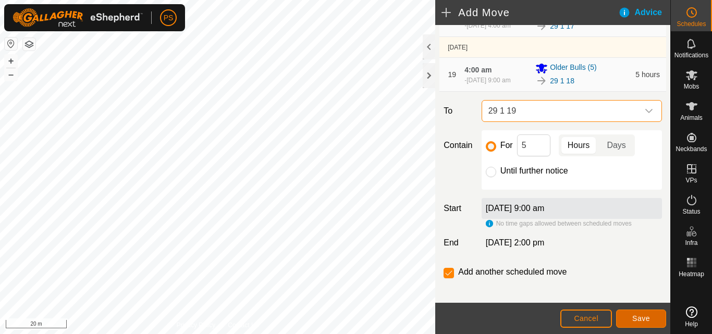
click at [649, 315] on span "Save" at bounding box center [641, 318] width 18 height 8
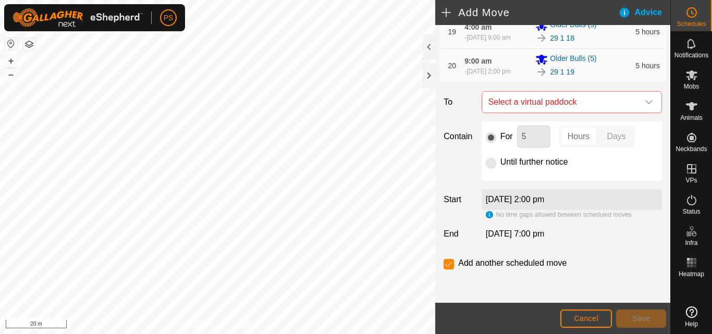
scroll to position [782, 0]
click at [645, 106] on icon "dropdown trigger" at bounding box center [649, 102] width 8 height 8
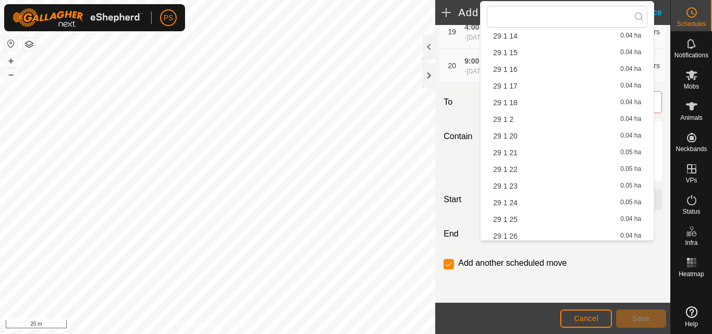
scroll to position [261, 0]
click at [515, 102] on span "29 1 20" at bounding box center [505, 103] width 24 height 7
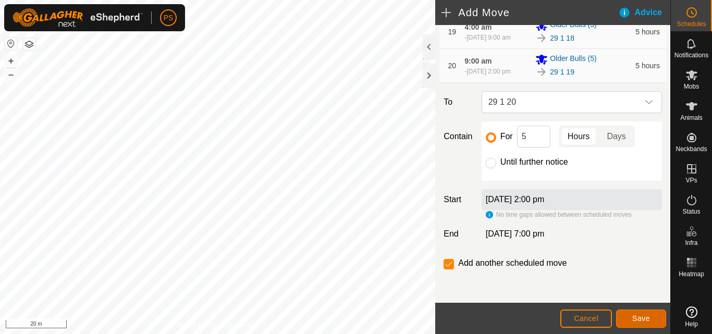
click at [640, 317] on span "Save" at bounding box center [641, 318] width 18 height 8
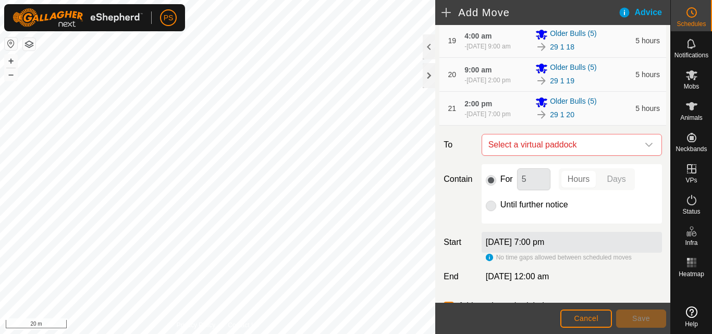
scroll to position [782, 0]
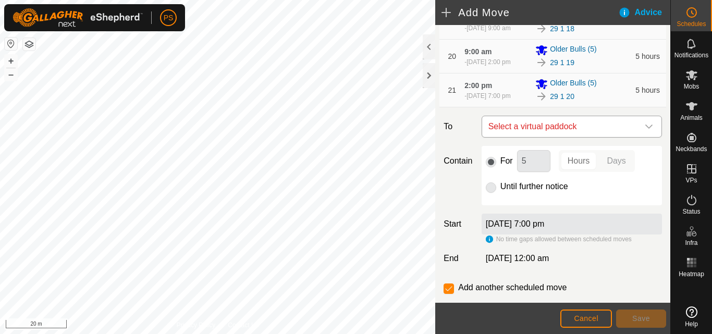
click at [645, 131] on icon "dropdown trigger" at bounding box center [649, 126] width 8 height 8
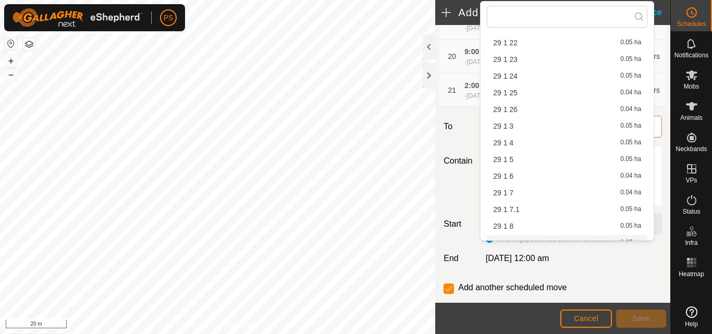
scroll to position [329, 0]
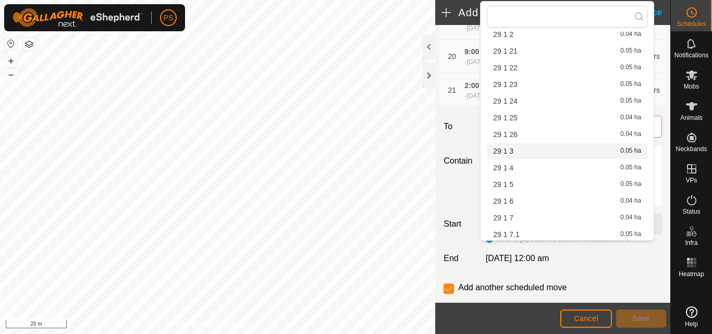
click at [518, 48] on div "29 1 21 0.05 ha" at bounding box center [567, 50] width 148 height 7
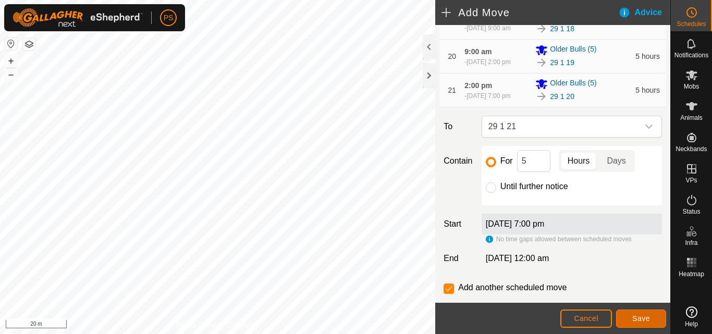
click at [647, 322] on span "Save" at bounding box center [641, 318] width 18 height 8
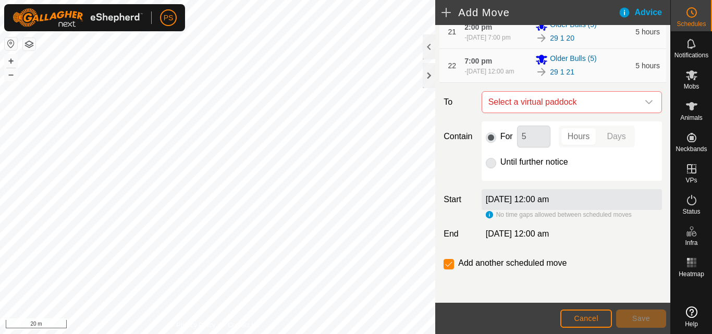
scroll to position [891, 0]
click at [645, 106] on icon "dropdown trigger" at bounding box center [649, 102] width 8 height 8
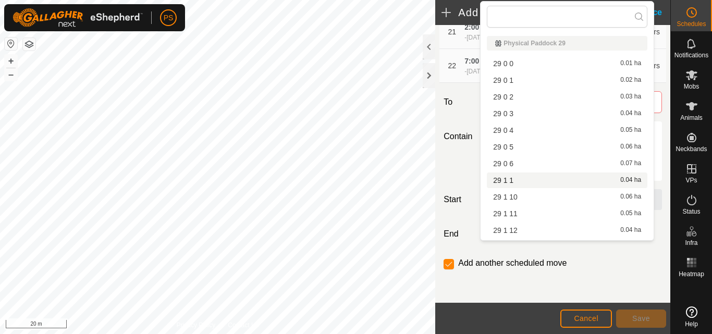
scroll to position [208, 0]
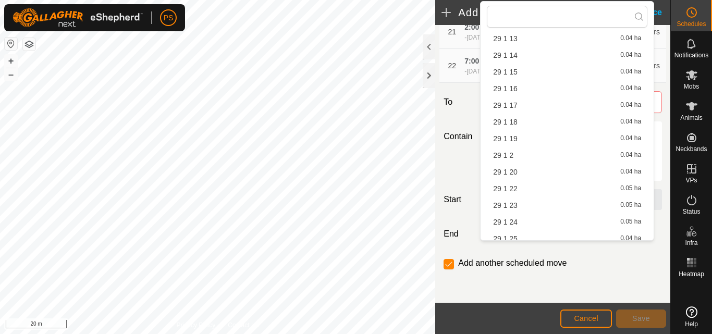
click at [517, 188] on li "29 1 22 0.05 ha" at bounding box center [567, 189] width 160 height 16
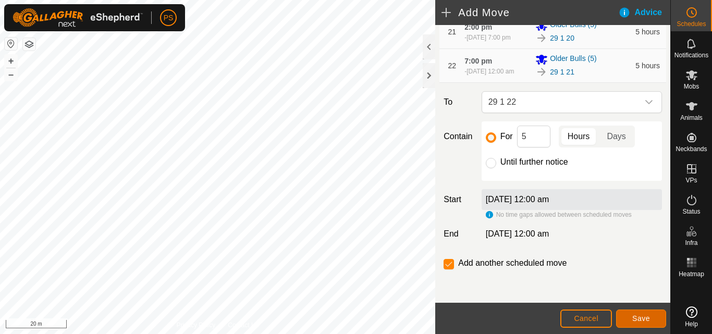
click at [647, 317] on span "Save" at bounding box center [641, 318] width 18 height 8
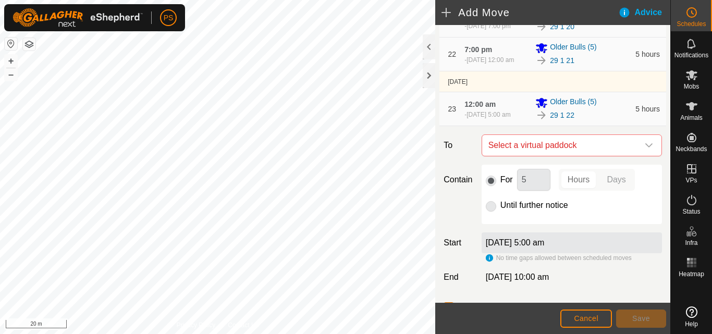
scroll to position [886, 0]
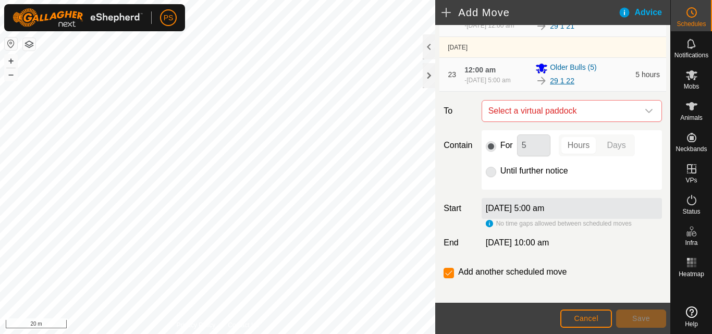
click at [566, 87] on link "29 1 22" at bounding box center [562, 81] width 24 height 11
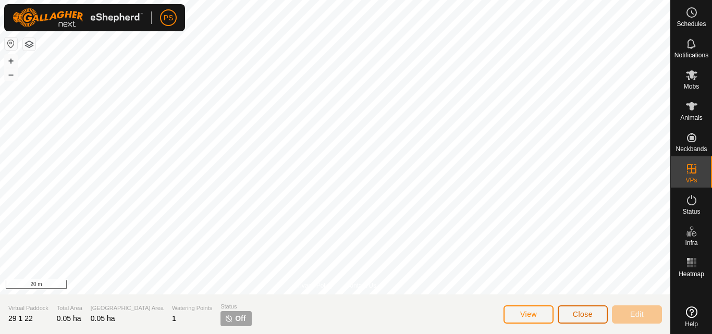
click at [597, 316] on button "Close" at bounding box center [583, 314] width 50 height 18
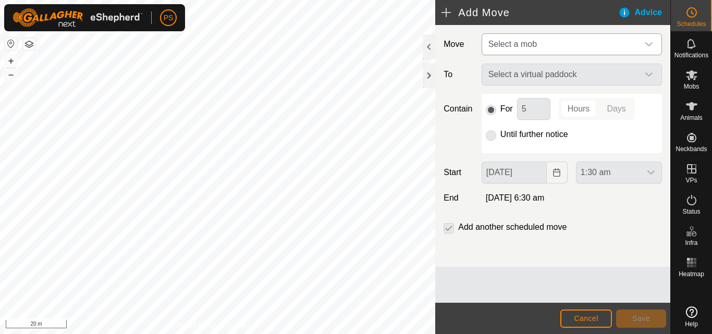
click at [647, 43] on icon "dropdown trigger" at bounding box center [649, 44] width 8 height 8
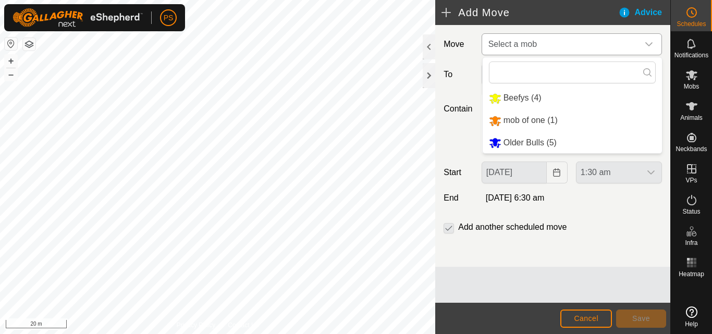
click at [535, 146] on li "Older Bulls (5)" at bounding box center [572, 142] width 179 height 21
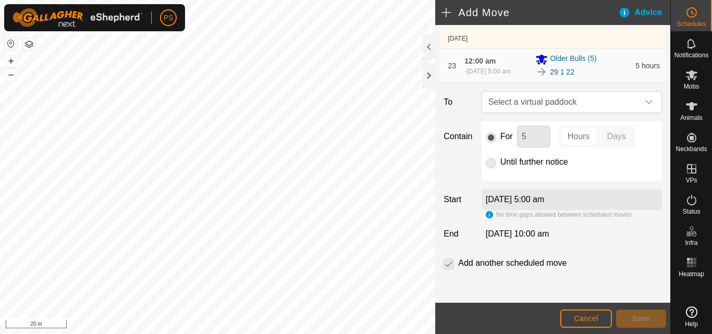
scroll to position [950, 0]
click at [645, 106] on icon "dropdown trigger" at bounding box center [649, 102] width 8 height 8
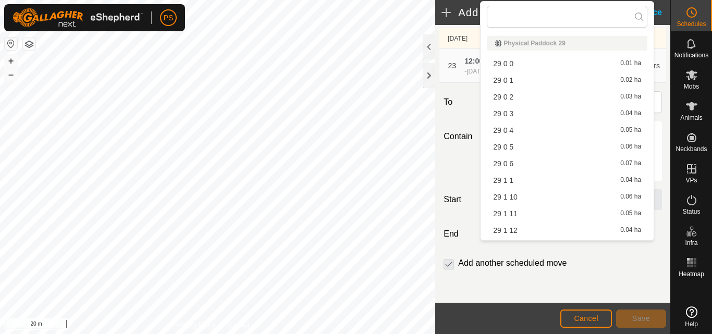
scroll to position [208, 0]
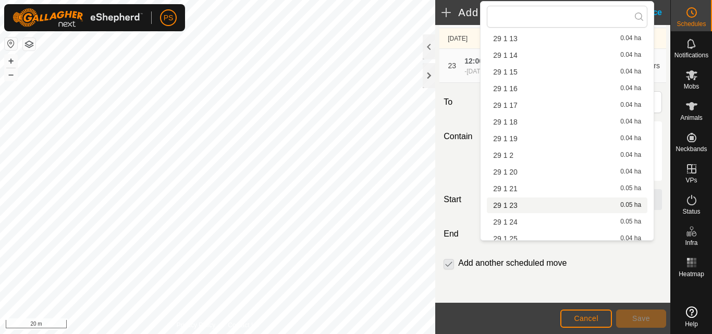
click at [515, 205] on li "29 1 23 0.05 ha" at bounding box center [567, 205] width 160 height 16
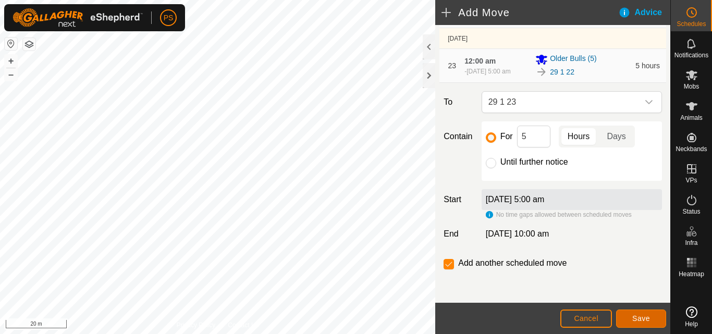
click at [645, 319] on span "Save" at bounding box center [641, 318] width 18 height 8
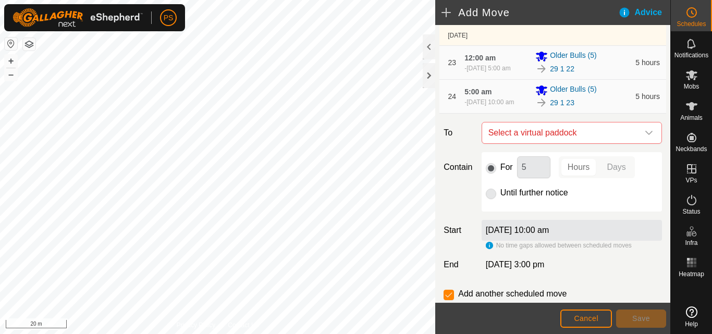
scroll to position [938, 0]
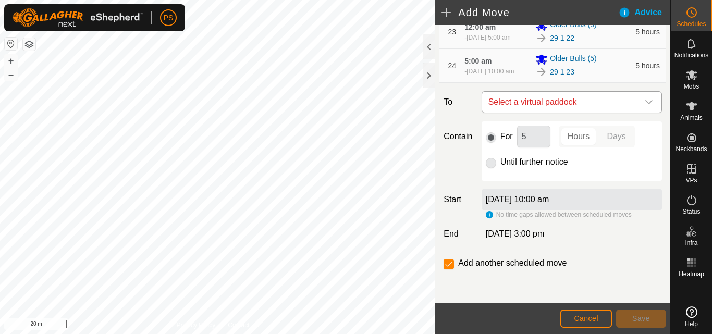
click at [645, 106] on icon "dropdown trigger" at bounding box center [649, 102] width 8 height 8
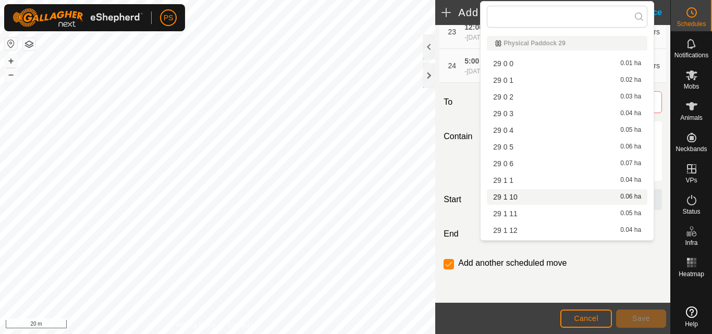
scroll to position [261, 0]
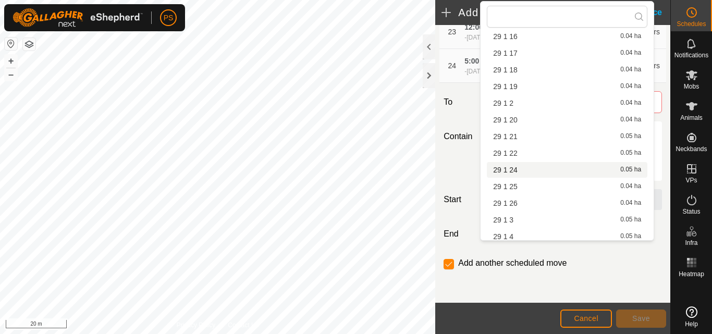
click at [513, 168] on li "29 1 24 0.05 ha" at bounding box center [567, 170] width 160 height 16
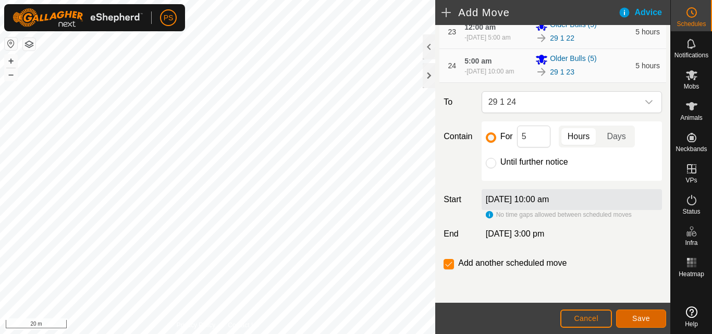
click at [648, 317] on span "Save" at bounding box center [641, 318] width 18 height 8
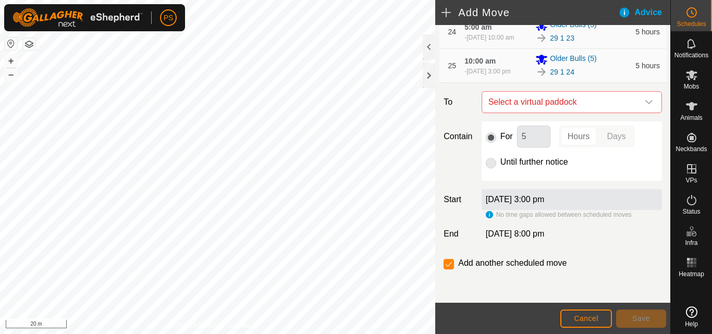
scroll to position [1080, 0]
click at [645, 105] on icon "dropdown trigger" at bounding box center [649, 102] width 8 height 8
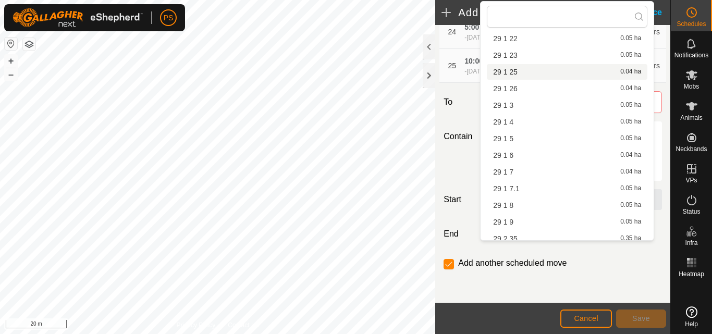
scroll to position [381, 0]
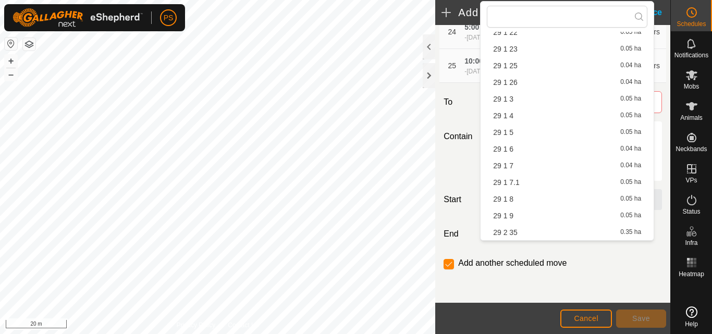
click at [515, 64] on li "29 1 25 0.04 ha" at bounding box center [567, 66] width 160 height 16
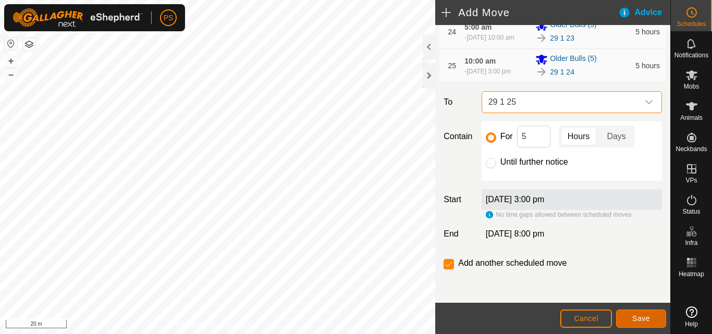
click at [646, 317] on span "Save" at bounding box center [641, 318] width 18 height 8
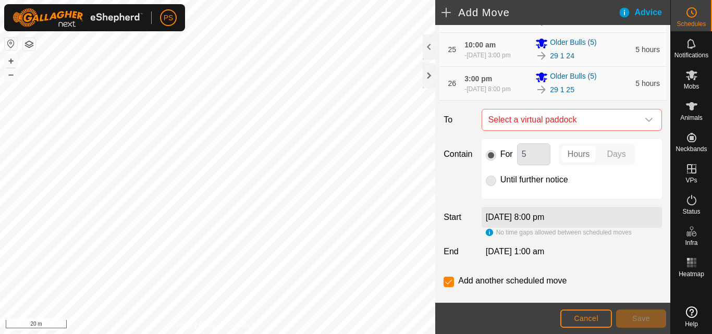
scroll to position [1094, 0]
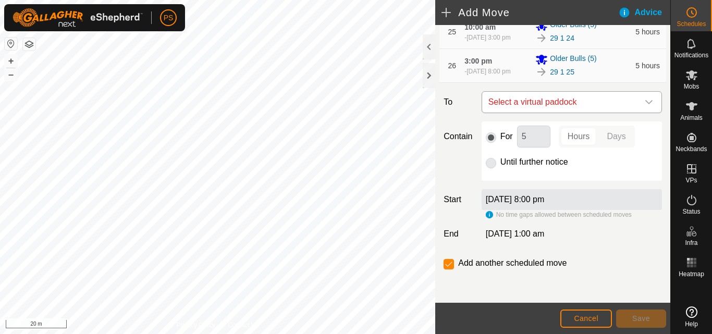
click at [645, 106] on icon "dropdown trigger" at bounding box center [649, 102] width 8 height 8
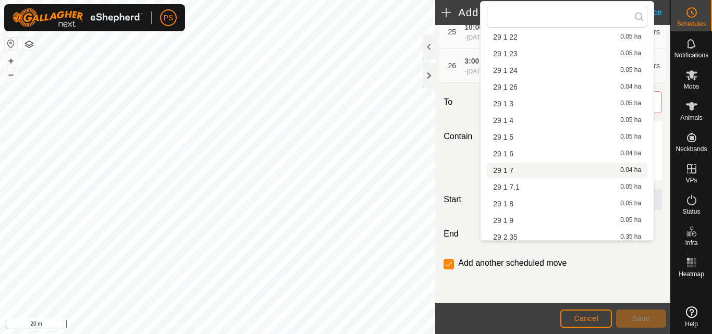
scroll to position [381, 0]
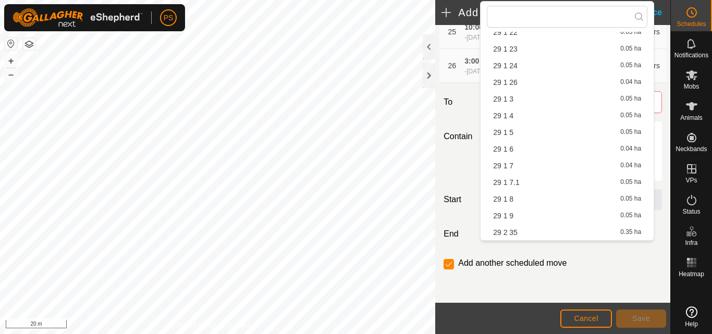
click at [516, 82] on li "29 1 26 0.04 ha" at bounding box center [567, 83] width 160 height 16
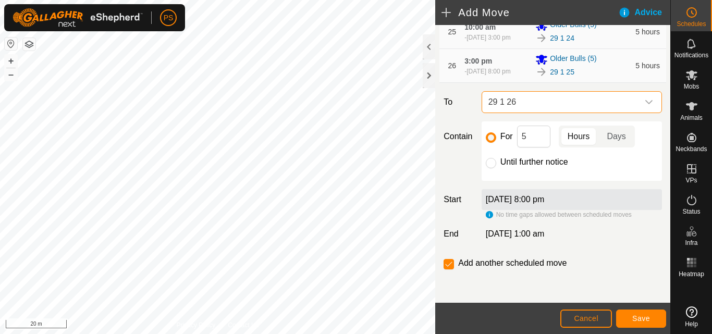
click at [645, 106] on icon "dropdown trigger" at bounding box center [649, 102] width 8 height 8
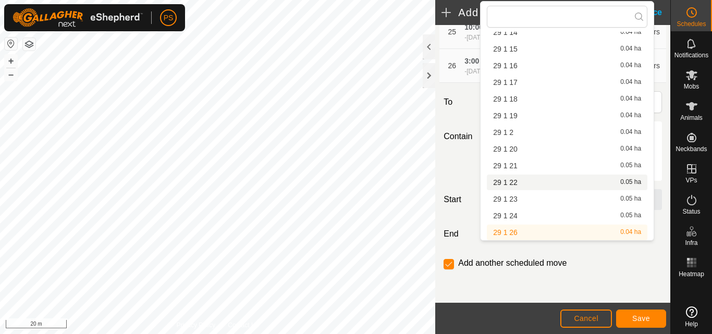
scroll to position [283, 0]
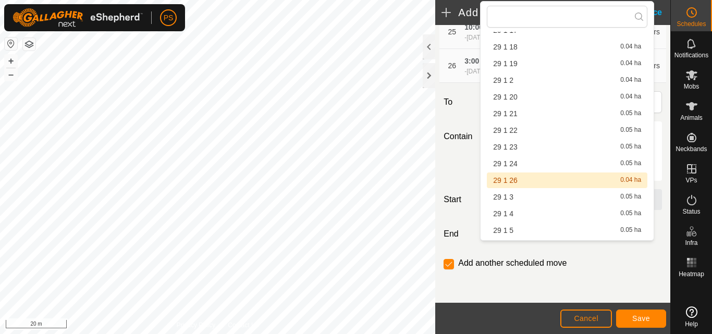
click at [512, 179] on li "29 1 26 0.04 ha" at bounding box center [567, 180] width 160 height 16
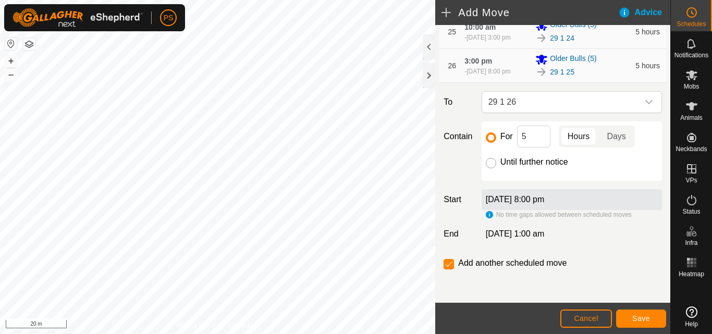
click at [489, 168] on input "Until further notice" at bounding box center [491, 163] width 10 height 10
radio input "true"
checkbox input "false"
click at [645, 318] on span "Save" at bounding box center [641, 318] width 18 height 8
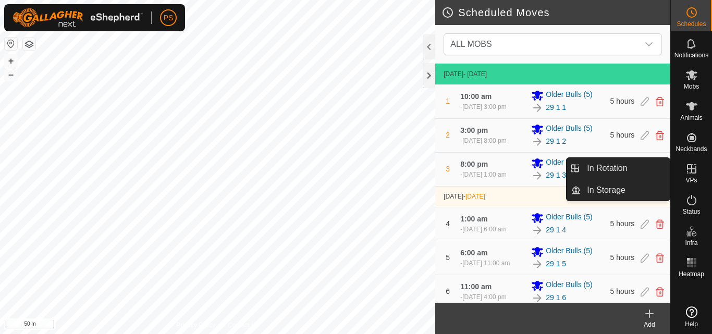
click at [691, 169] on icon at bounding box center [691, 168] width 9 height 9
click at [620, 170] on link "In Rotation" at bounding box center [624, 168] width 89 height 21
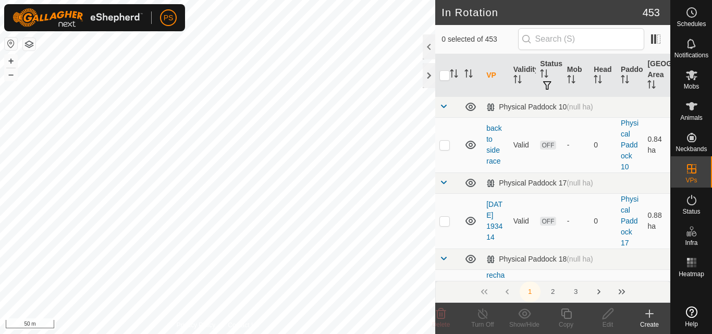
click at [13, 40] on button "button" at bounding box center [11, 44] width 13 height 13
click at [693, 12] on icon at bounding box center [691, 12] width 13 height 13
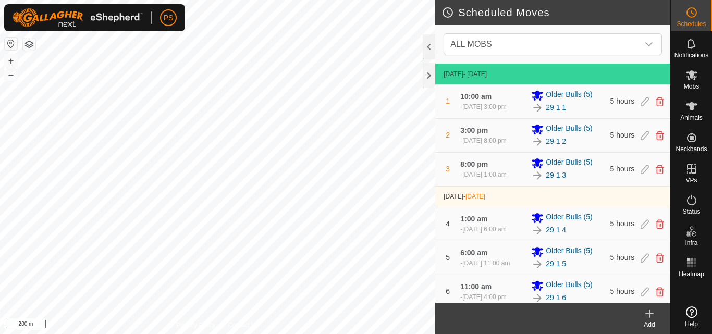
click at [27, 40] on button "button" at bounding box center [29, 44] width 13 height 13
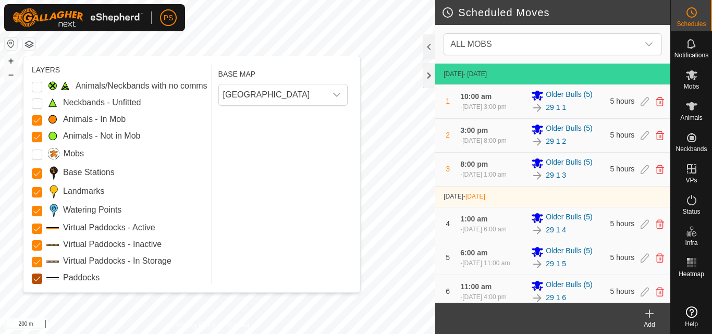
click at [38, 280] on input "Paddocks" at bounding box center [37, 279] width 10 height 10
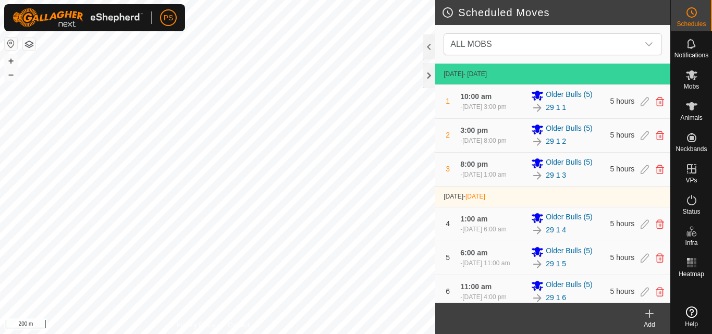
click at [29, 44] on button "button" at bounding box center [29, 44] width 13 height 13
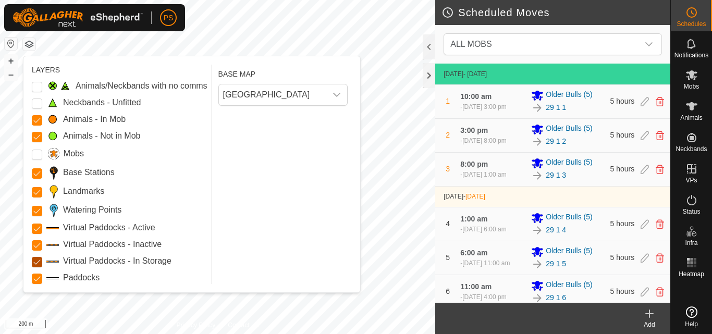
click at [36, 262] on Storage "Virtual Paddocks - In Storage" at bounding box center [37, 262] width 10 height 10
